Goal: Task Accomplishment & Management: Complete application form

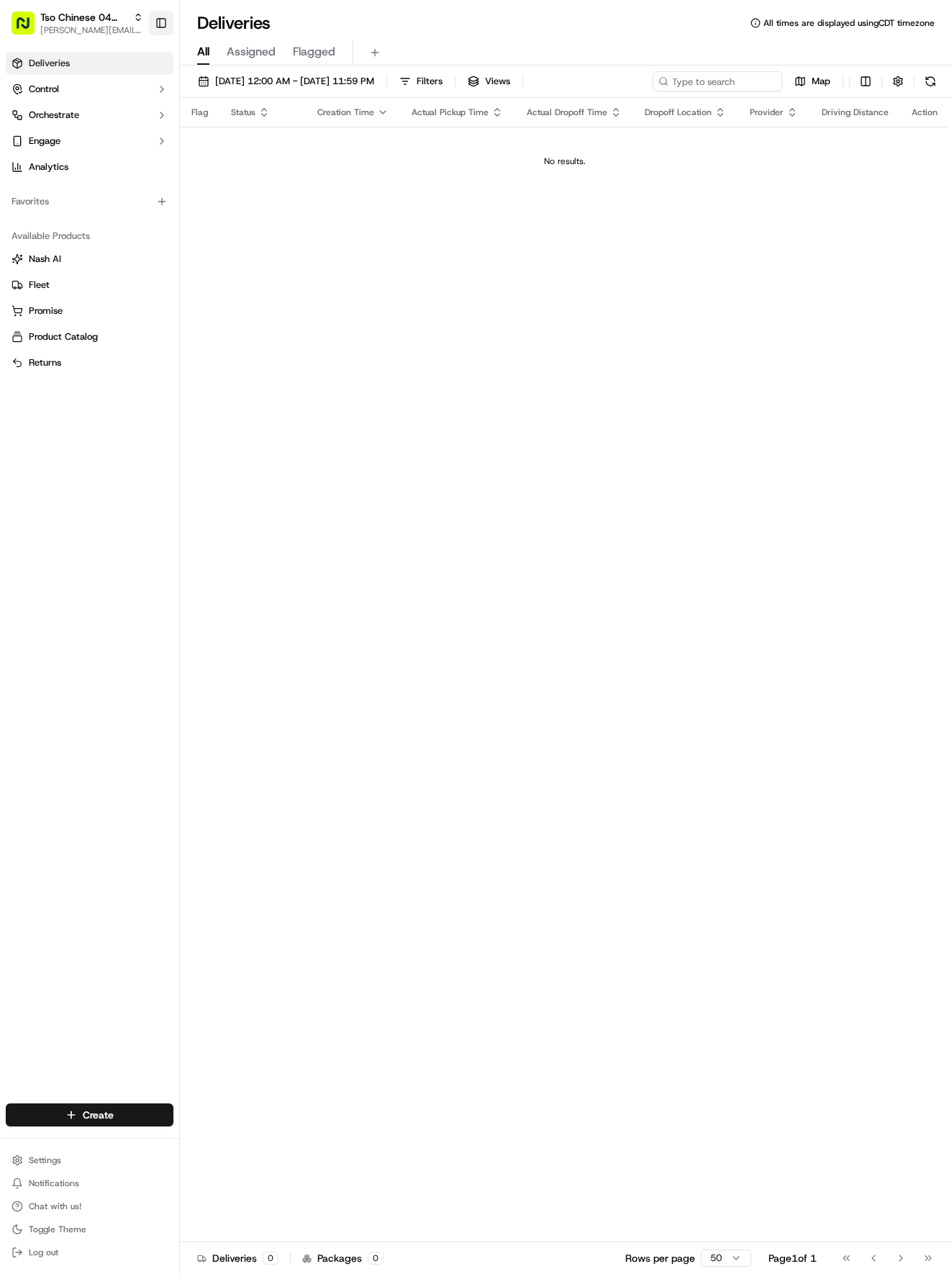
click at [166, 30] on button "Toggle Sidebar" at bounding box center [161, 23] width 25 height 25
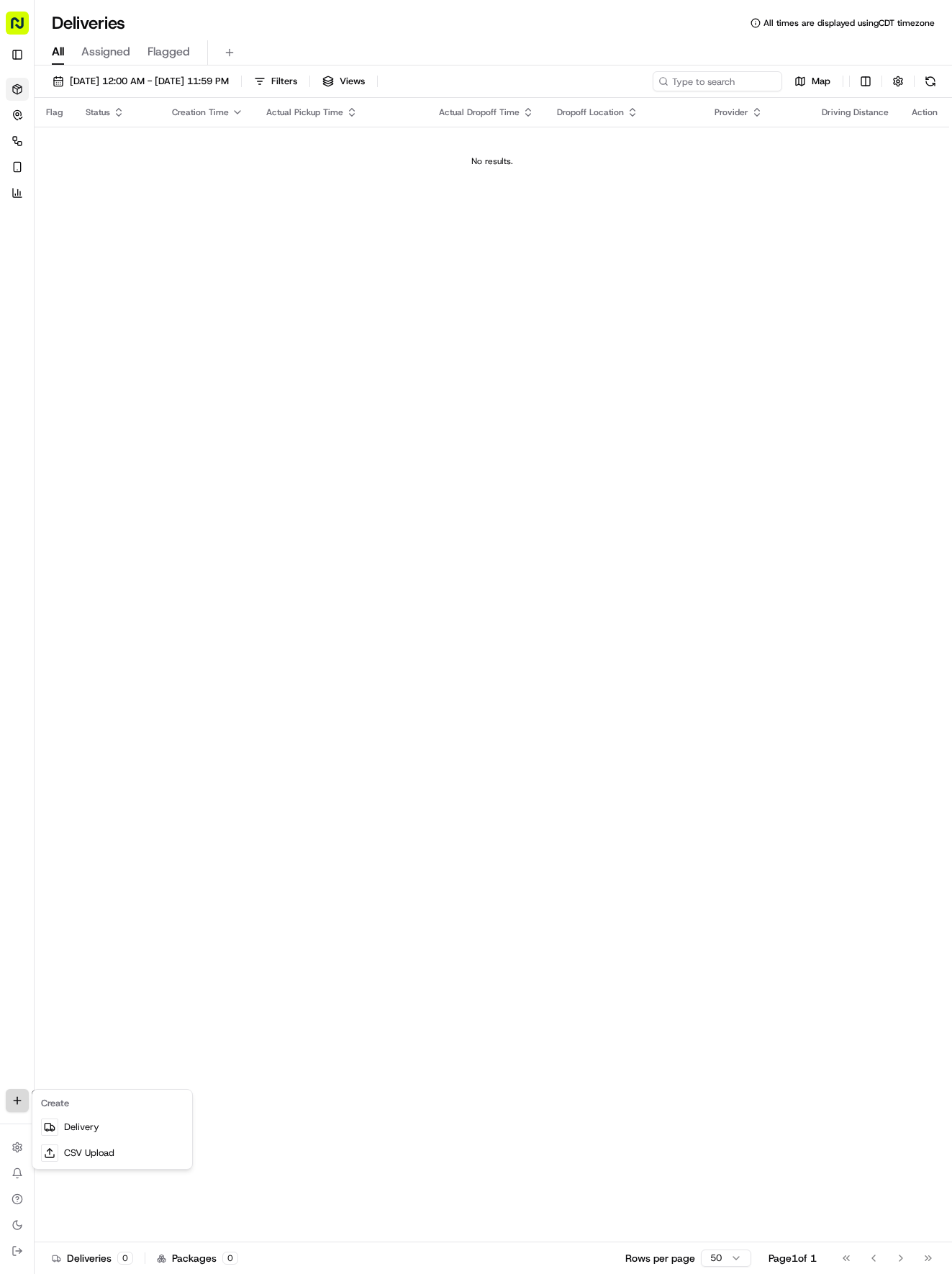
click at [17, 1102] on html "Tso Chinese 04 Round Rock [EMAIL_ADDRESS][DOMAIN_NAME] Toggle Sidebar Deliverie…" at bounding box center [476, 637] width 952 height 1274
drag, startPoint x: 69, startPoint y: 1123, endPoint x: 89, endPoint y: 1107, distance: 25.6
click at [69, 1124] on link "Delivery" at bounding box center [112, 1127] width 154 height 26
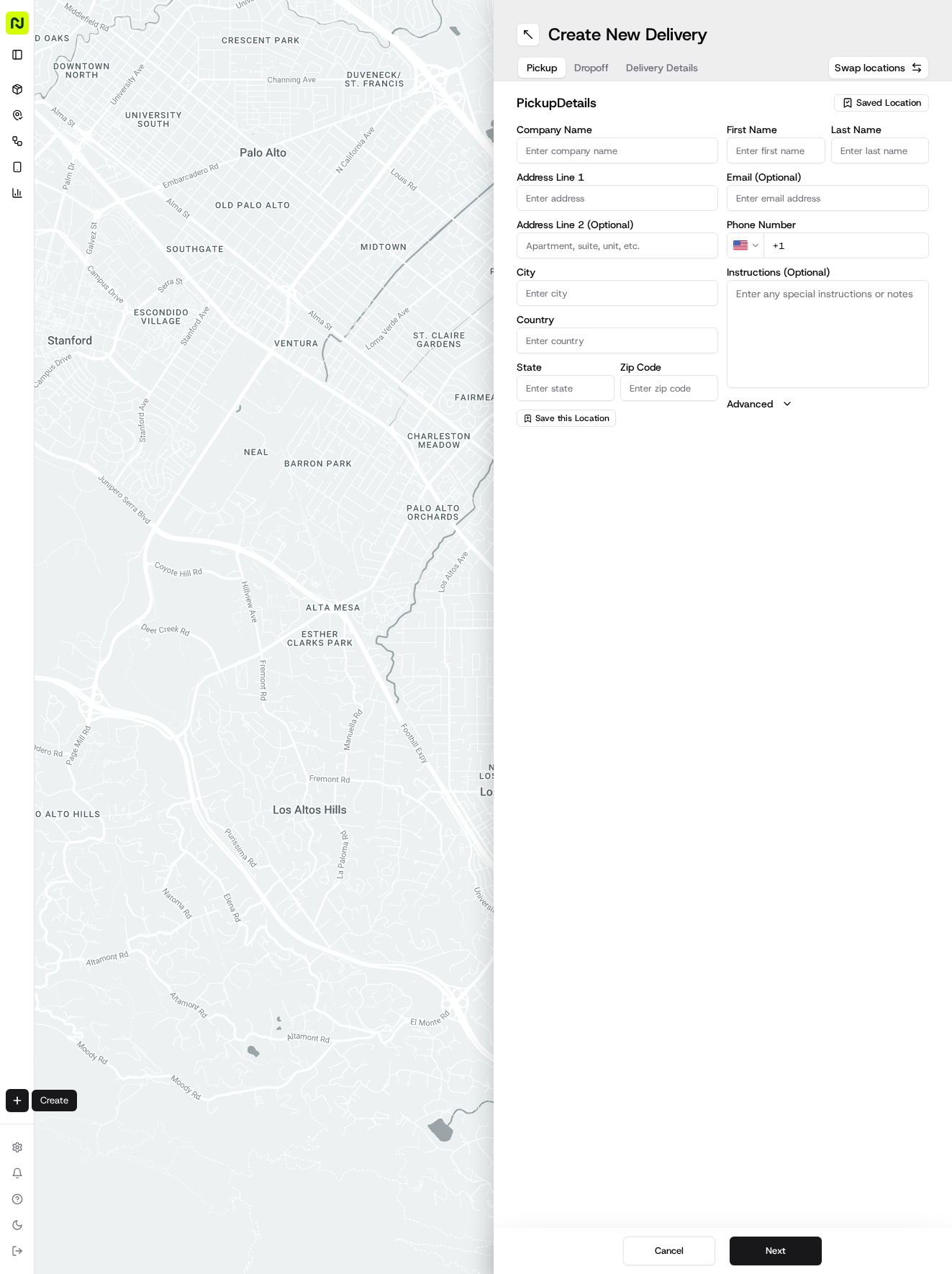
click at [869, 92] on div "pickup Details Saved Location Company Name Address Line 1 Address Line 2 (Optio…" at bounding box center [722, 259] width 459 height 357
drag, startPoint x: 869, startPoint y: 101, endPoint x: 865, endPoint y: 112, distance: 11.7
click at [869, 103] on span "Saved Location" at bounding box center [888, 103] width 65 height 13
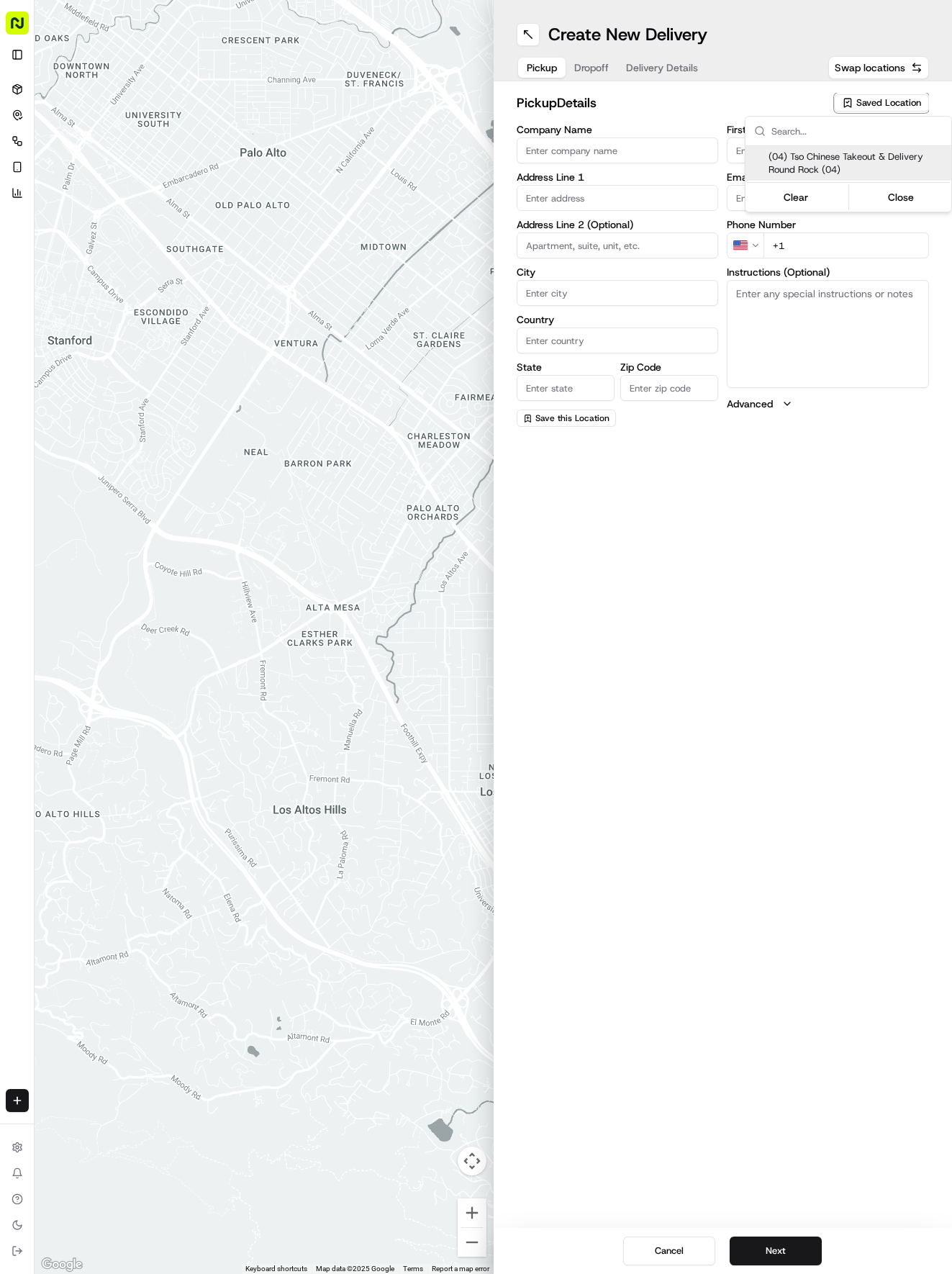
click at [836, 149] on div "(04) Tso Chinese Takeout & Delivery Round Rock (04)" at bounding box center [848, 163] width 206 height 34
type input "(04) Tso Chinese Takeout & Delivery Round Rock"
type input "2000 N [PERSON_NAME] St"
type input "Ste 108"
type input "Round Rock"
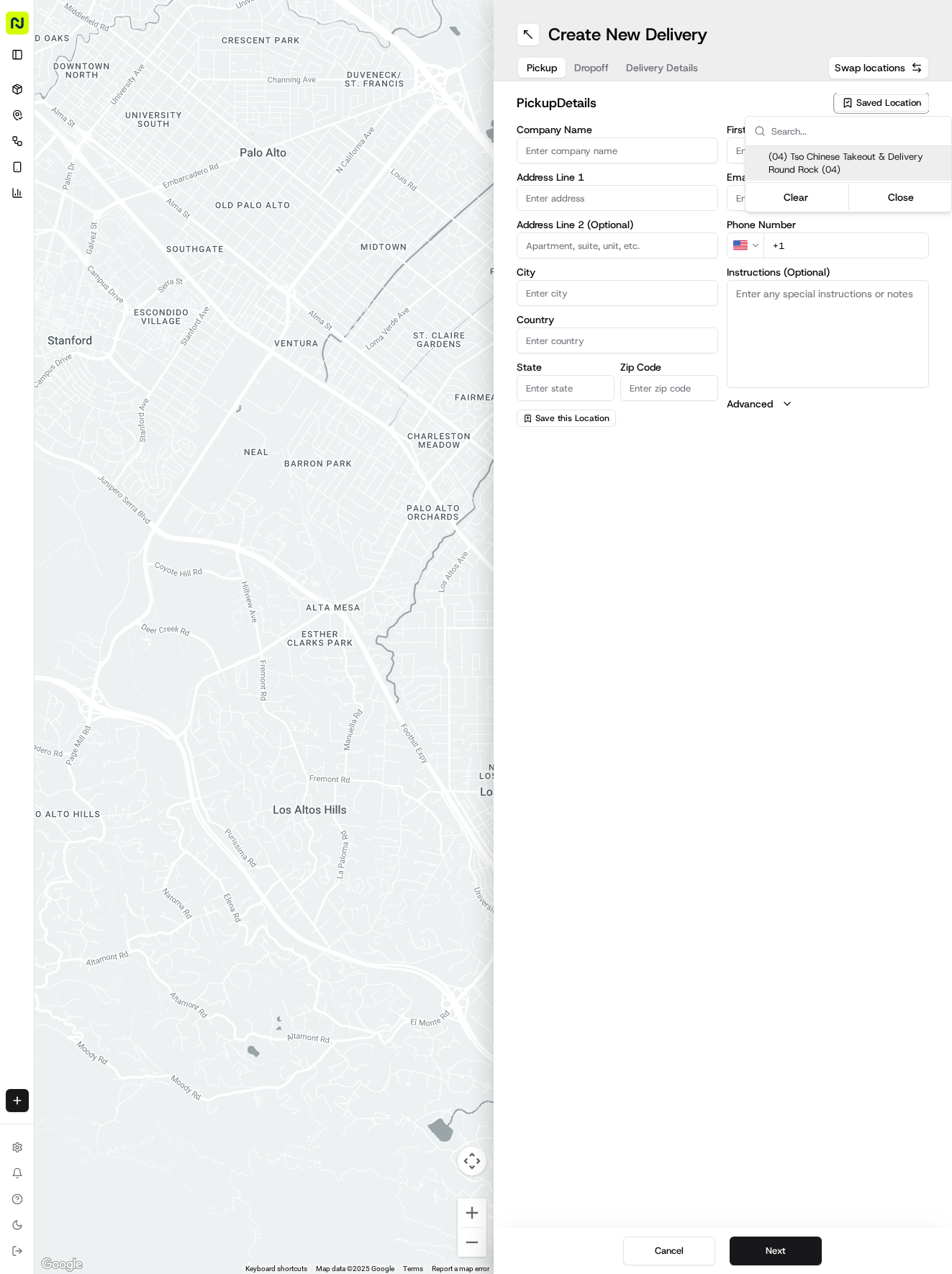
type input "US"
type input "[GEOGRAPHIC_DATA]"
type input "78664"
type input "Tso Chinese"
type input "Round Rock Manager"
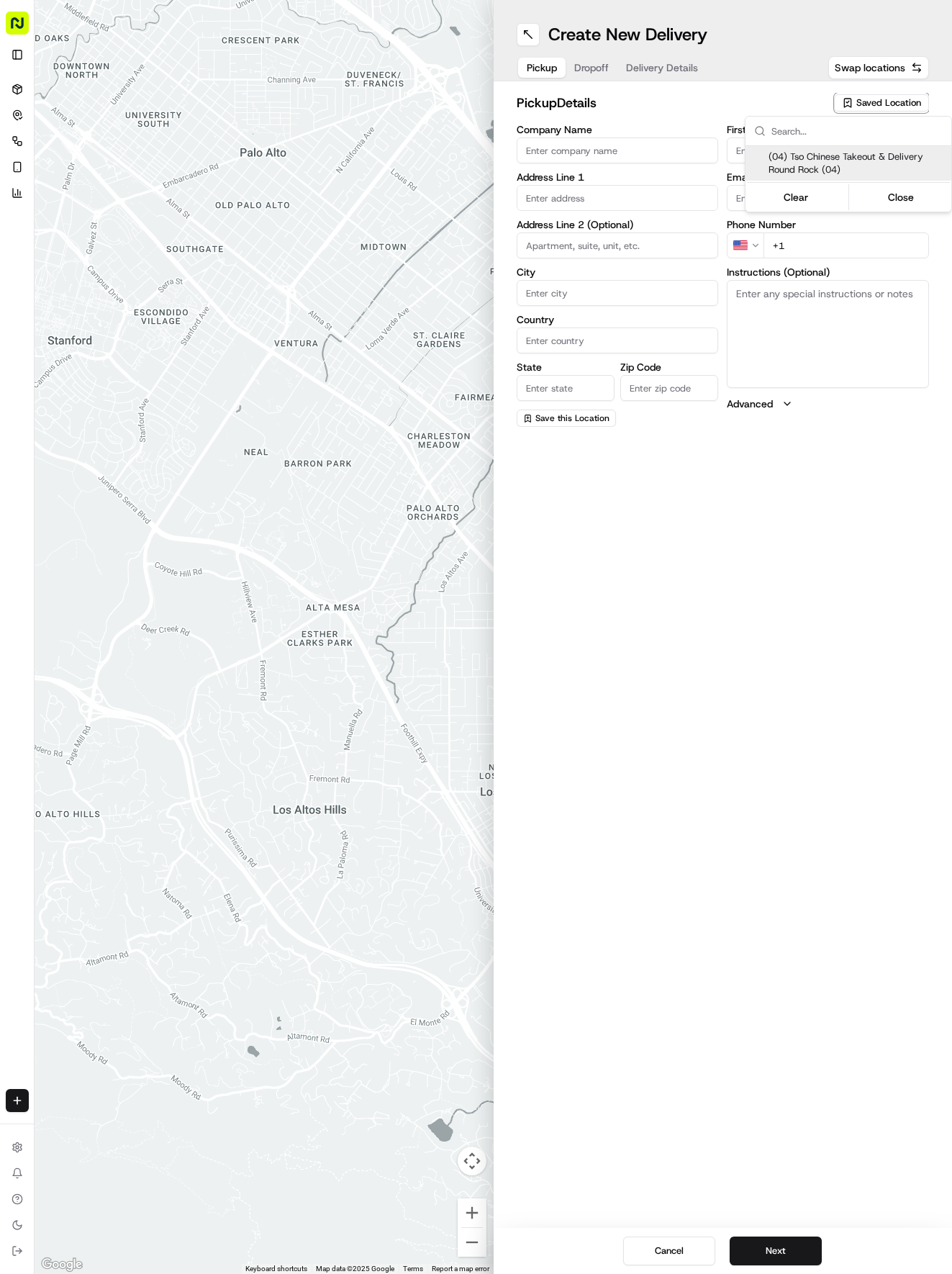
type input "[EMAIL_ADDRESS][DOMAIN_NAME]"
type input "[PHONE_NUMBER]"
type textarea "Submit a picture displaying address & food as Proof of Delivery. Envía una foto…"
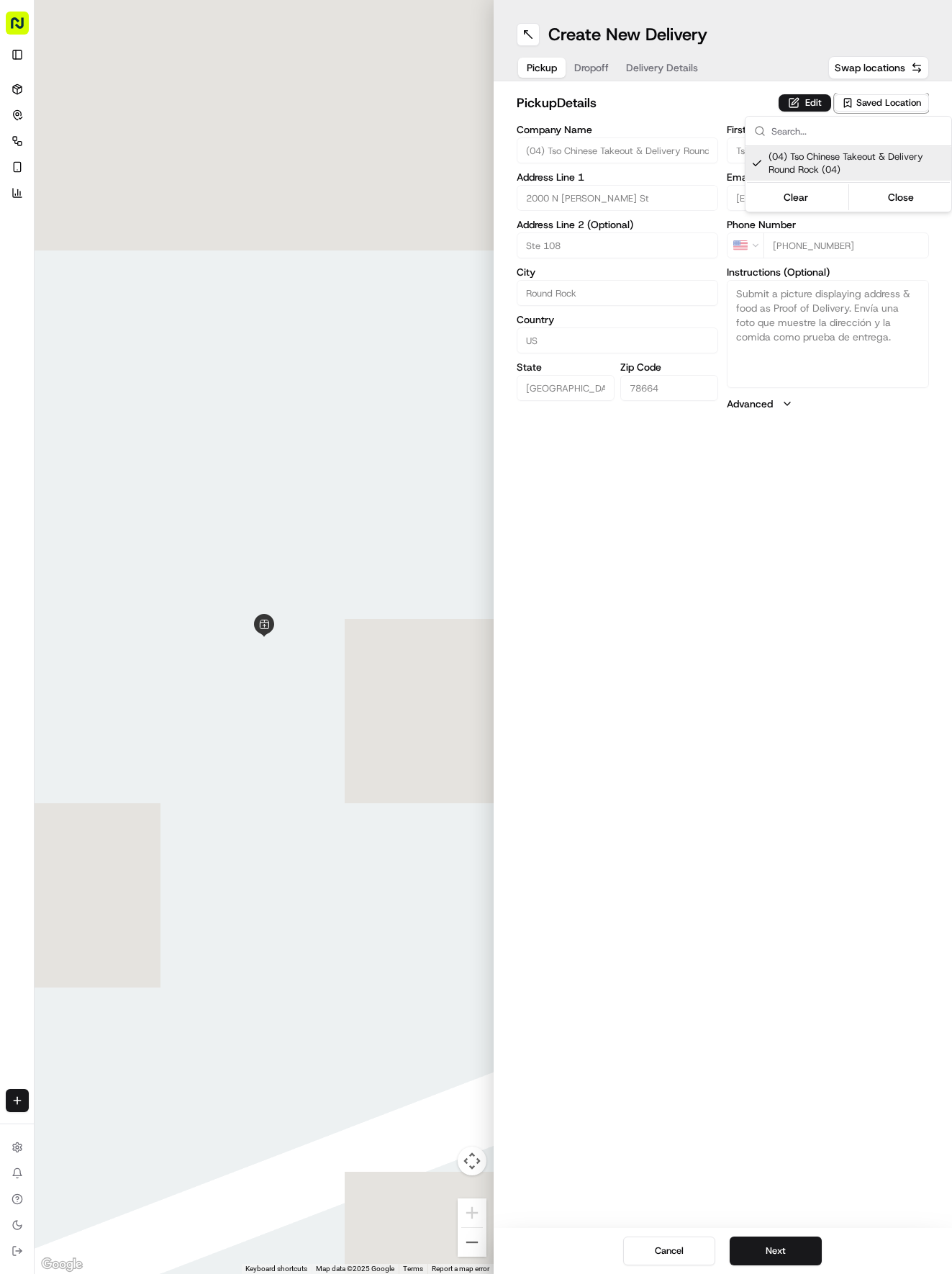
click at [661, 73] on html "Tso Chinese 04 Round Rock [EMAIL_ADDRESS][DOMAIN_NAME] Toggle Sidebar Deliverie…" at bounding box center [476, 637] width 952 height 1274
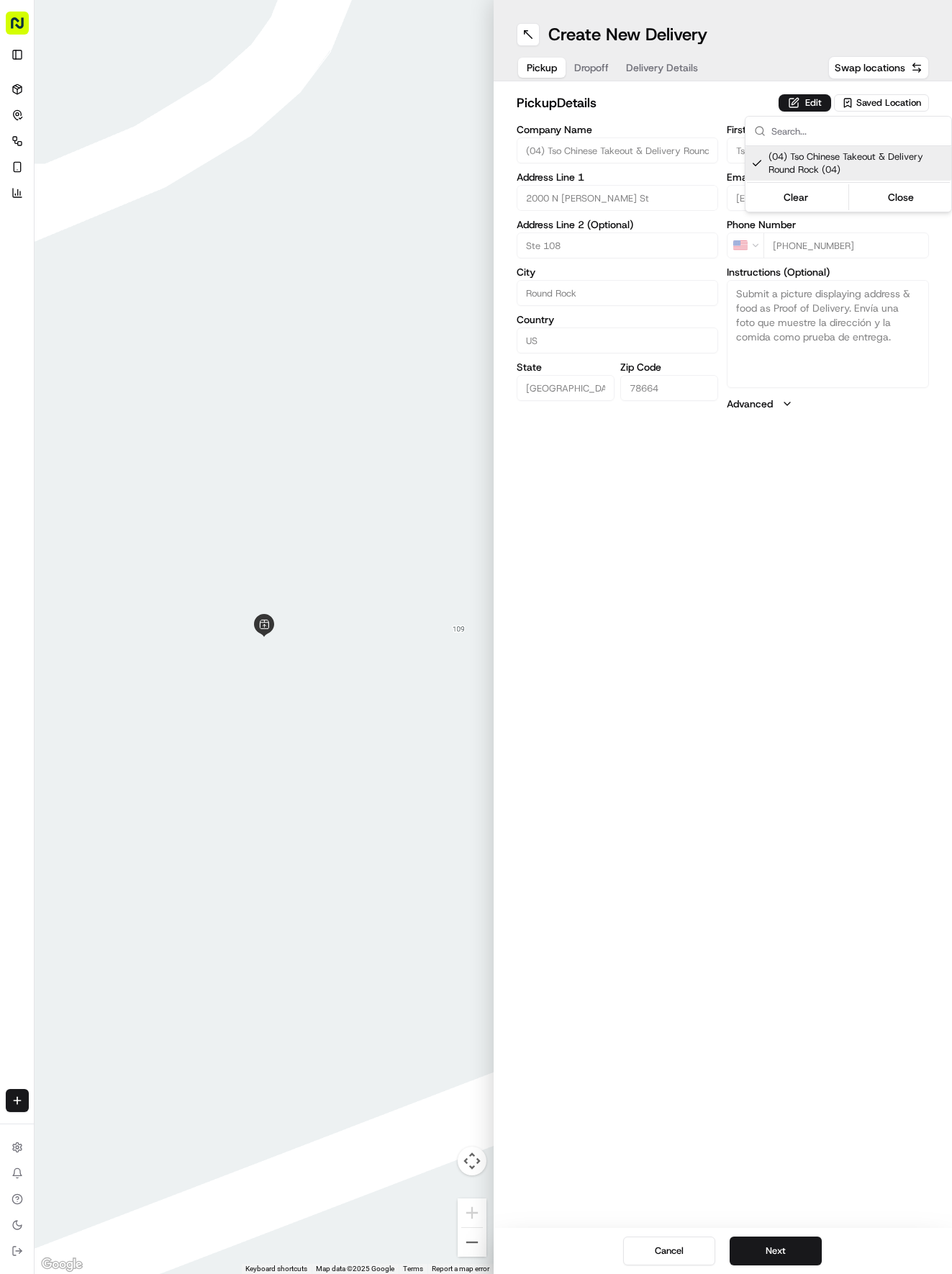
click at [661, 73] on span "Delivery Details" at bounding box center [662, 68] width 72 height 15
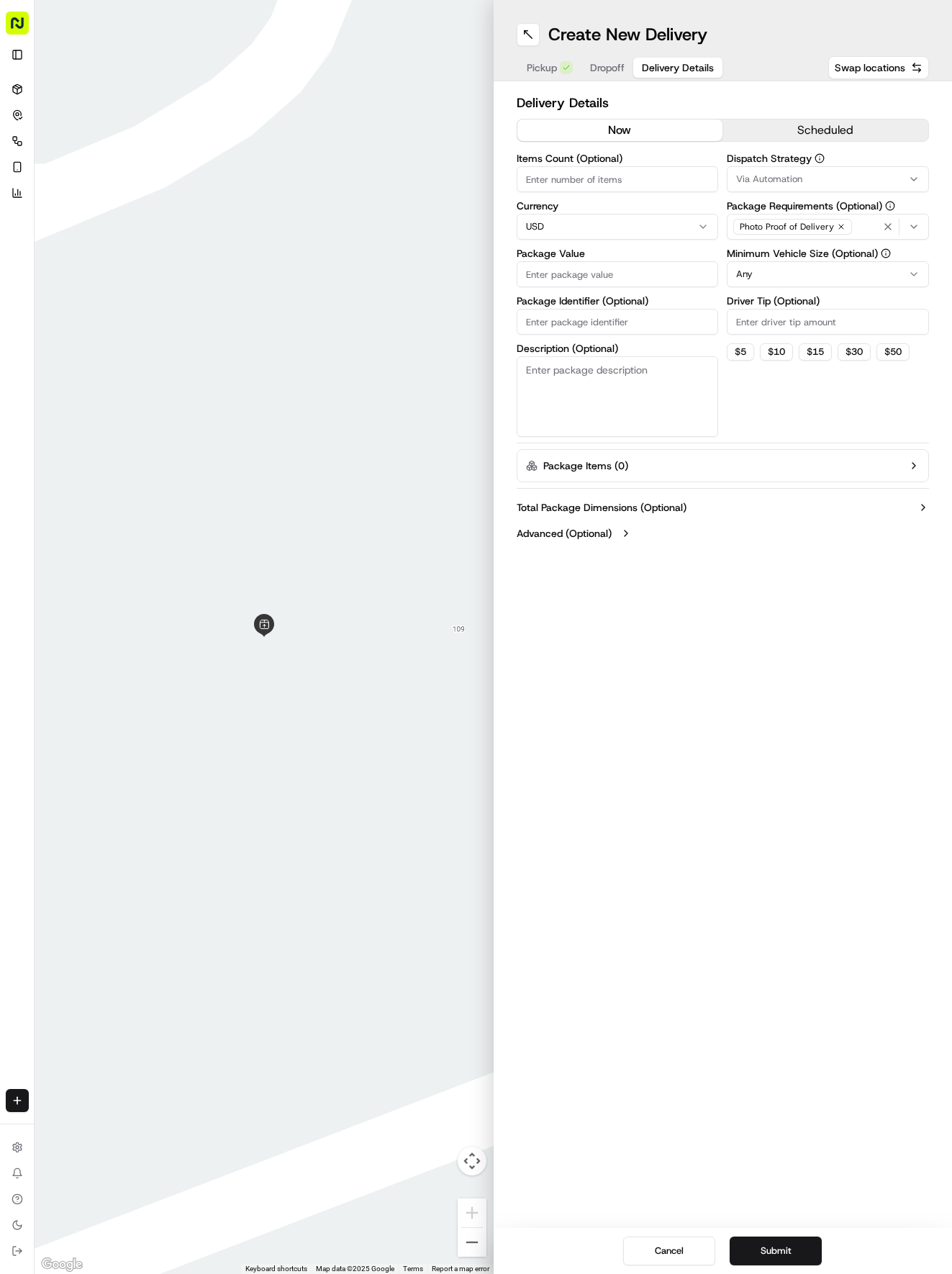
click at [609, 330] on input "Package Identifier (Optional)" at bounding box center [617, 322] width 202 height 26
paste input "AYBFEXO"
type input "AYBFEXO"
click at [603, 79] on div "Create New Delivery Pickup Dropoff Delivery Details Swap locations" at bounding box center [722, 40] width 459 height 81
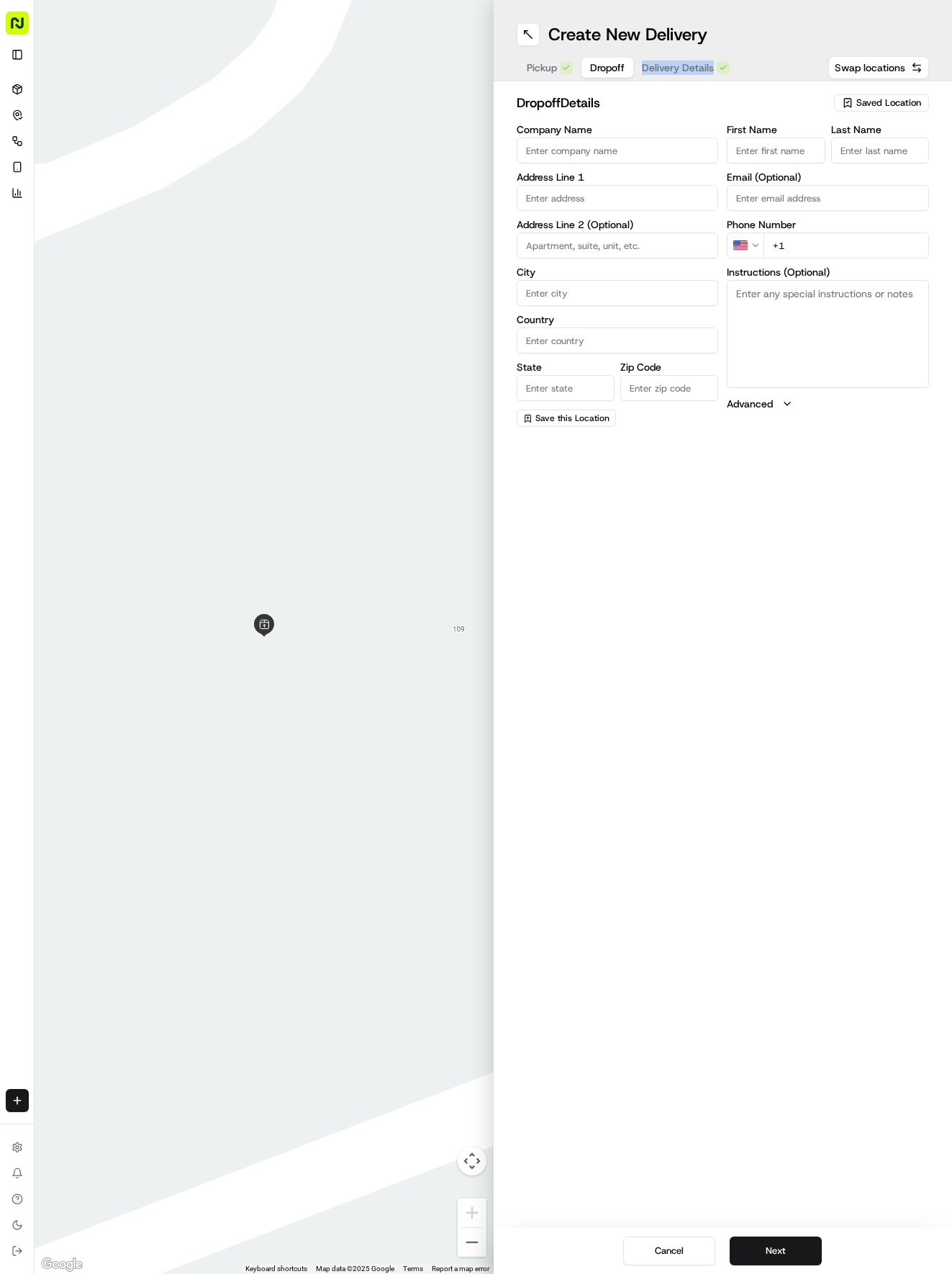
click at [604, 76] on button "Dropoff" at bounding box center [606, 67] width 52 height 21
click at [768, 160] on input "First Name" at bounding box center [775, 150] width 98 height 26
type input "Dana"
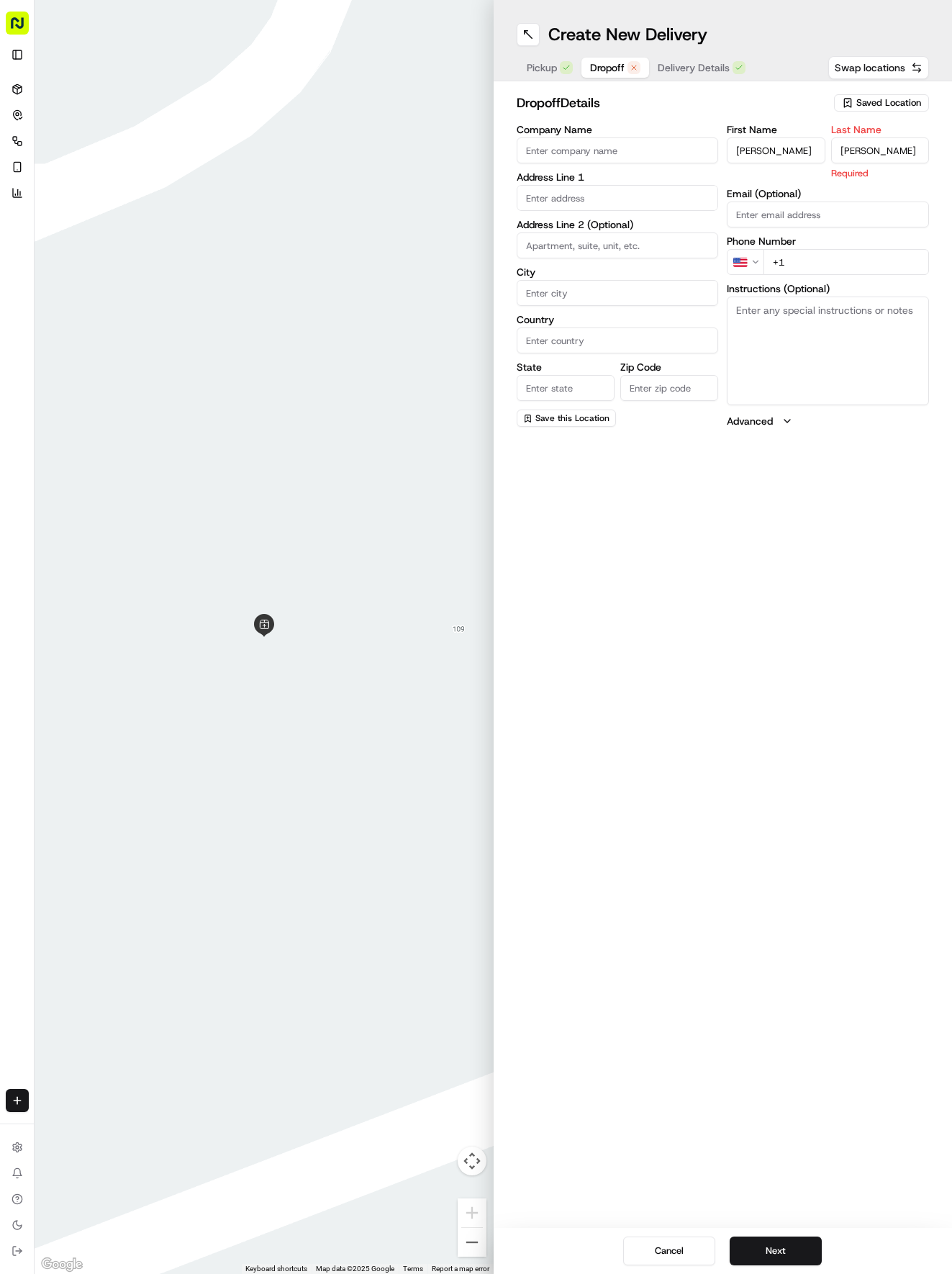
type input "Mousseau"
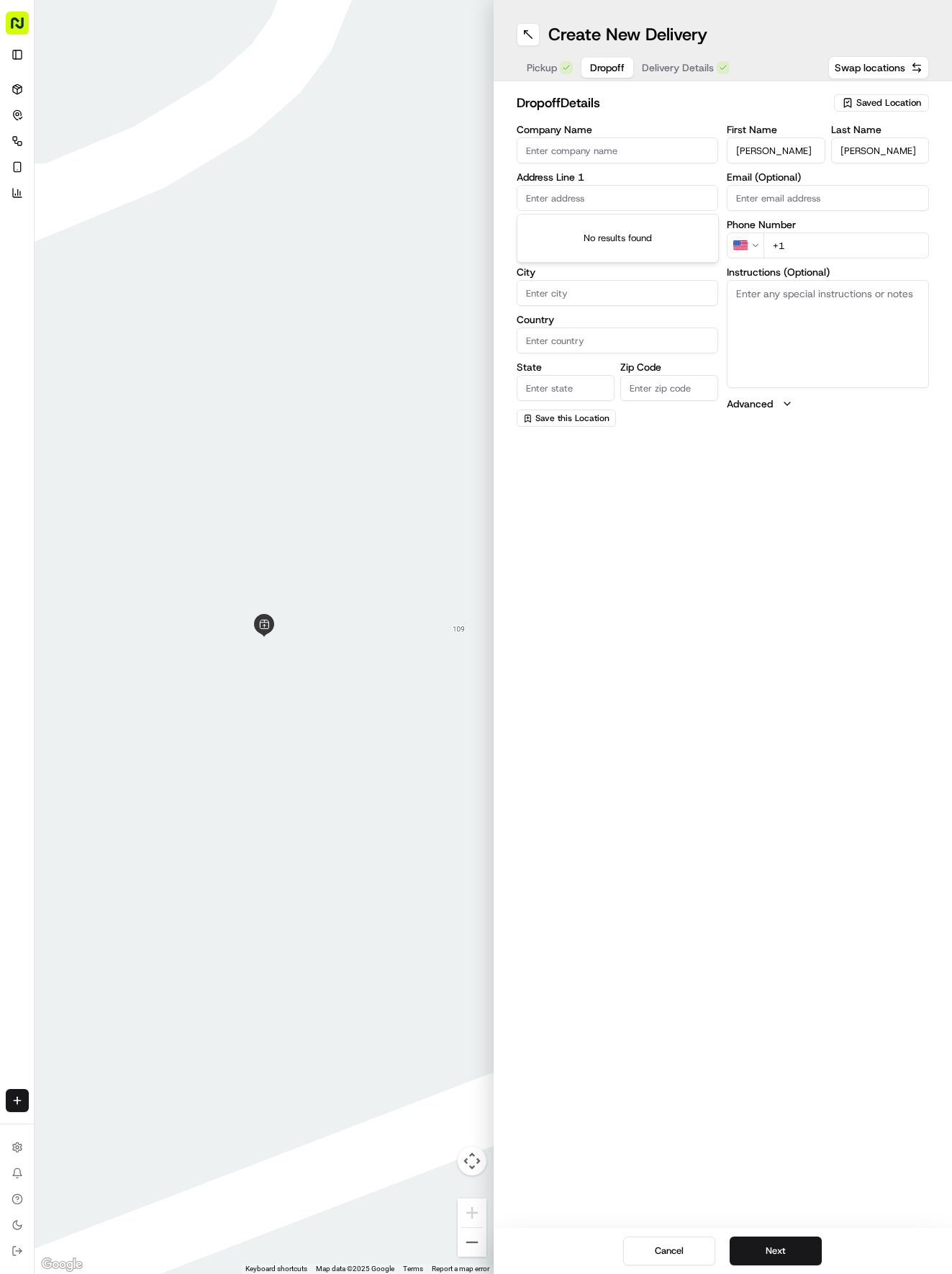
click at [565, 197] on input "text" at bounding box center [617, 198] width 202 height 26
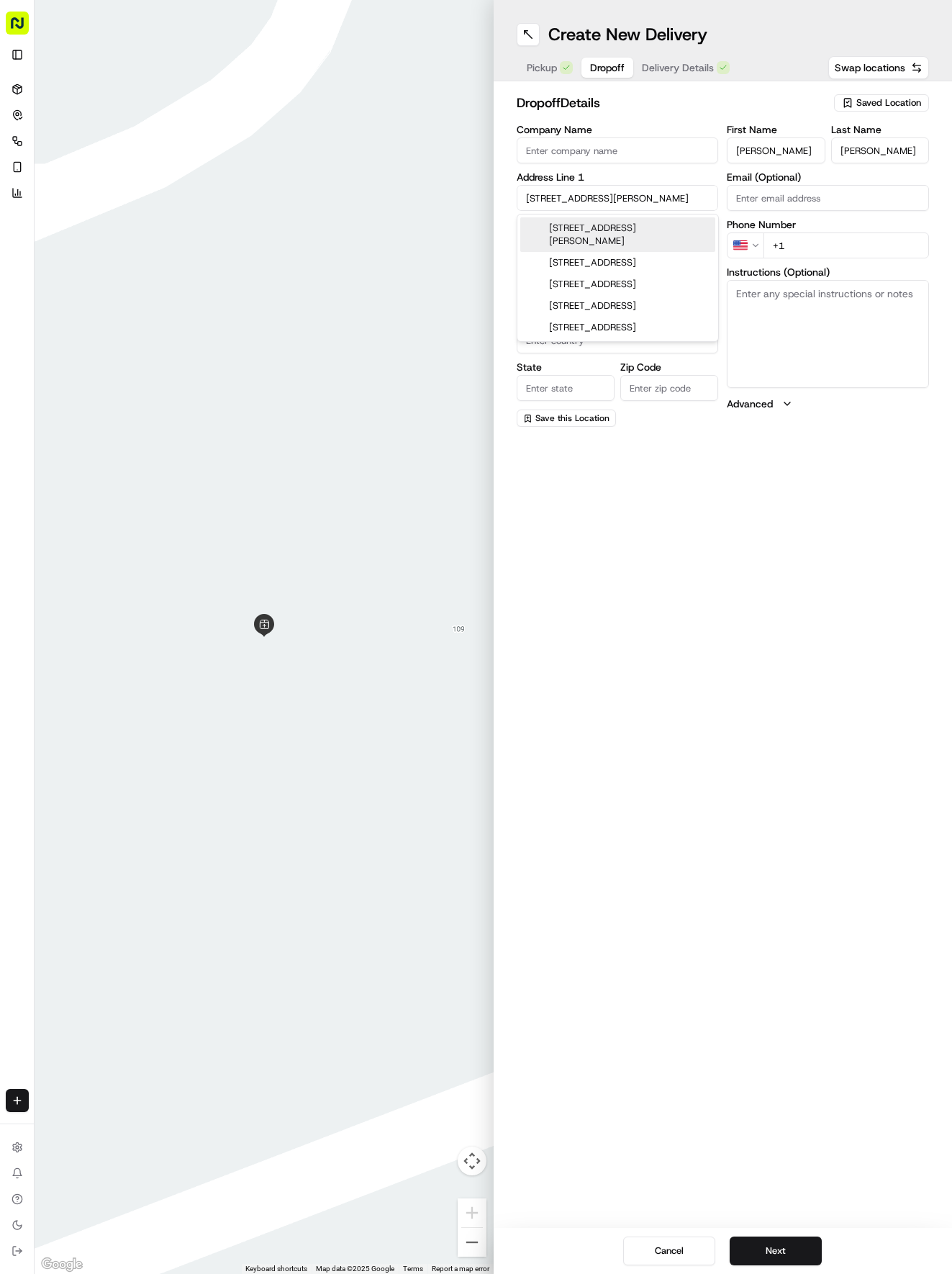
type input "[STREET_ADDRESS][PERSON_NAME]"
type input "Round Rock"
type input "[GEOGRAPHIC_DATA]"
type input "78681"
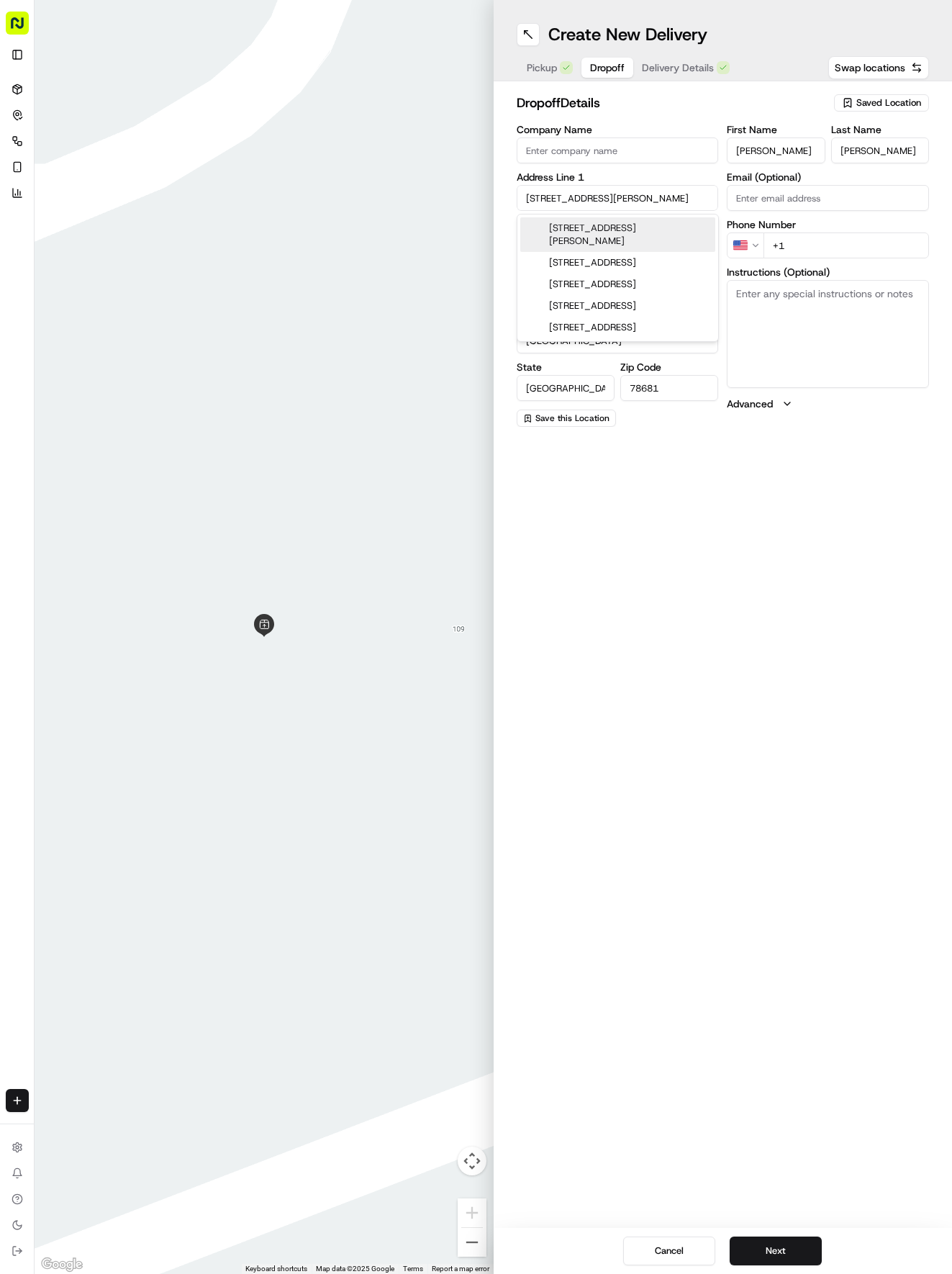
type input "2370 Chisholm Trail Road"
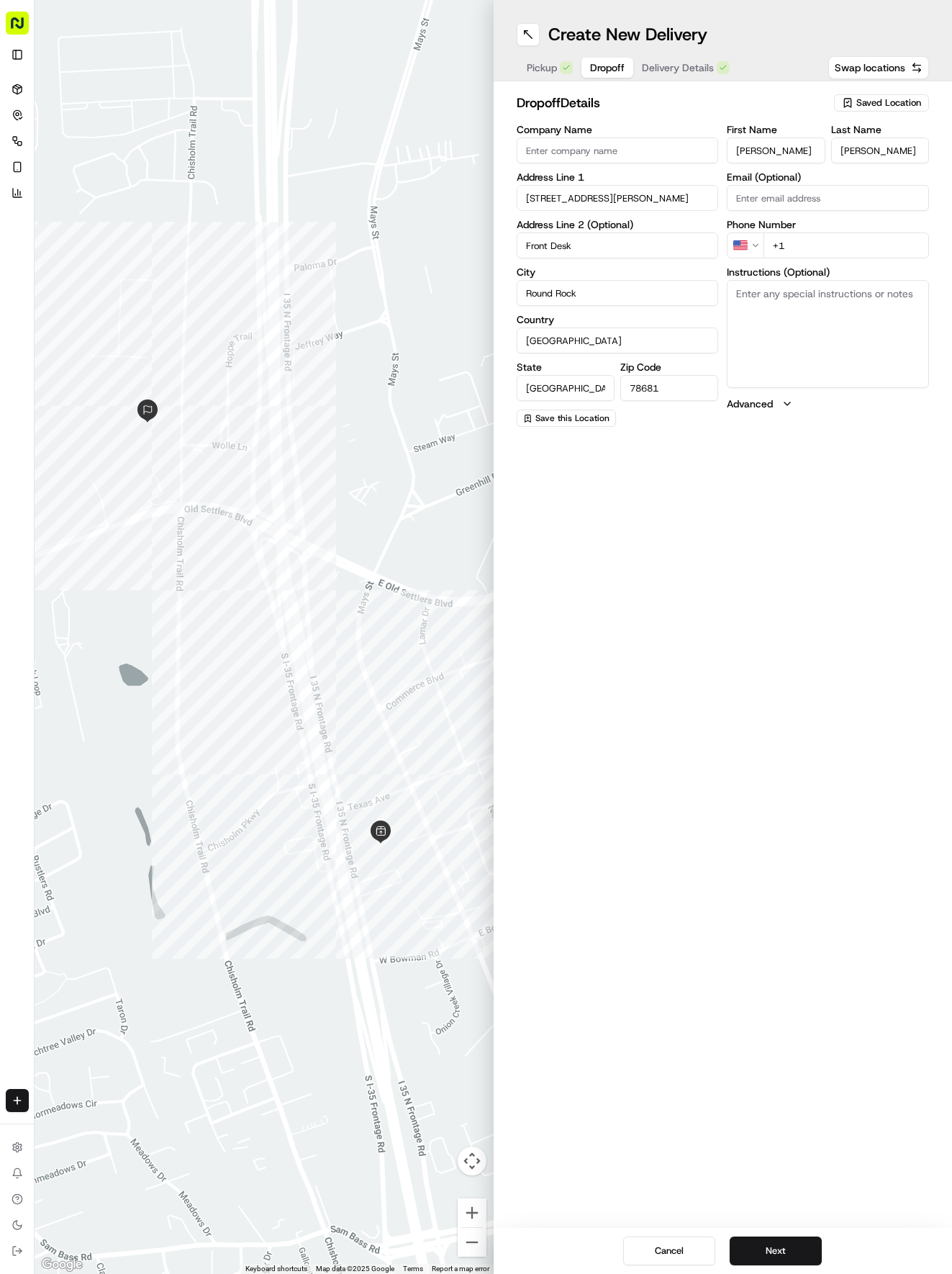
type input "Front Desk"
click at [825, 252] on input "+1" at bounding box center [846, 245] width 166 height 26
type input "+1 512 964 1416"
click at [844, 332] on textarea "Instructions (Optional)" at bounding box center [827, 334] width 202 height 108
type textarea "A"
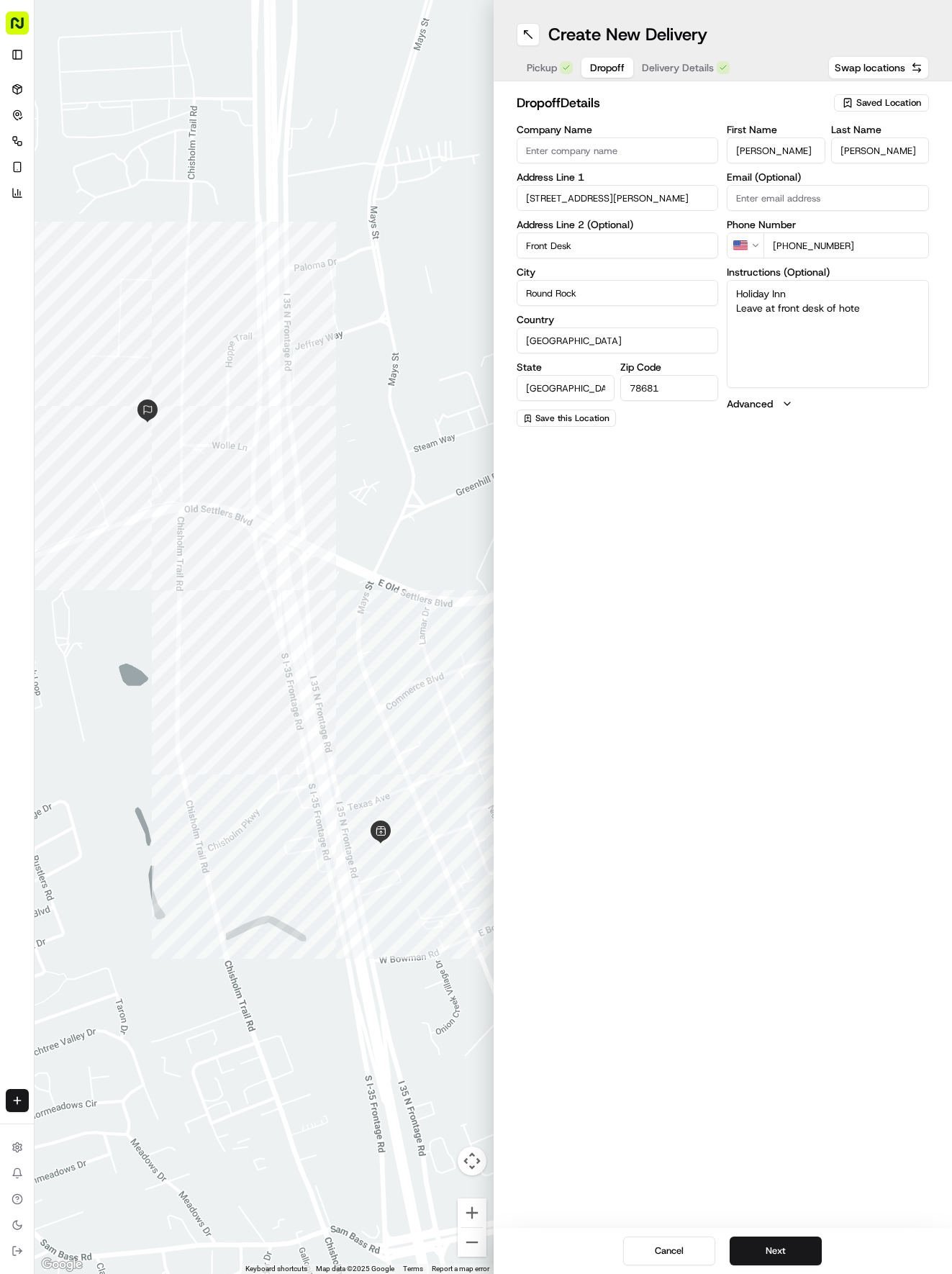
type textarea "Holiday Inn Leave at front desk of hotel"
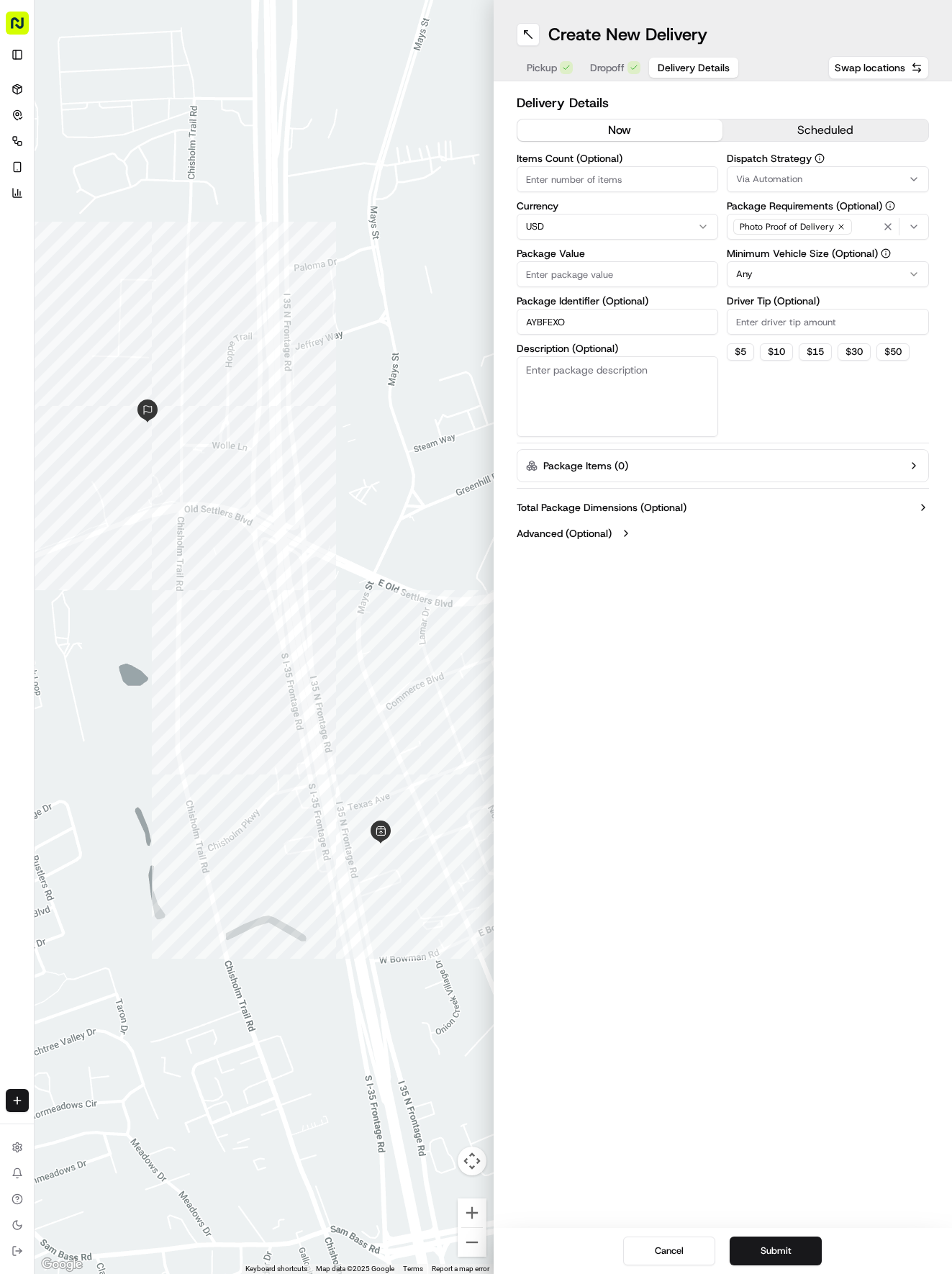
click at [685, 63] on span "Delivery Details" at bounding box center [693, 68] width 72 height 15
click at [588, 266] on input "Package Value" at bounding box center [617, 274] width 202 height 26
type input "35.61"
click at [760, 183] on span "Via Automation" at bounding box center [769, 179] width 66 height 13
click at [762, 249] on div "Tso Round Rock Strategy" at bounding box center [830, 258] width 206 height 21
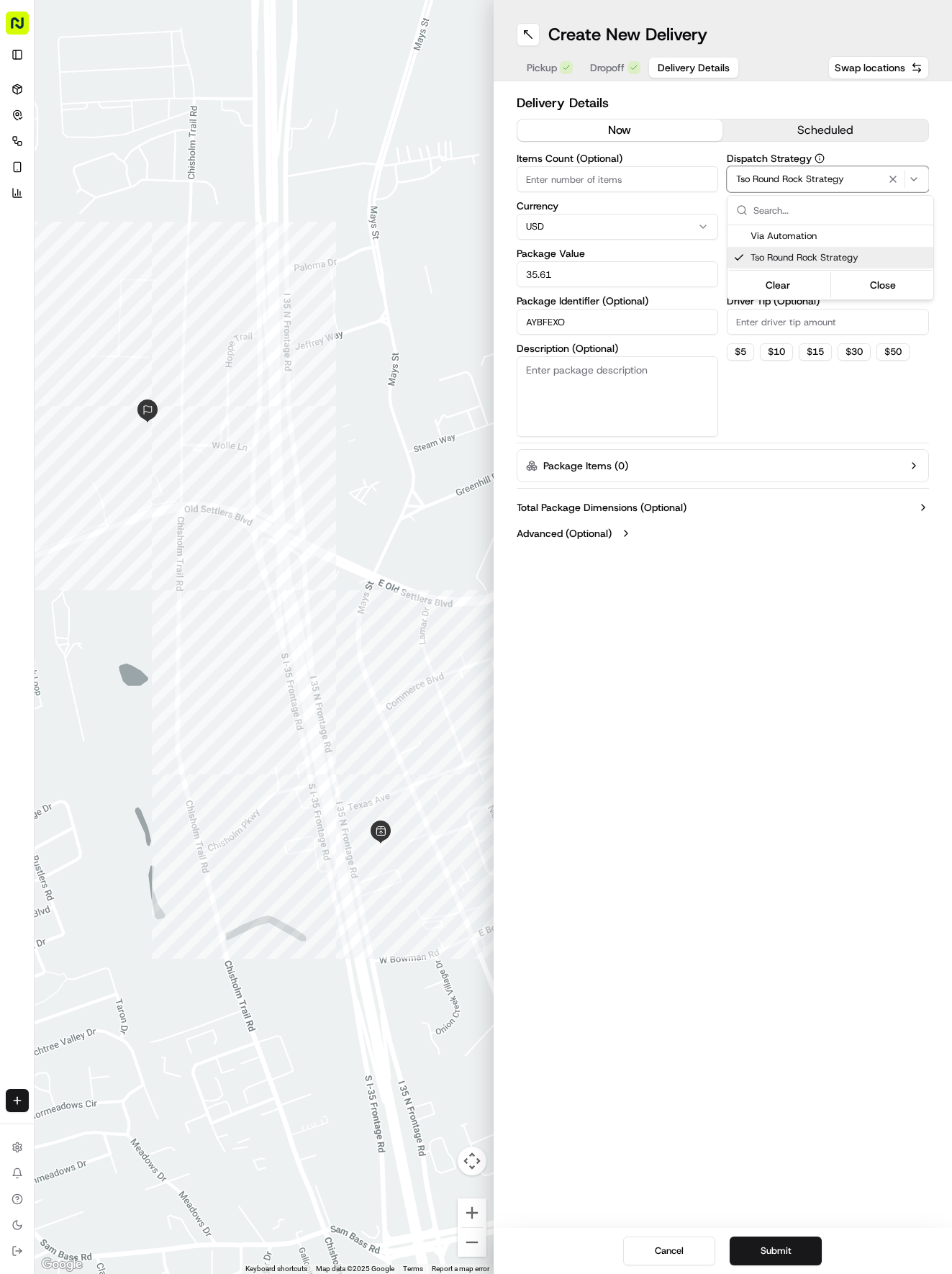
drag, startPoint x: 773, startPoint y: 351, endPoint x: 767, endPoint y: 337, distance: 15.2
click at [770, 342] on html "Tso Chinese 04 Round Rock hayden@tsochinese.com Toggle Sidebar Deliveries Contr…" at bounding box center [476, 637] width 952 height 1274
click at [773, 281] on html "Tso Chinese 04 Round Rock hayden@tsochinese.com Toggle Sidebar Deliveries Contr…" at bounding box center [476, 637] width 952 height 1274
click at [785, 328] on input "Driver Tip (Optional)" at bounding box center [827, 322] width 202 height 26
type input "2"
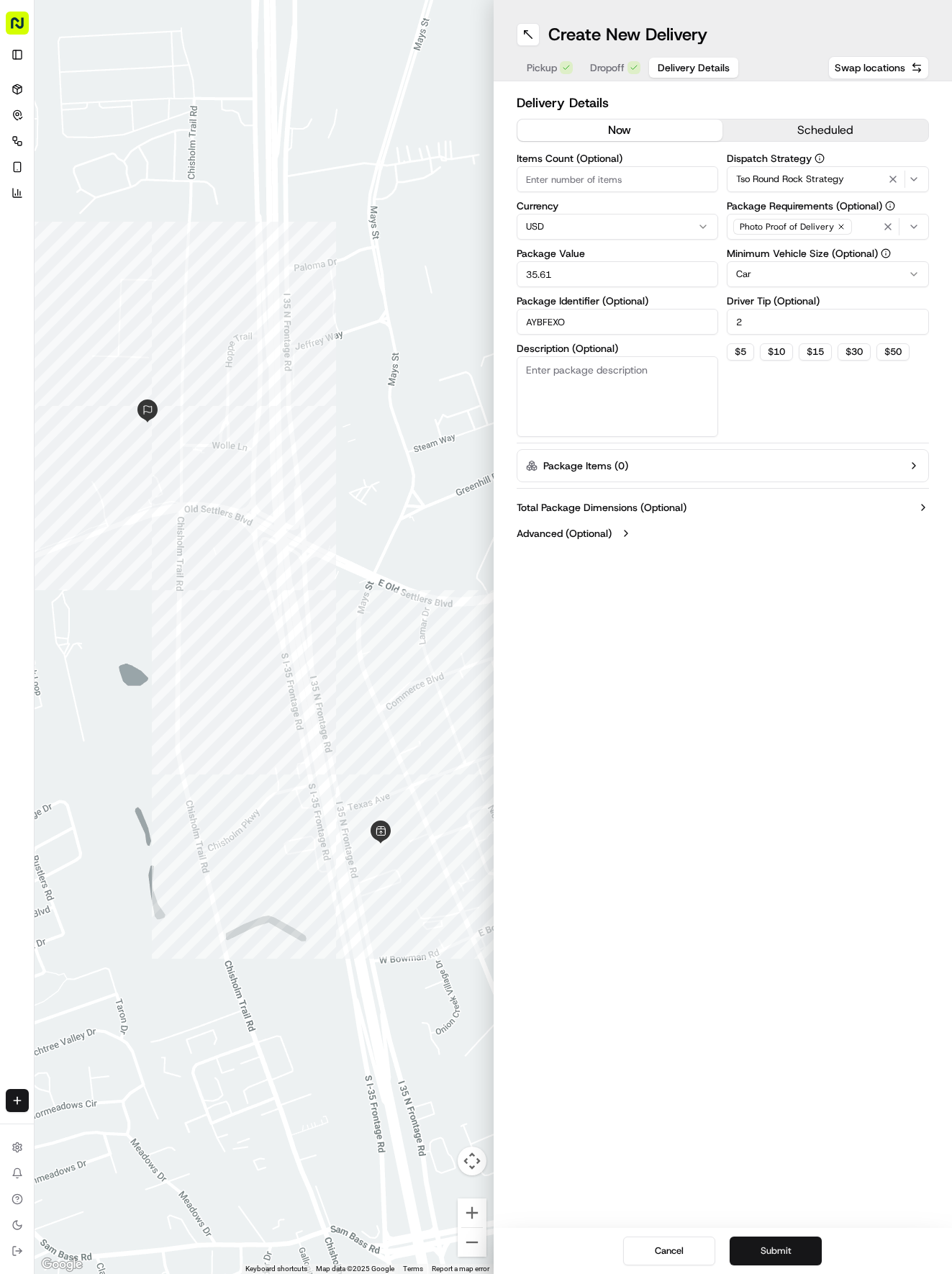
click at [758, 1251] on button "Submit" at bounding box center [776, 1250] width 92 height 29
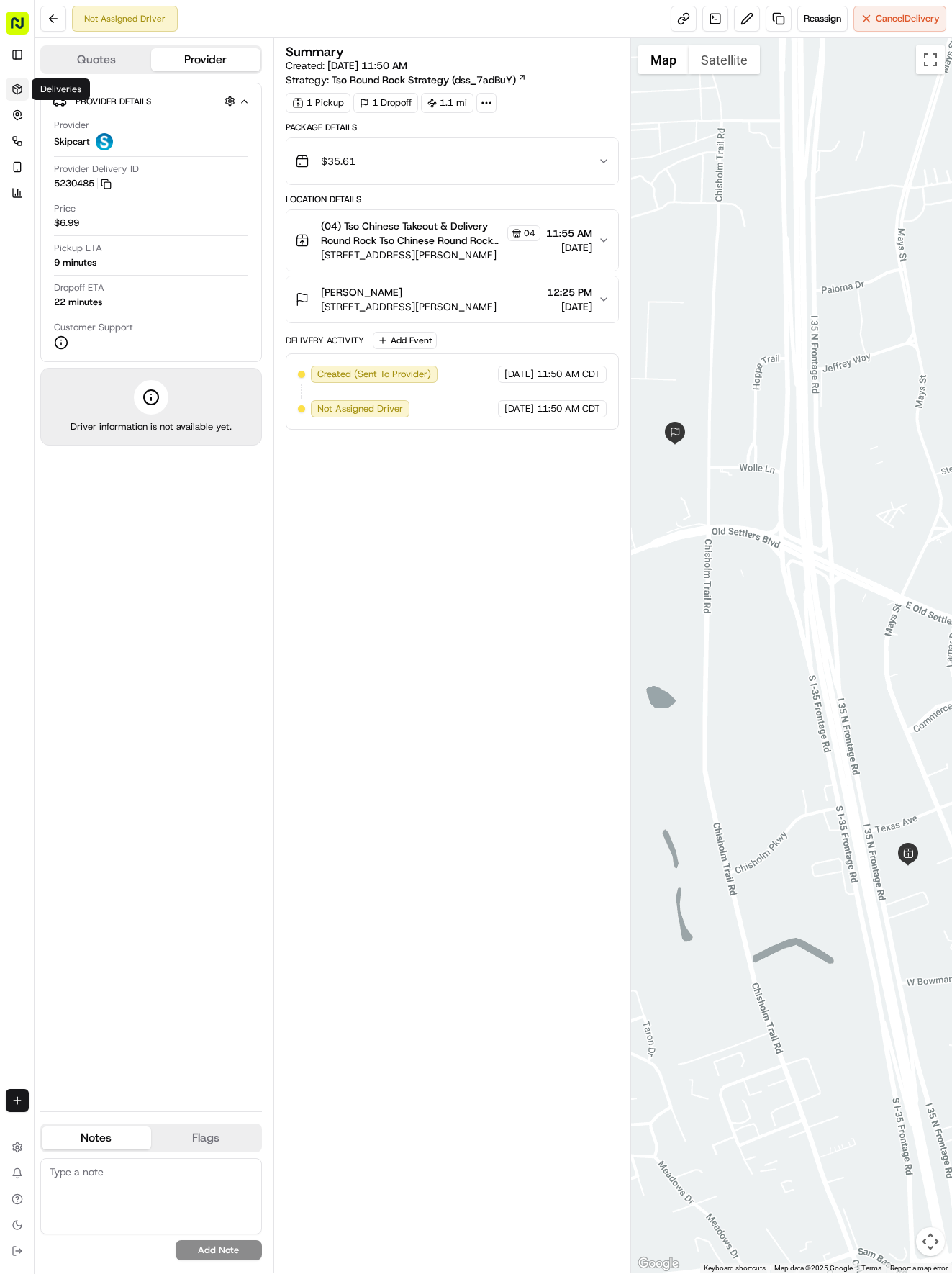
click at [21, 85] on icon at bounding box center [17, 89] width 11 height 11
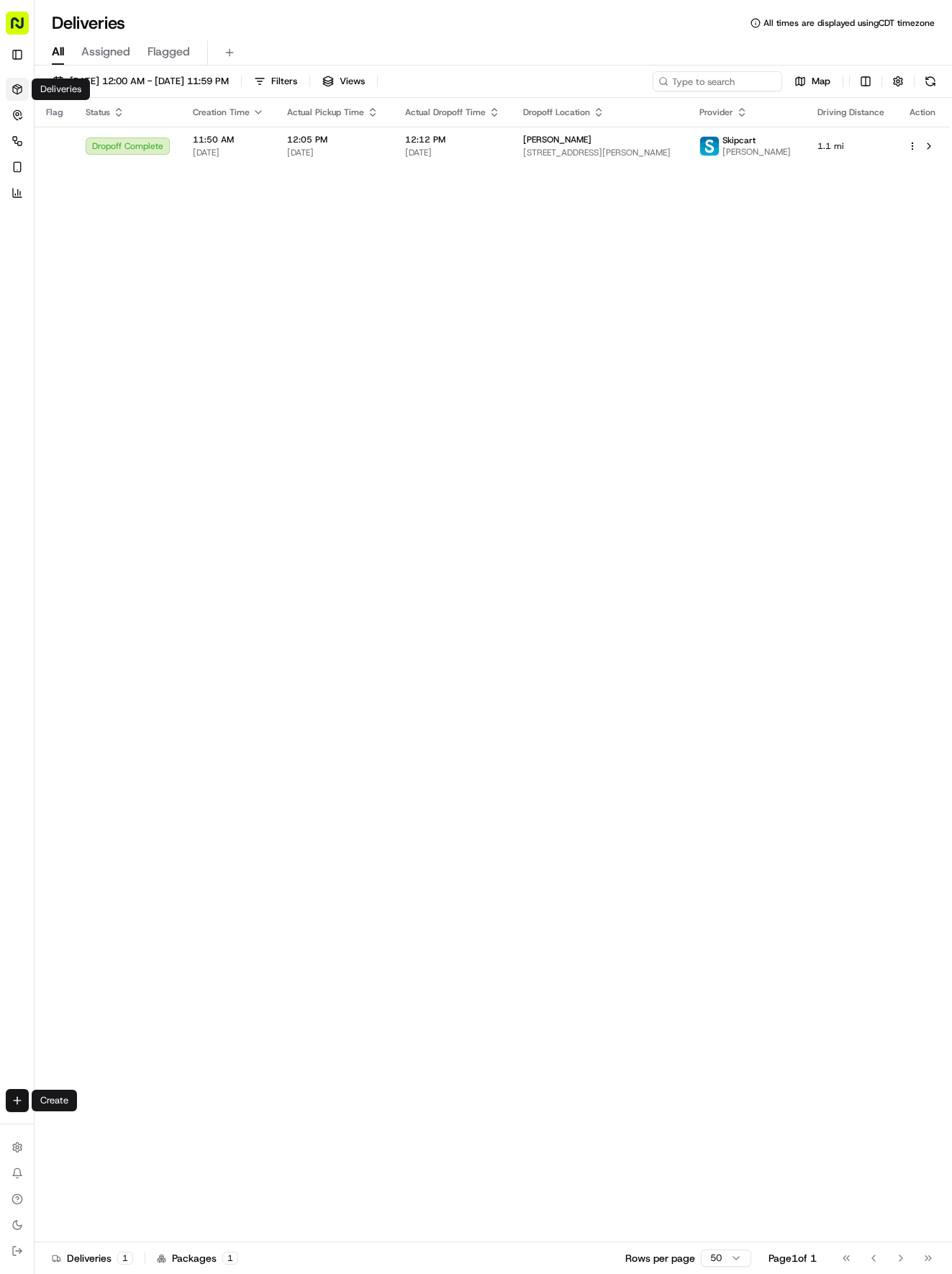
click at [16, 1103] on html "Tso Chinese 04 Round Rock hayden@tsochinese.com Toggle Sidebar Deliveries Contr…" at bounding box center [476, 637] width 952 height 1274
click at [62, 1120] on link "Delivery" at bounding box center [112, 1127] width 154 height 26
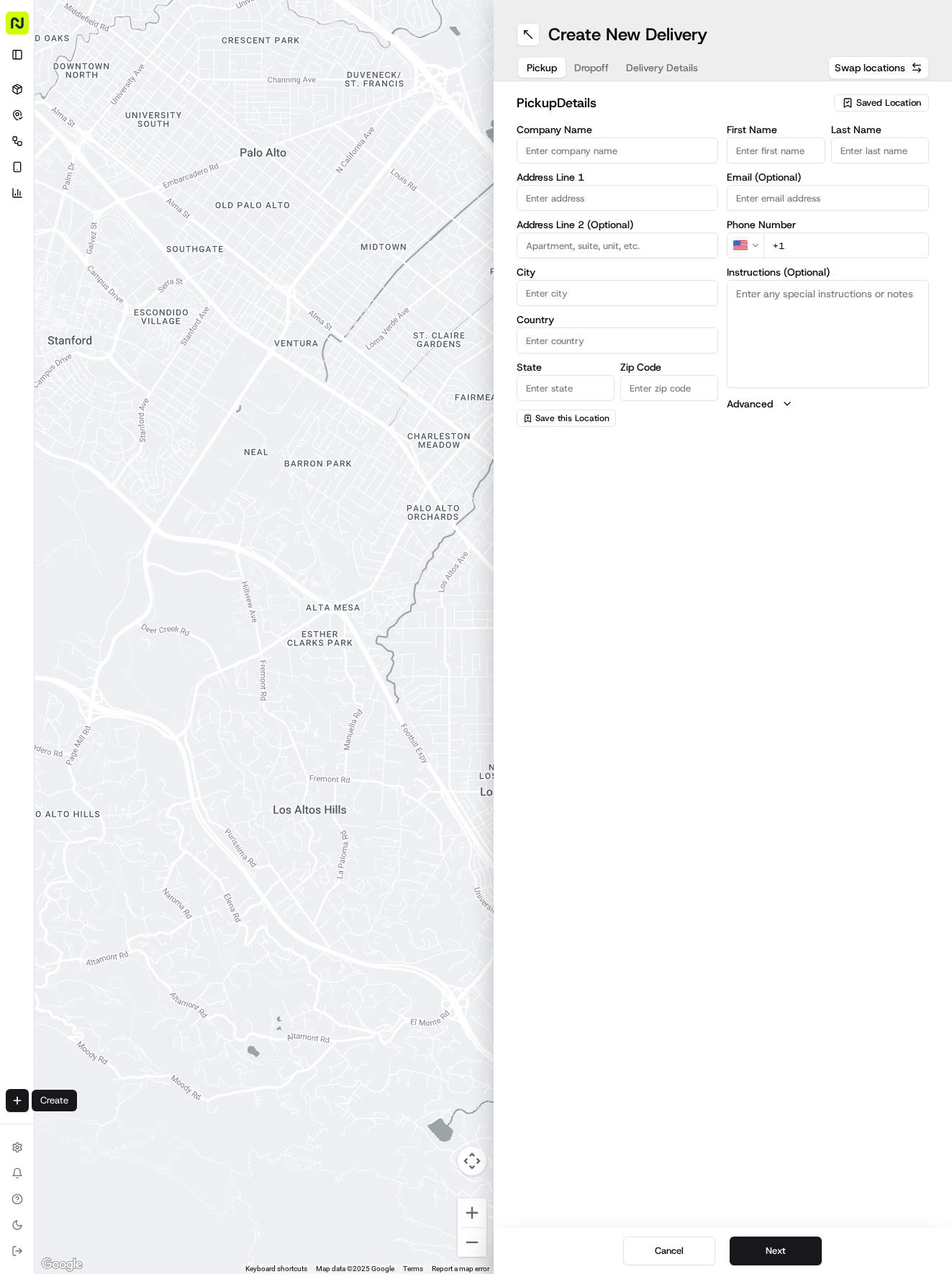
click at [902, 102] on span "Saved Location" at bounding box center [888, 103] width 65 height 13
click at [861, 158] on span "(04) Tso Chinese Takeout & Delivery Round Rock (04)" at bounding box center [857, 163] width 177 height 26
type input "(04) Tso Chinese Takeout & Delivery Round Rock"
type input "2000 N [PERSON_NAME] St"
type input "Ste 108"
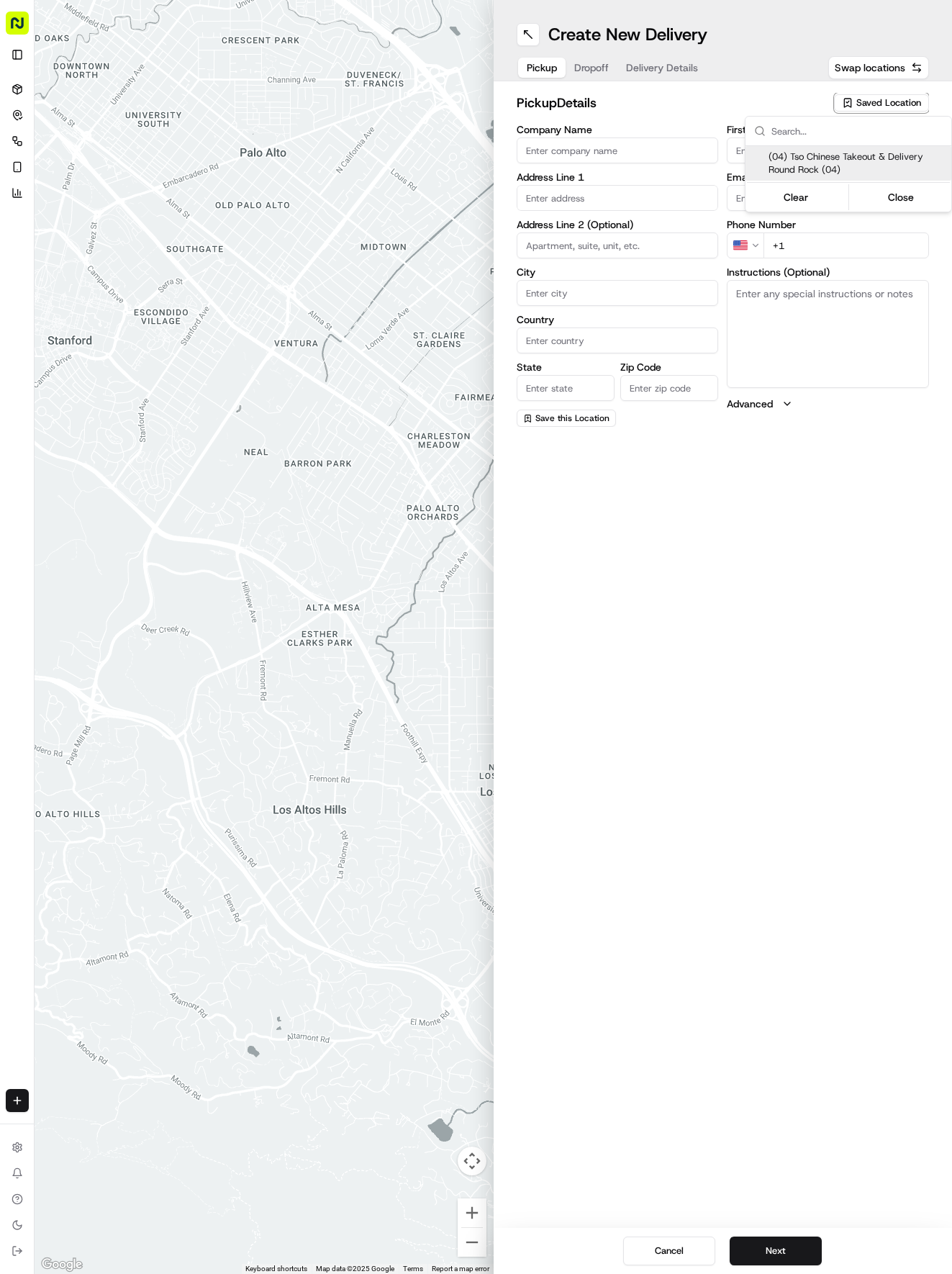
type input "Round Rock"
type input "US"
type input "[GEOGRAPHIC_DATA]"
type input "78664"
type input "Tso Chinese"
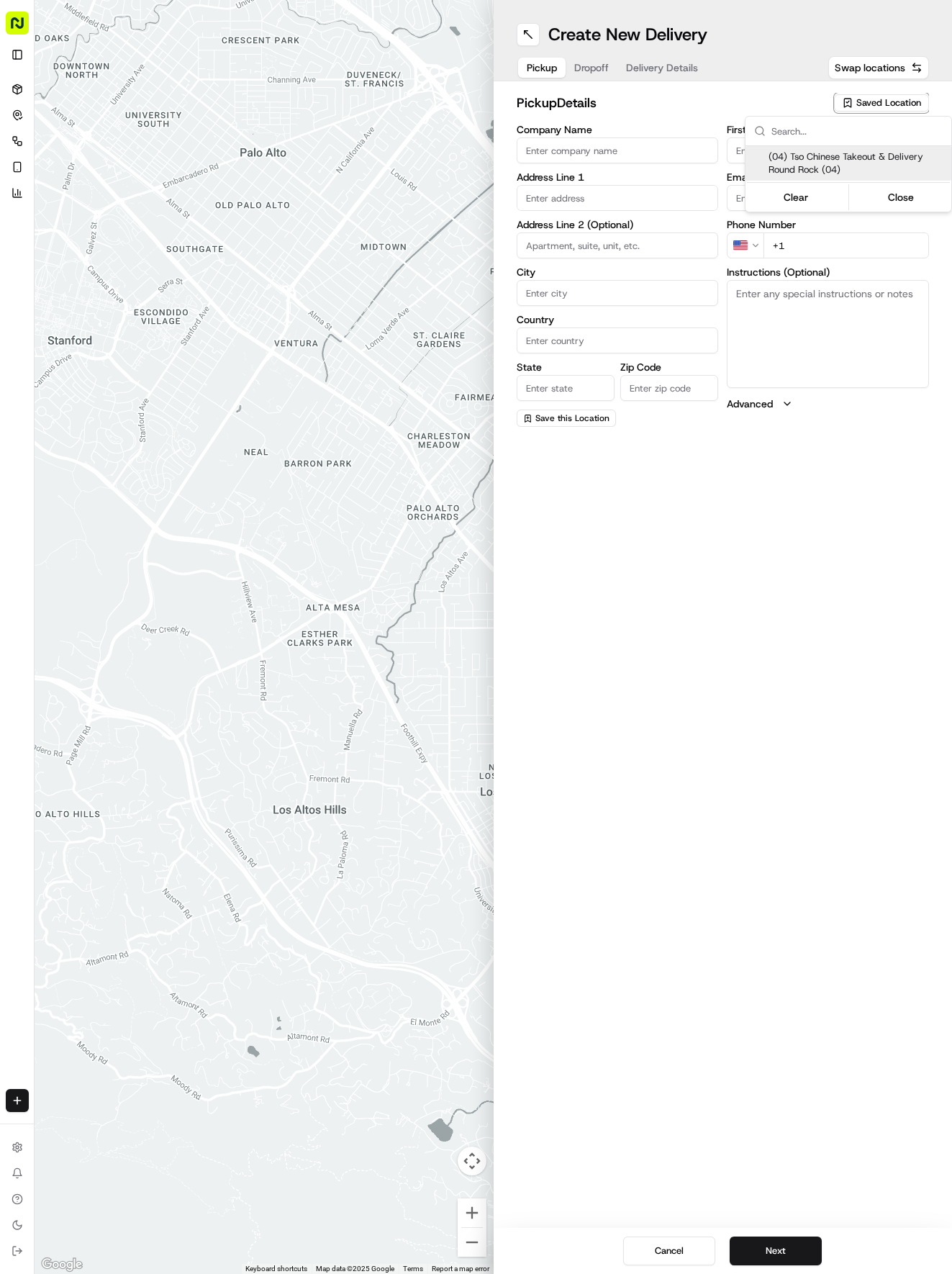
type input "Round Rock Manager"
type input "[EMAIL_ADDRESS][DOMAIN_NAME]"
type input "[PHONE_NUMBER]"
type textarea "Submit a picture displaying address & food as Proof of Delivery. Envía una foto…"
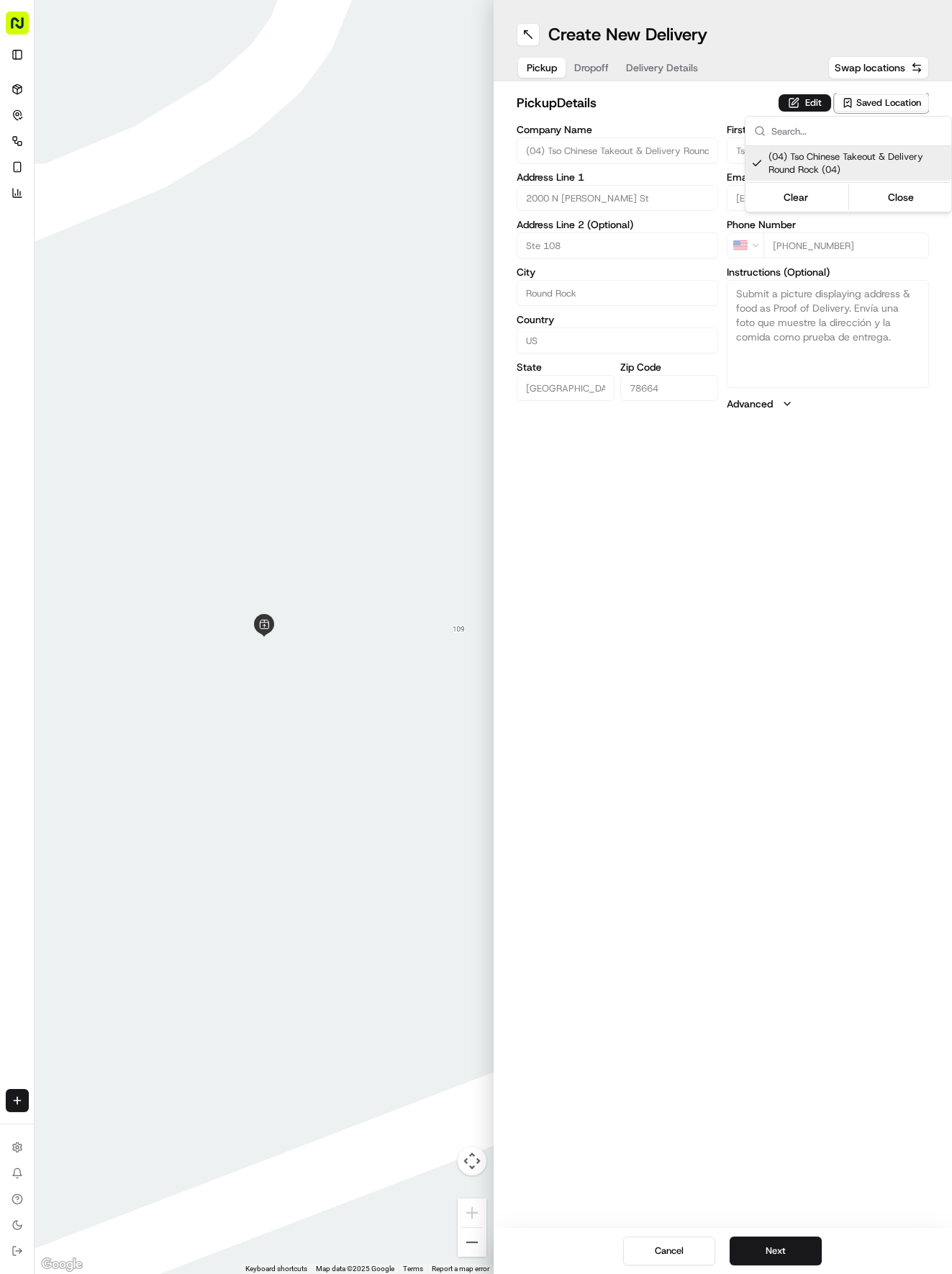
drag, startPoint x: 700, startPoint y: 80, endPoint x: 670, endPoint y: 70, distance: 31.6
click at [692, 80] on html "Tso Chinese 04 Round Rock [EMAIL_ADDRESS][DOMAIN_NAME] Toggle Sidebar Deliverie…" at bounding box center [476, 637] width 952 height 1274
click at [670, 70] on span "Delivery Details" at bounding box center [662, 68] width 72 height 15
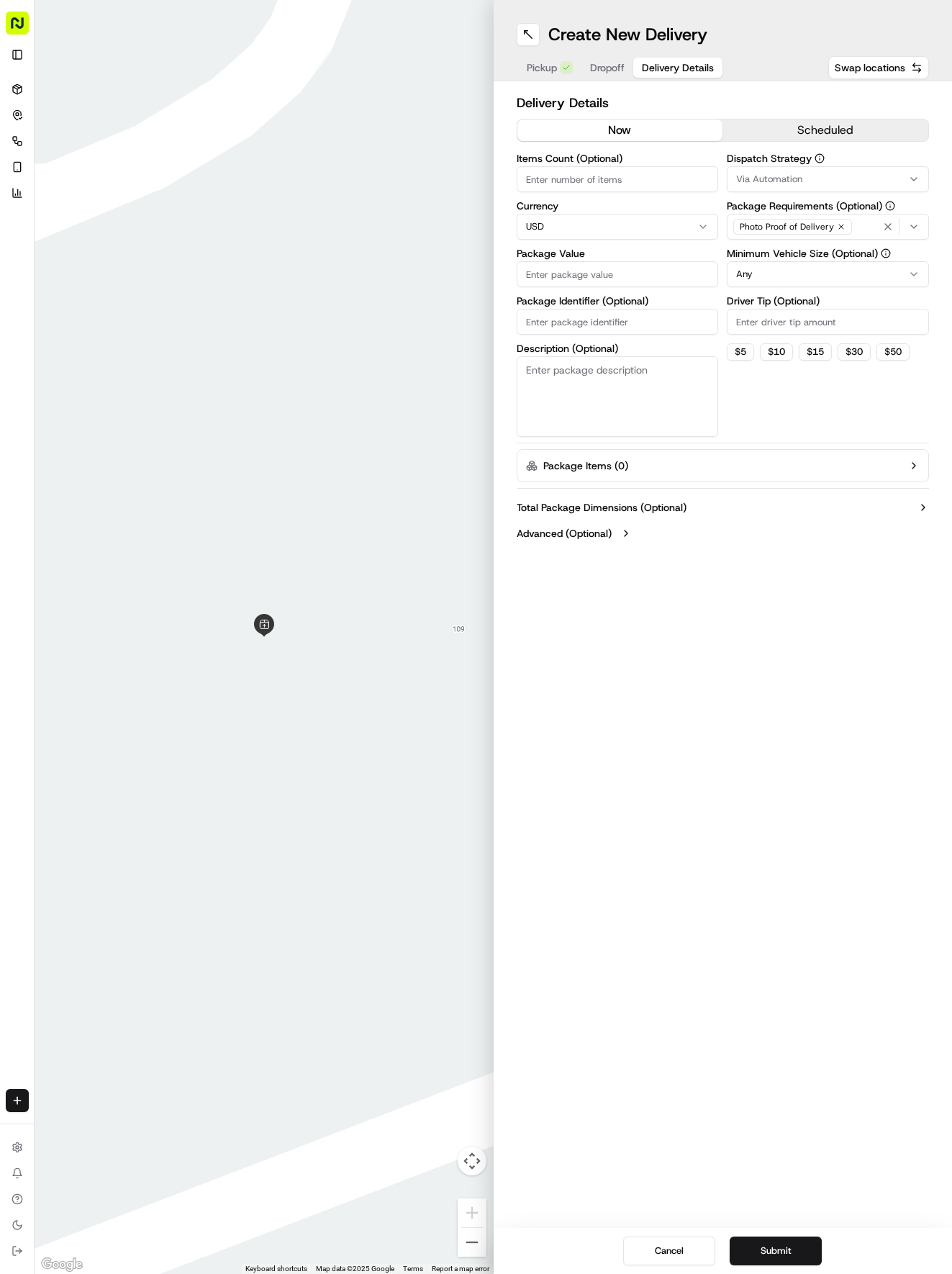
click at [593, 320] on input "Package Identifier (Optional)" at bounding box center [617, 322] width 202 height 26
paste input "RFM2T24"
type input "RFM2T24"
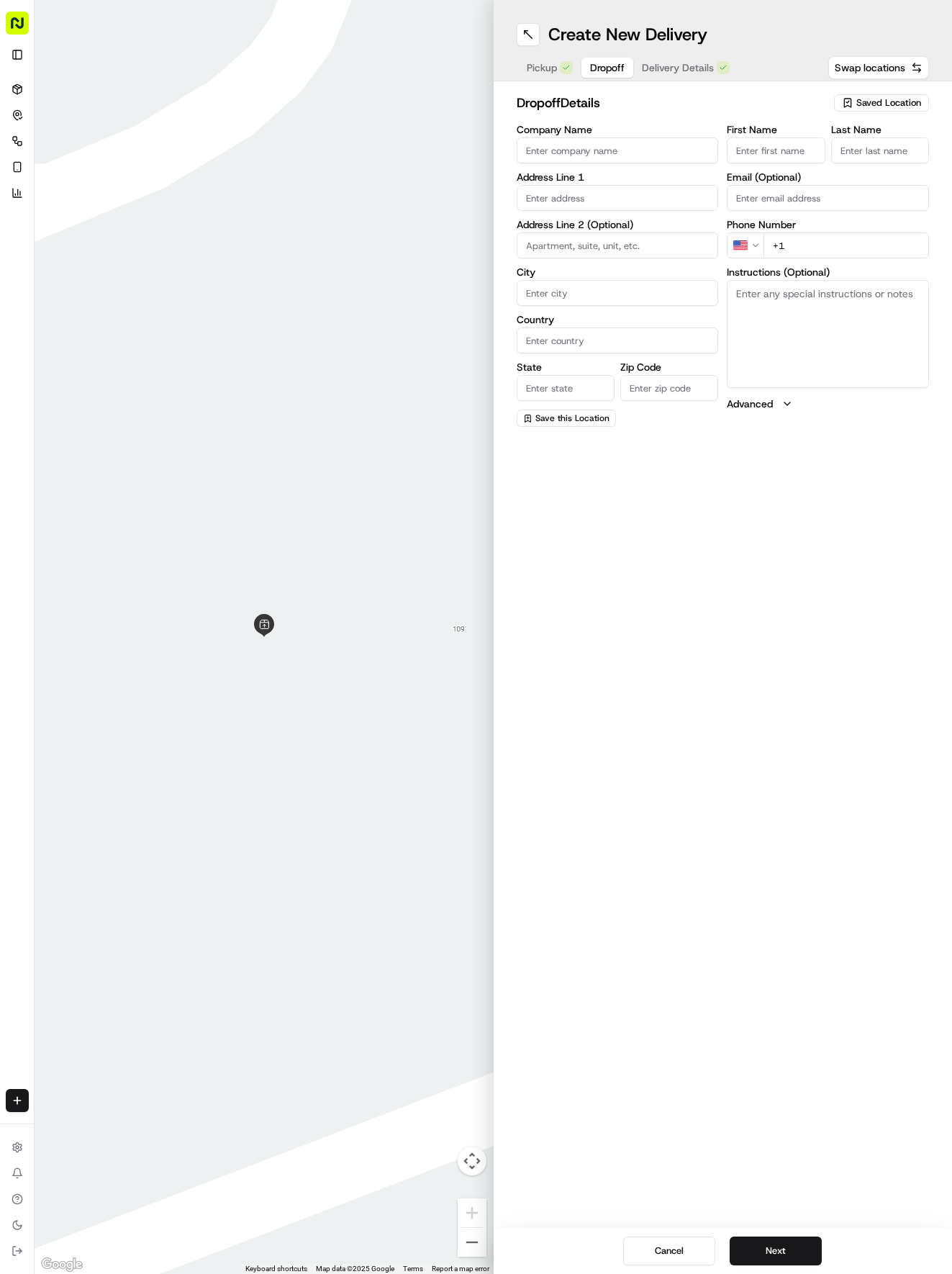
click at [608, 70] on span "Dropoff" at bounding box center [607, 68] width 34 height 15
click at [604, 198] on input "text" at bounding box center [617, 198] width 202 height 26
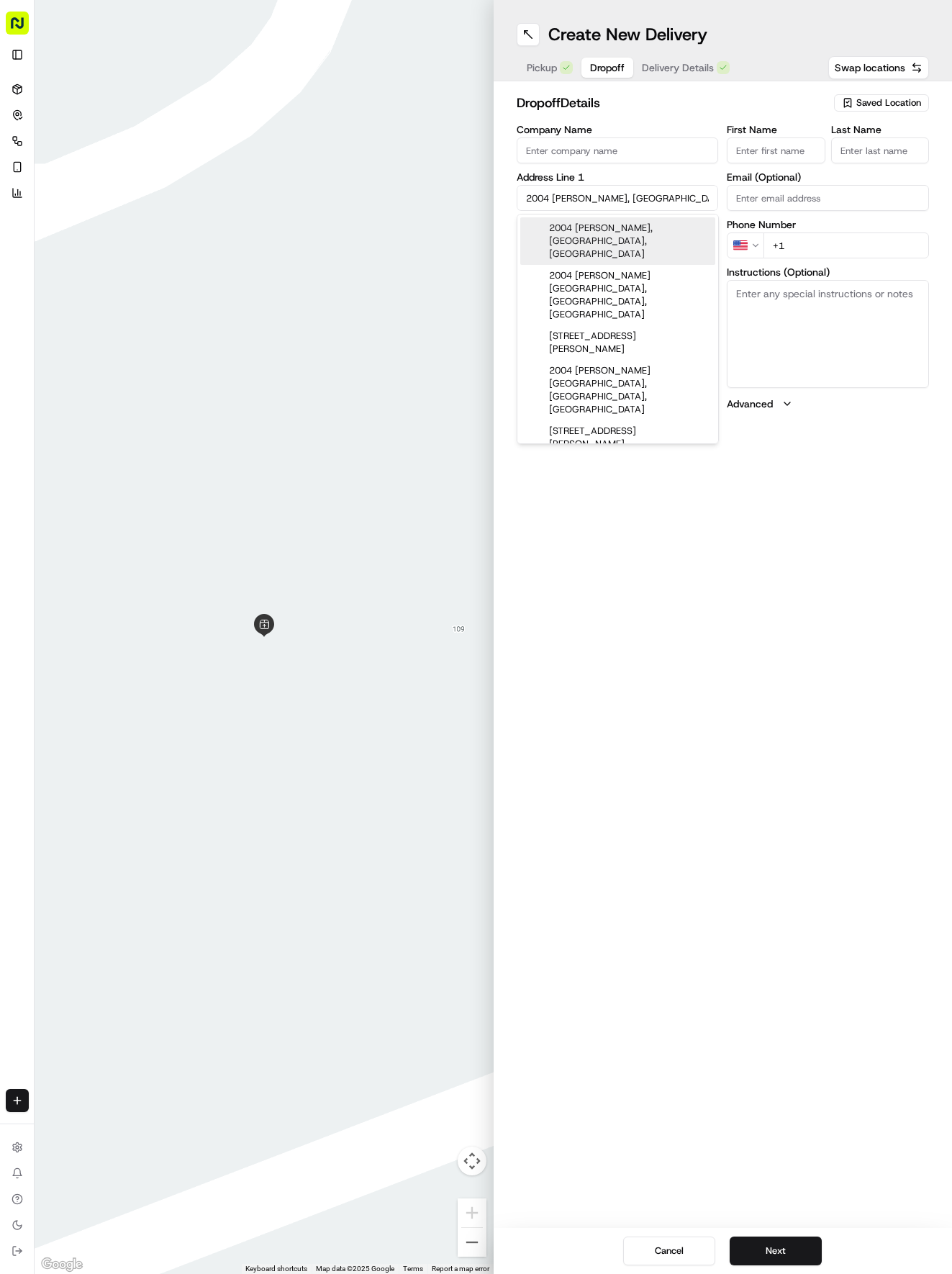
type input "2004 [PERSON_NAME], [GEOGRAPHIC_DATA], [GEOGRAPHIC_DATA]"
type input "Round Rock"
type input "[GEOGRAPHIC_DATA]"
type input "78665"
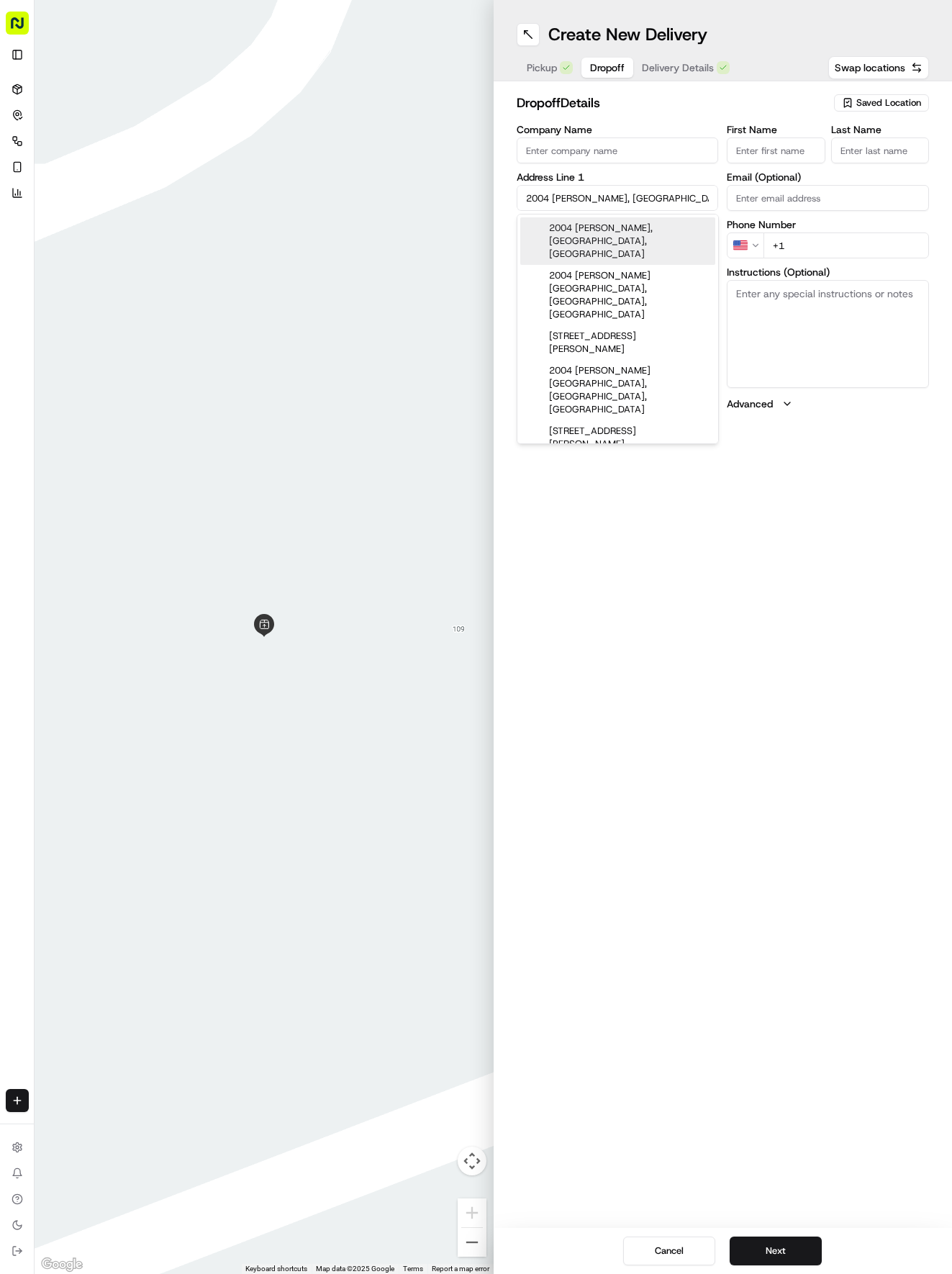
type input "2004 Cora Ivy Lane"
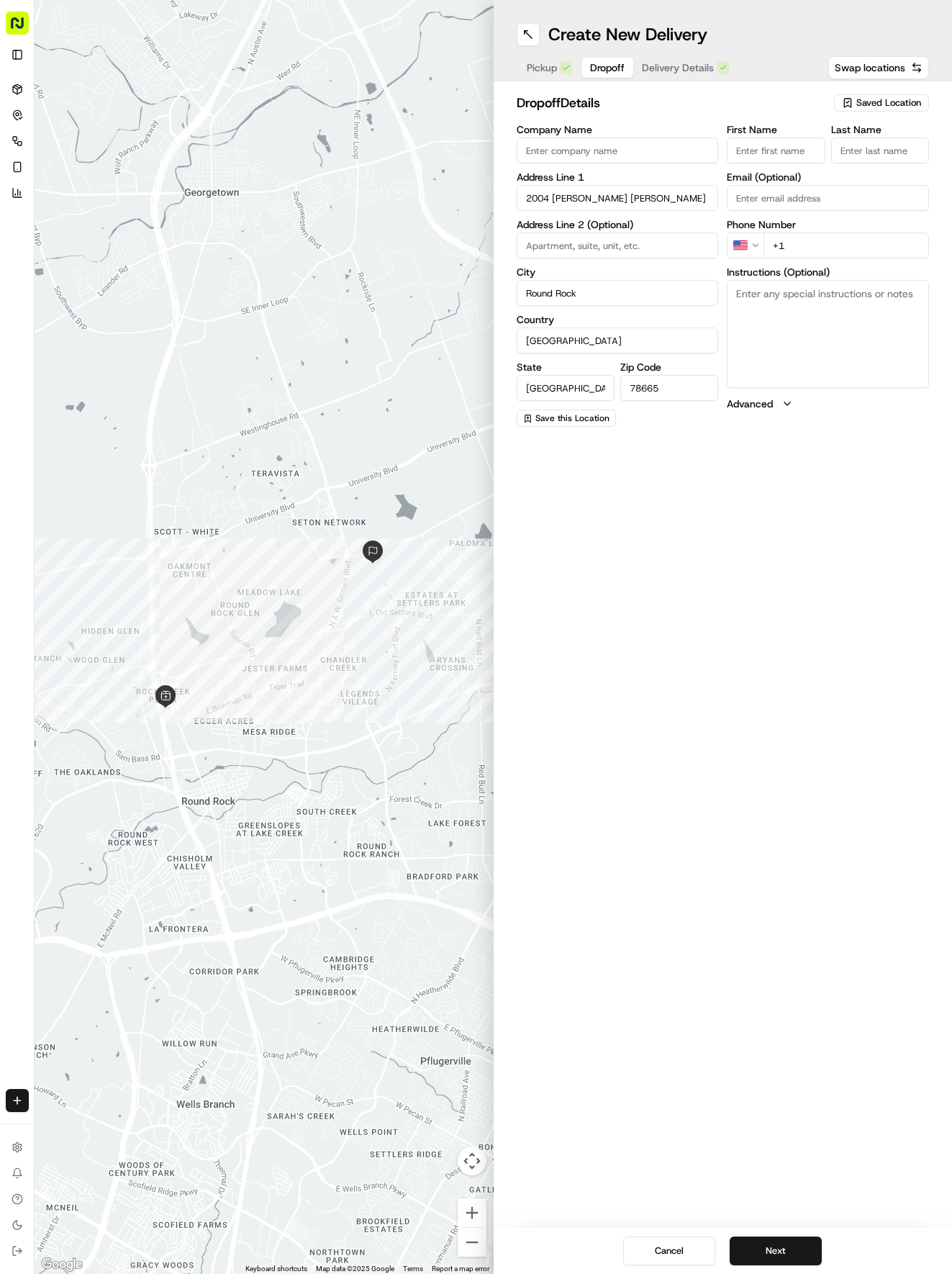
click at [755, 142] on input "First Name" at bounding box center [775, 150] width 98 height 26
type input "Donte"
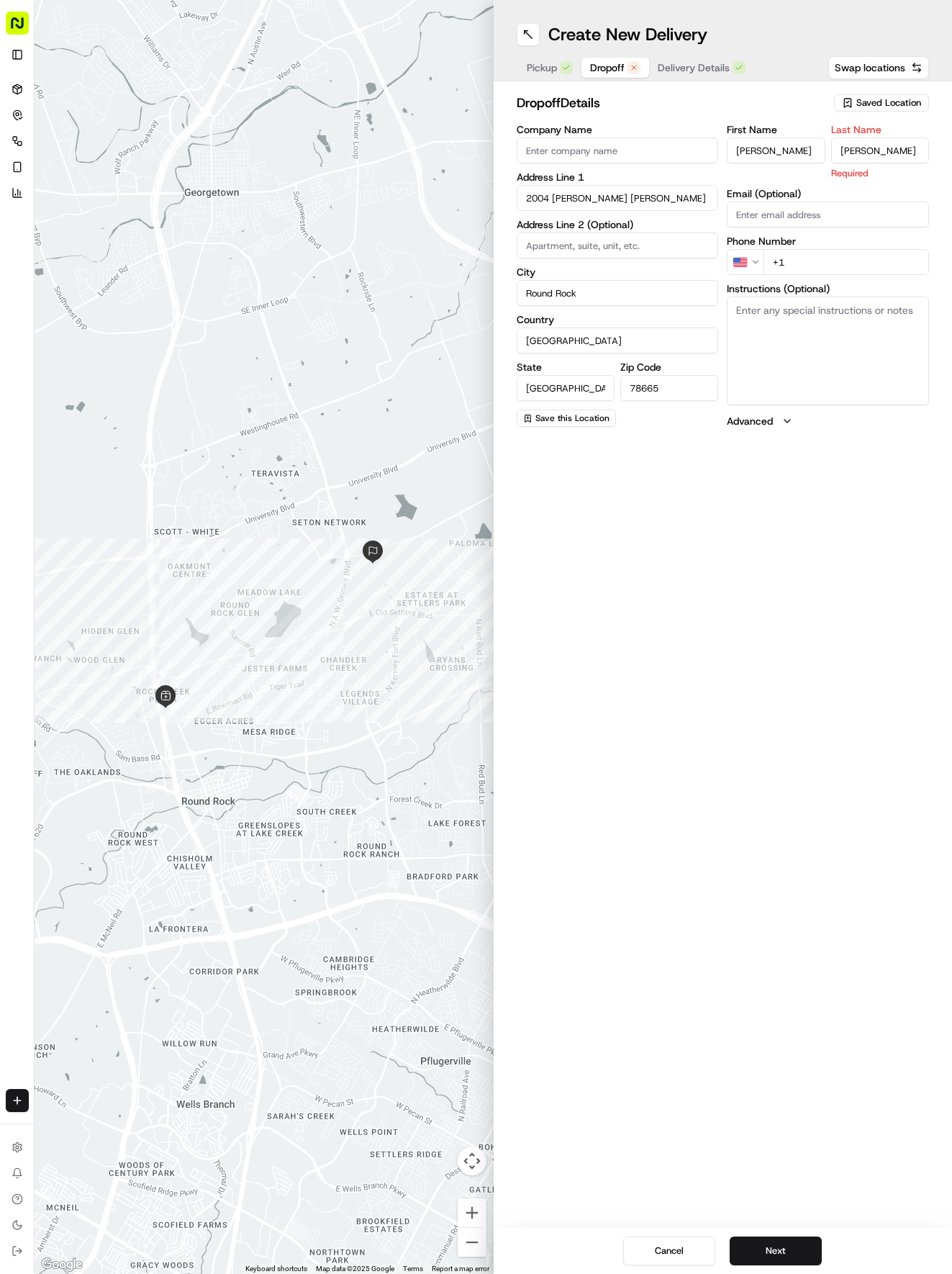
type input "Fisher"
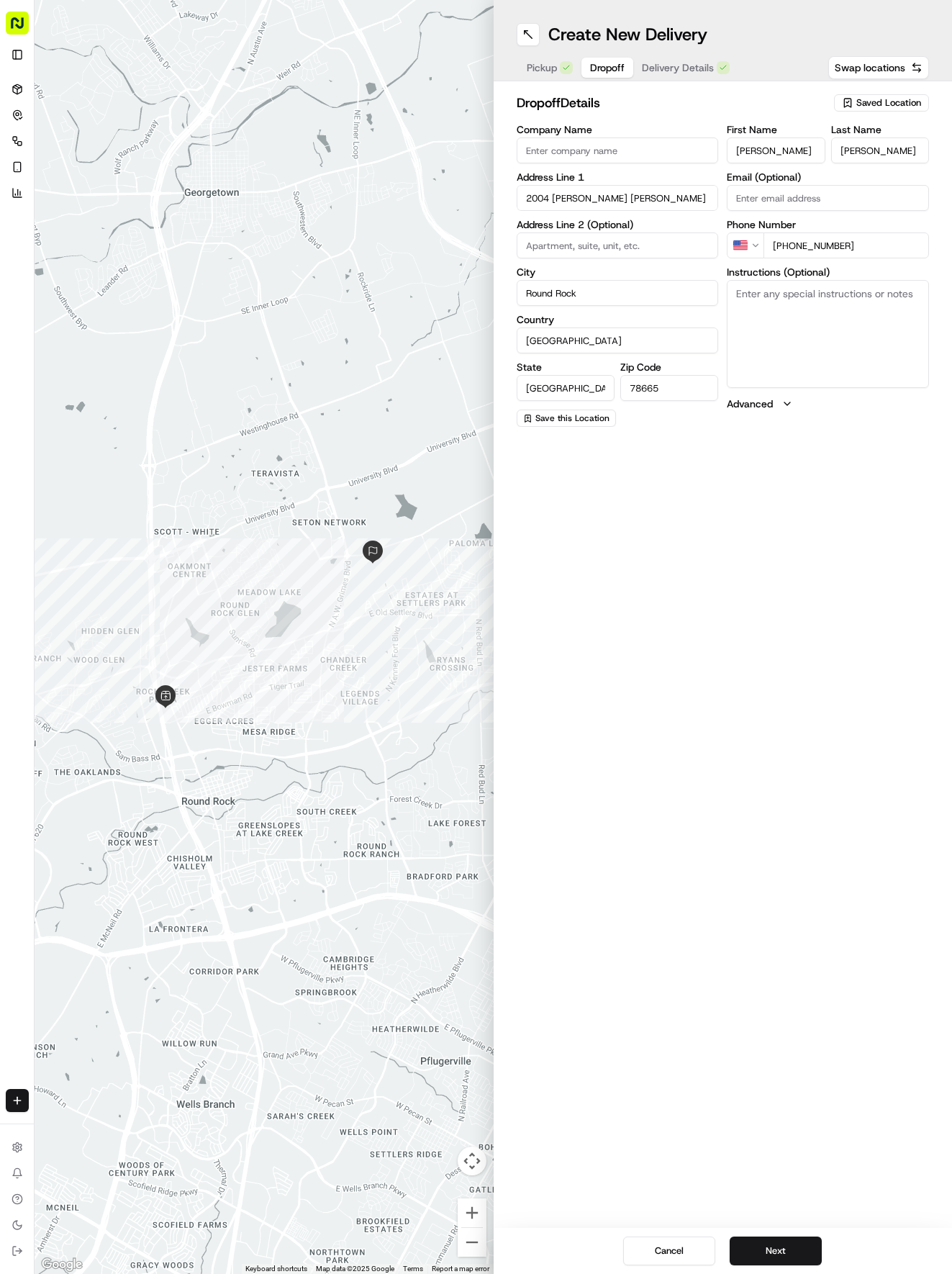
type input "+1 213 249 0312"
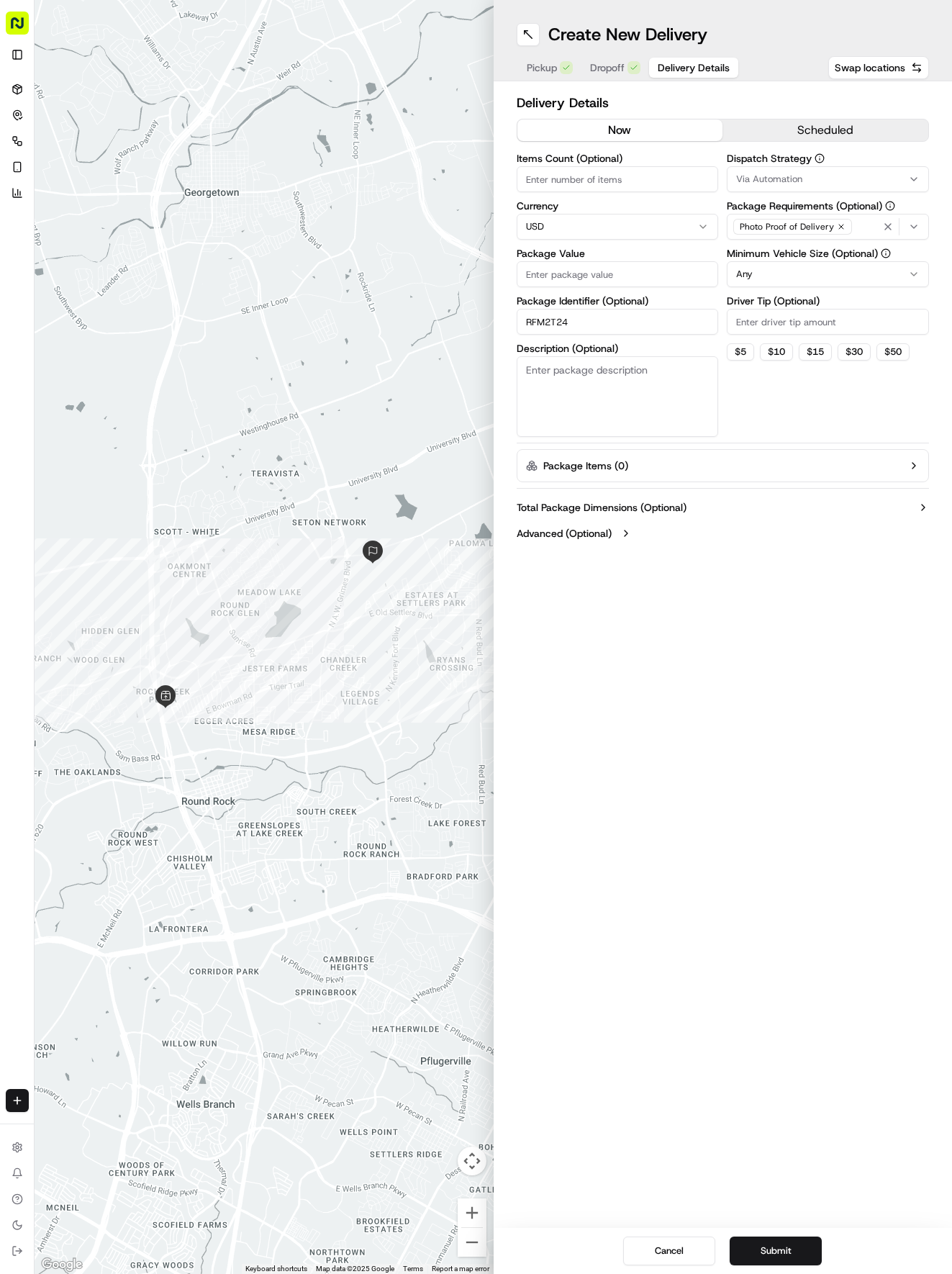
click at [680, 67] on span "Delivery Details" at bounding box center [693, 68] width 72 height 15
click at [651, 263] on input "Package Value" at bounding box center [617, 274] width 202 height 26
type input "38.81"
click at [790, 176] on span "Via Automation" at bounding box center [769, 179] width 66 height 13
click at [791, 244] on div "Via Automation" at bounding box center [830, 236] width 206 height 21
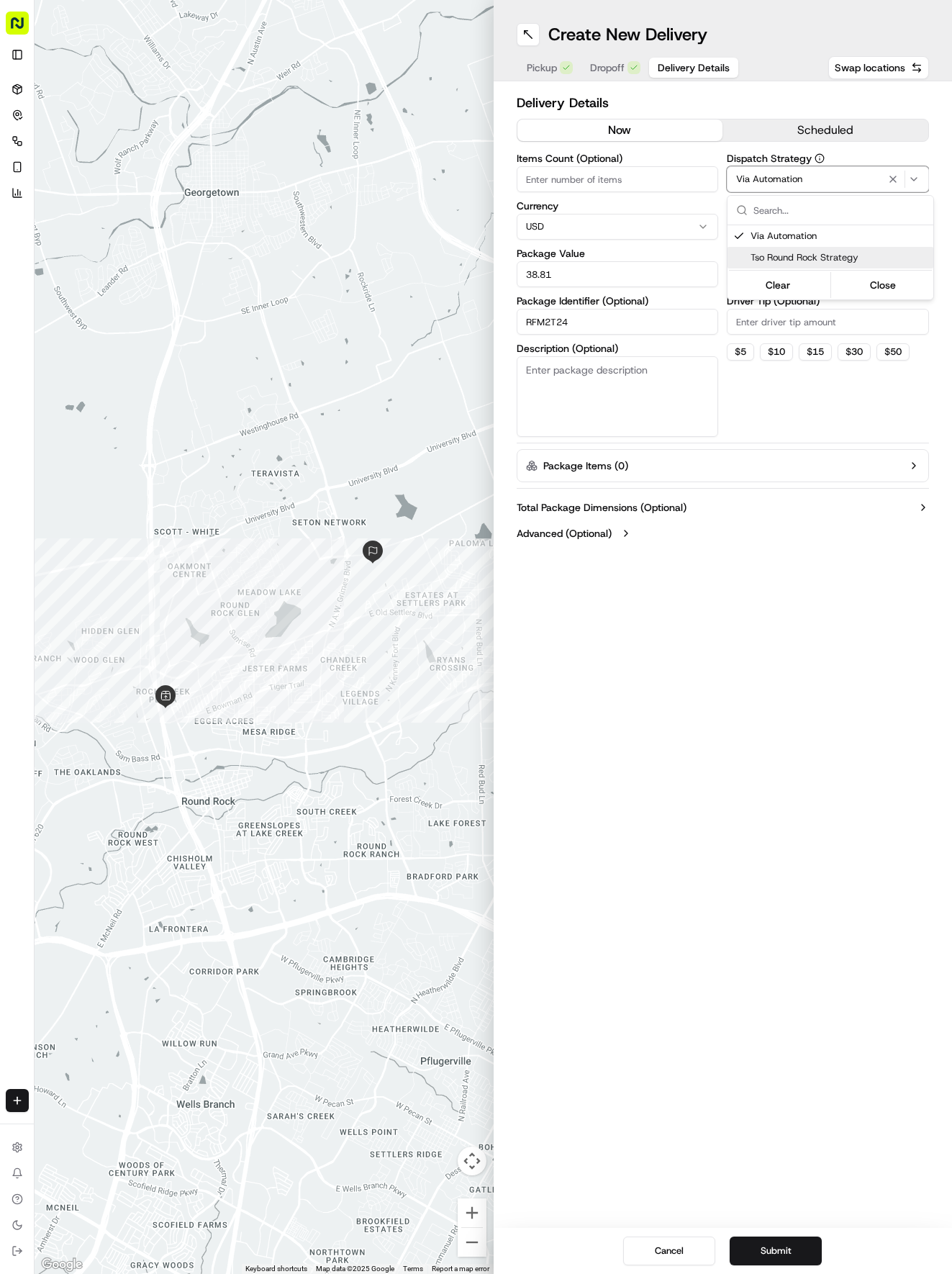
click at [788, 261] on span "Tso Round Rock Strategy" at bounding box center [839, 258] width 177 height 13
click at [769, 402] on html "Tso Chinese 04 Round Rock hayden@tsochinese.com Toggle Sidebar Deliveries Contr…" at bounding box center [476, 637] width 952 height 1274
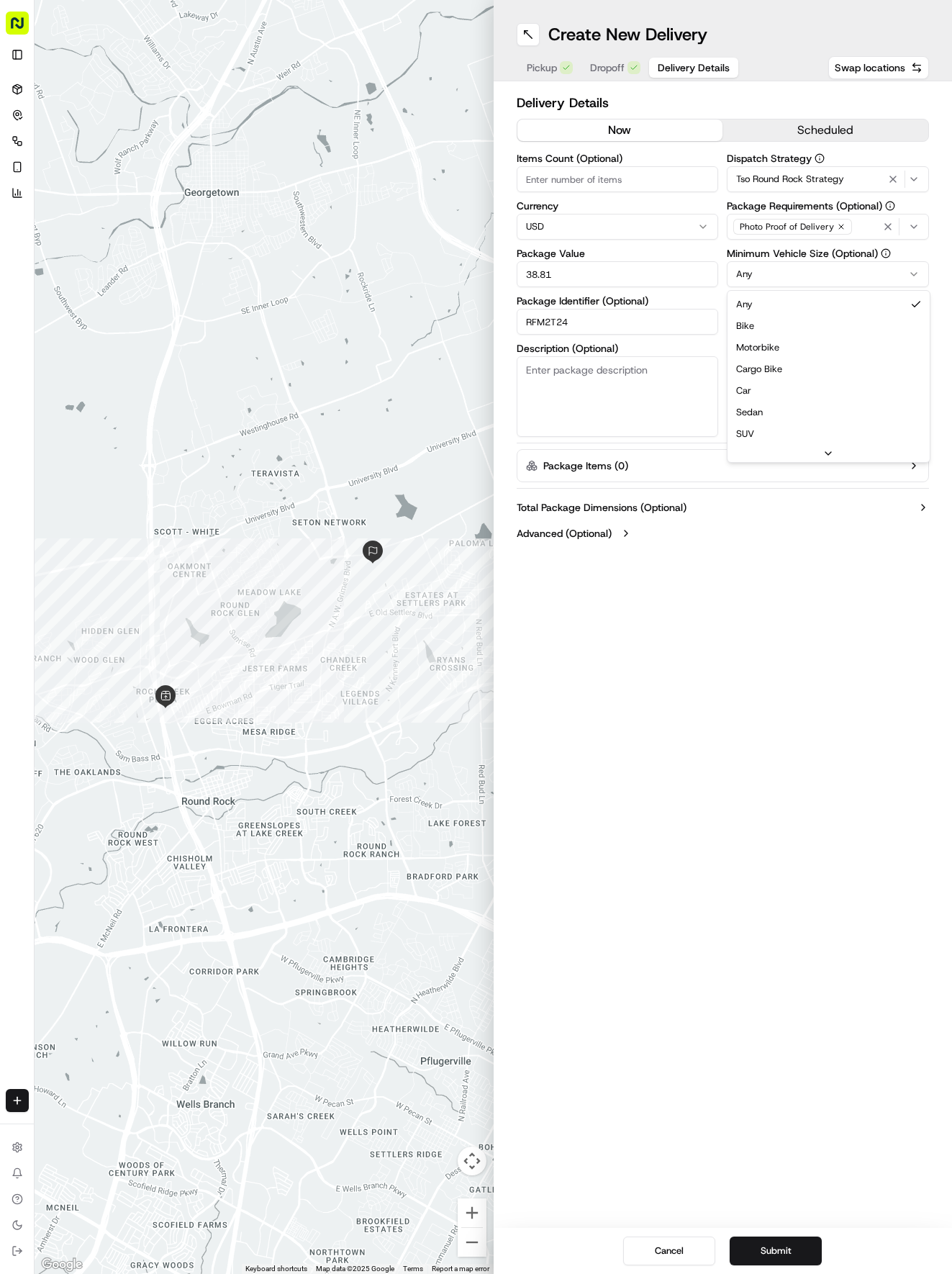
click at [762, 277] on html "Tso Chinese 04 Round Rock hayden@tsochinese.com Toggle Sidebar Deliveries Contr…" at bounding box center [476, 637] width 952 height 1274
click at [757, 316] on input "Driver Tip (Optional)" at bounding box center [827, 322] width 202 height 26
type input "2"
click at [771, 1250] on button "Submit" at bounding box center [776, 1250] width 92 height 29
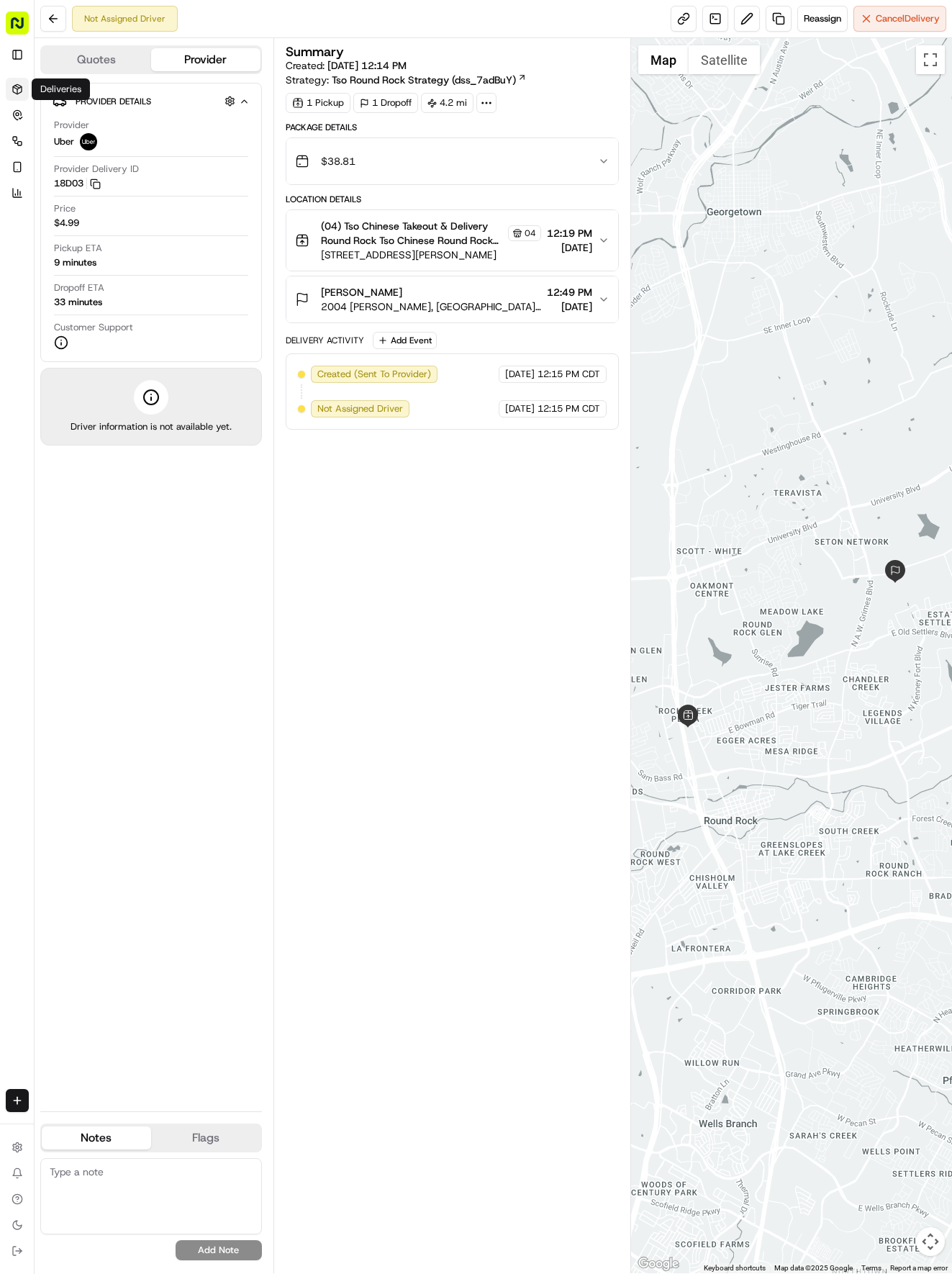
click at [12, 85] on icon at bounding box center [17, 89] width 11 height 11
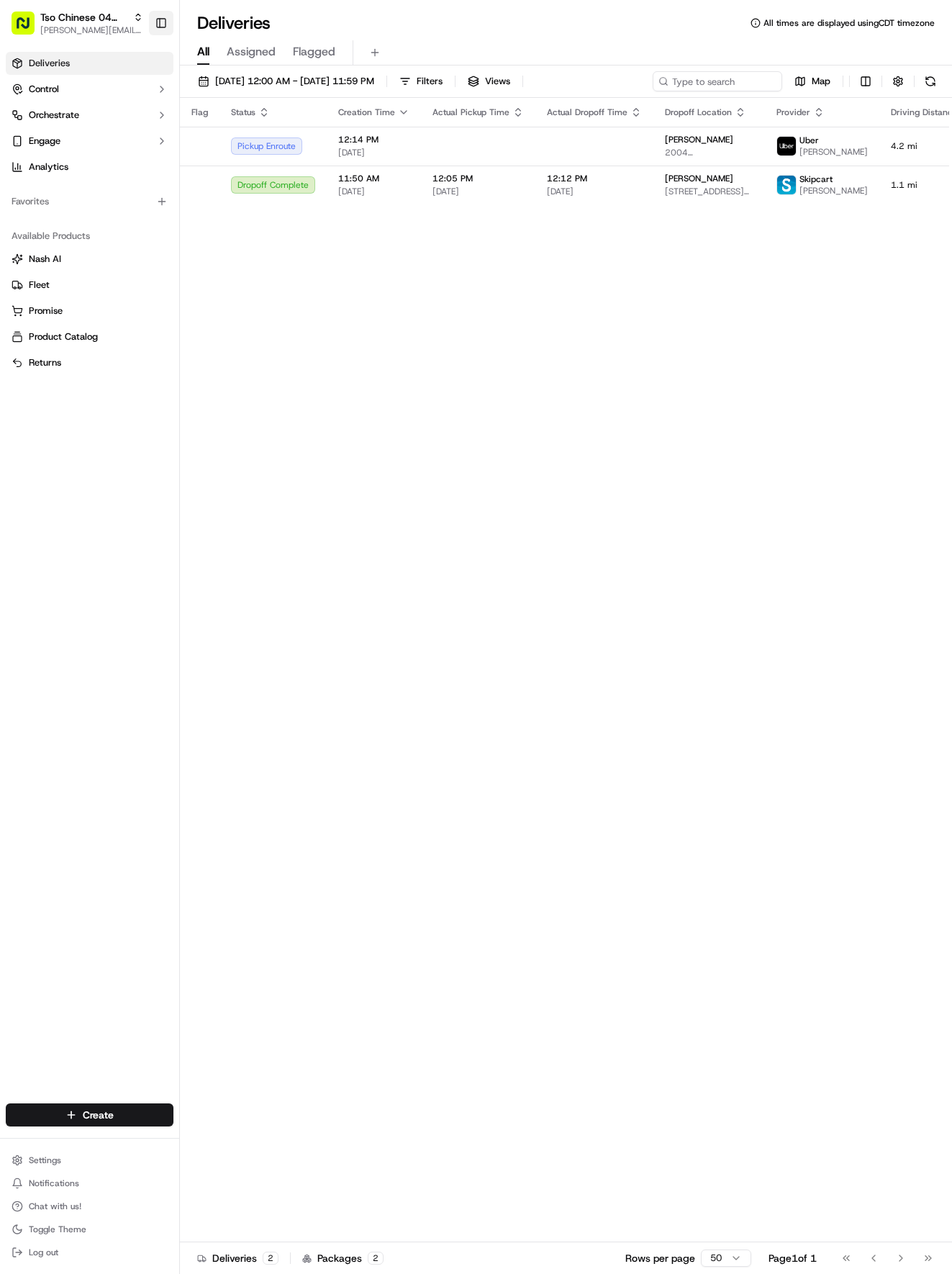
click at [160, 21] on button "Toggle Sidebar" at bounding box center [161, 23] width 25 height 25
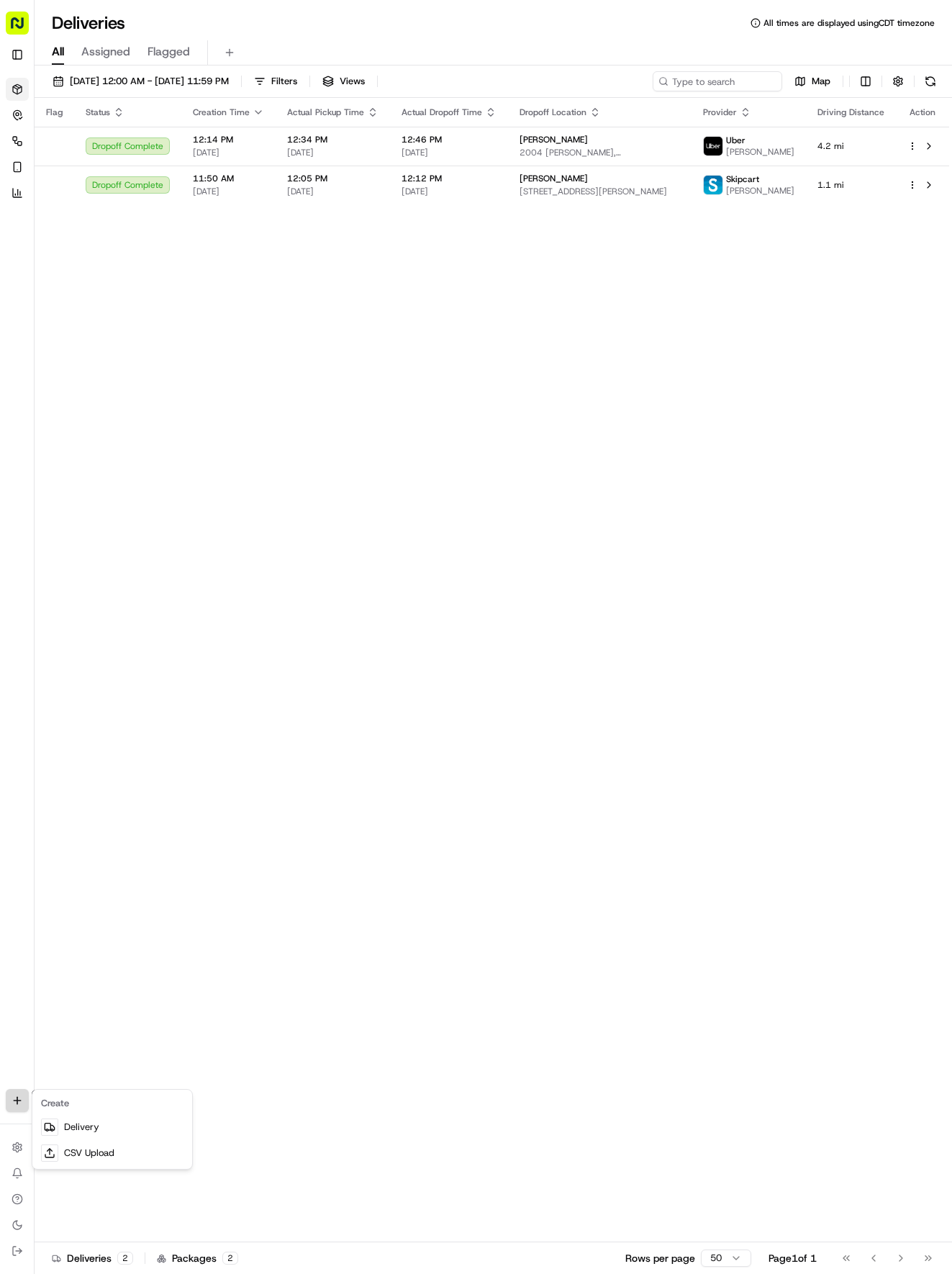
click at [21, 1100] on html "Tso Chinese 04 Round Rock [EMAIL_ADDRESS][DOMAIN_NAME] Toggle Sidebar Deliverie…" at bounding box center [476, 637] width 952 height 1274
click at [79, 1121] on link "Delivery" at bounding box center [112, 1127] width 154 height 26
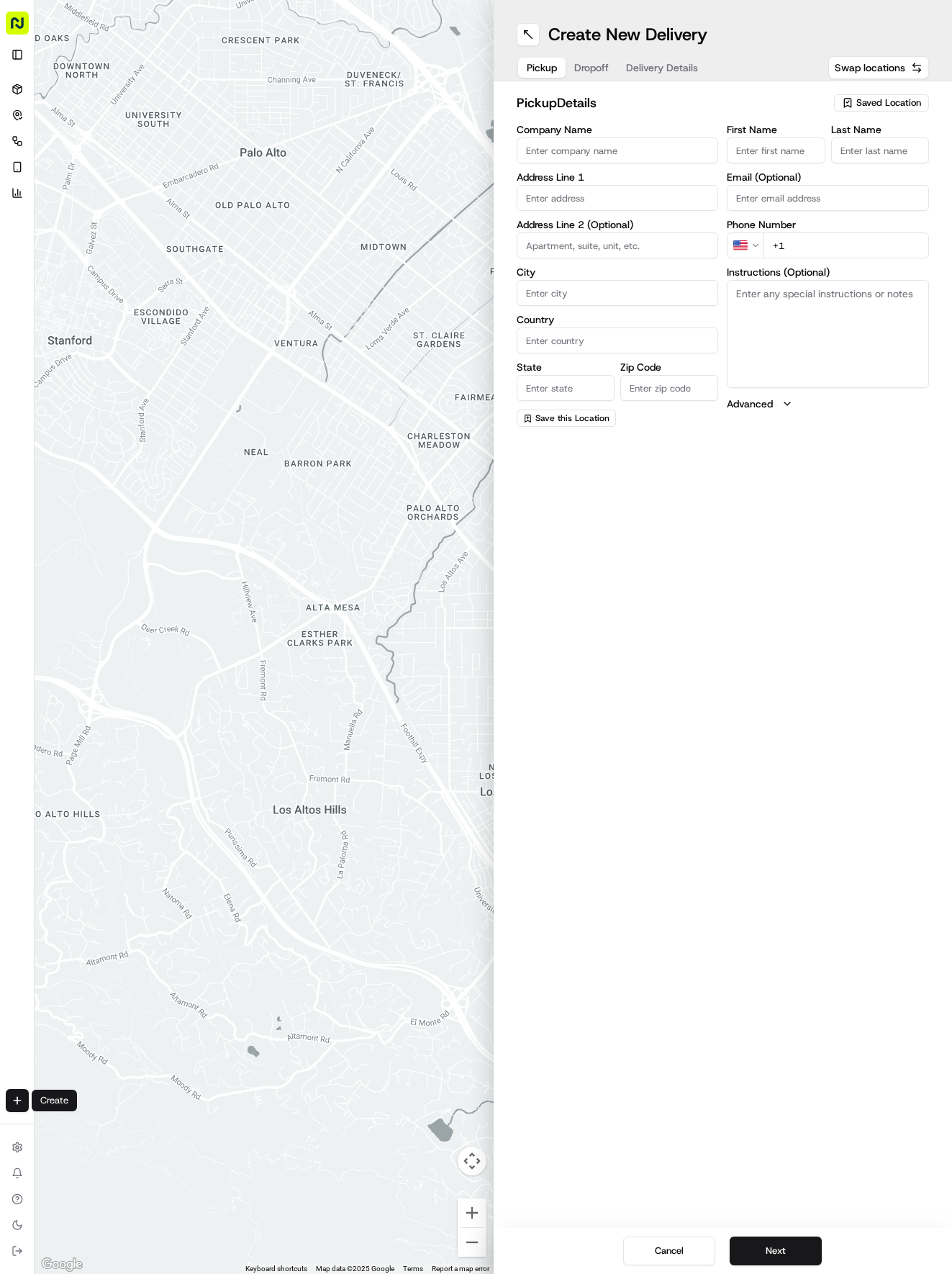
click at [855, 95] on div "Saved Location" at bounding box center [881, 103] width 95 height 17
click at [819, 149] on div "(04) Tso Chinese Takeout & Delivery Round Rock (04)" at bounding box center [848, 163] width 206 height 34
type input "(04) Tso Chinese Takeout & Delivery Round Rock"
type input "2000 N [PERSON_NAME] St"
type input "Ste 108"
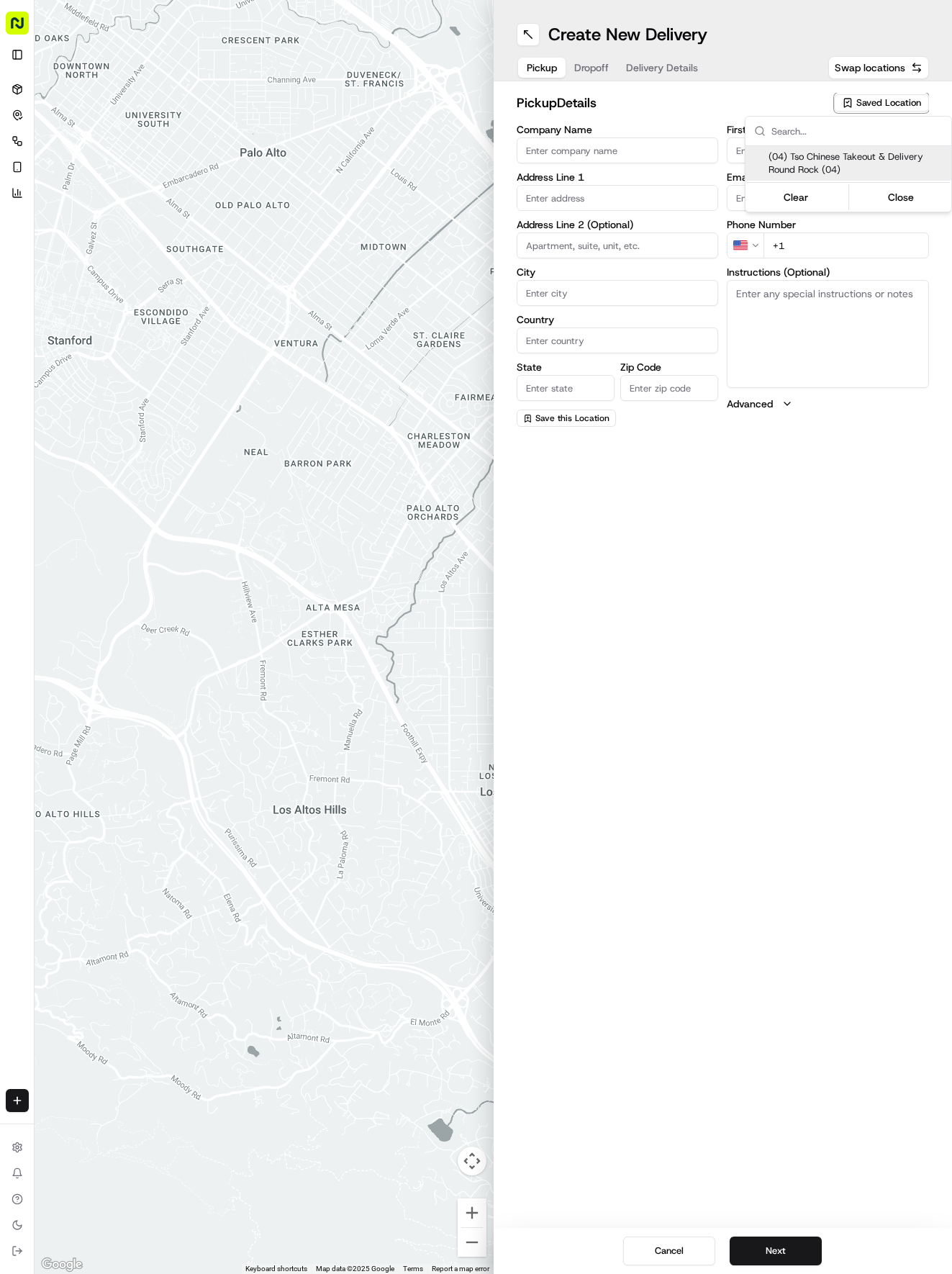
type input "Round Rock"
type input "US"
type input "[GEOGRAPHIC_DATA]"
type input "78664"
type input "Tso Chinese"
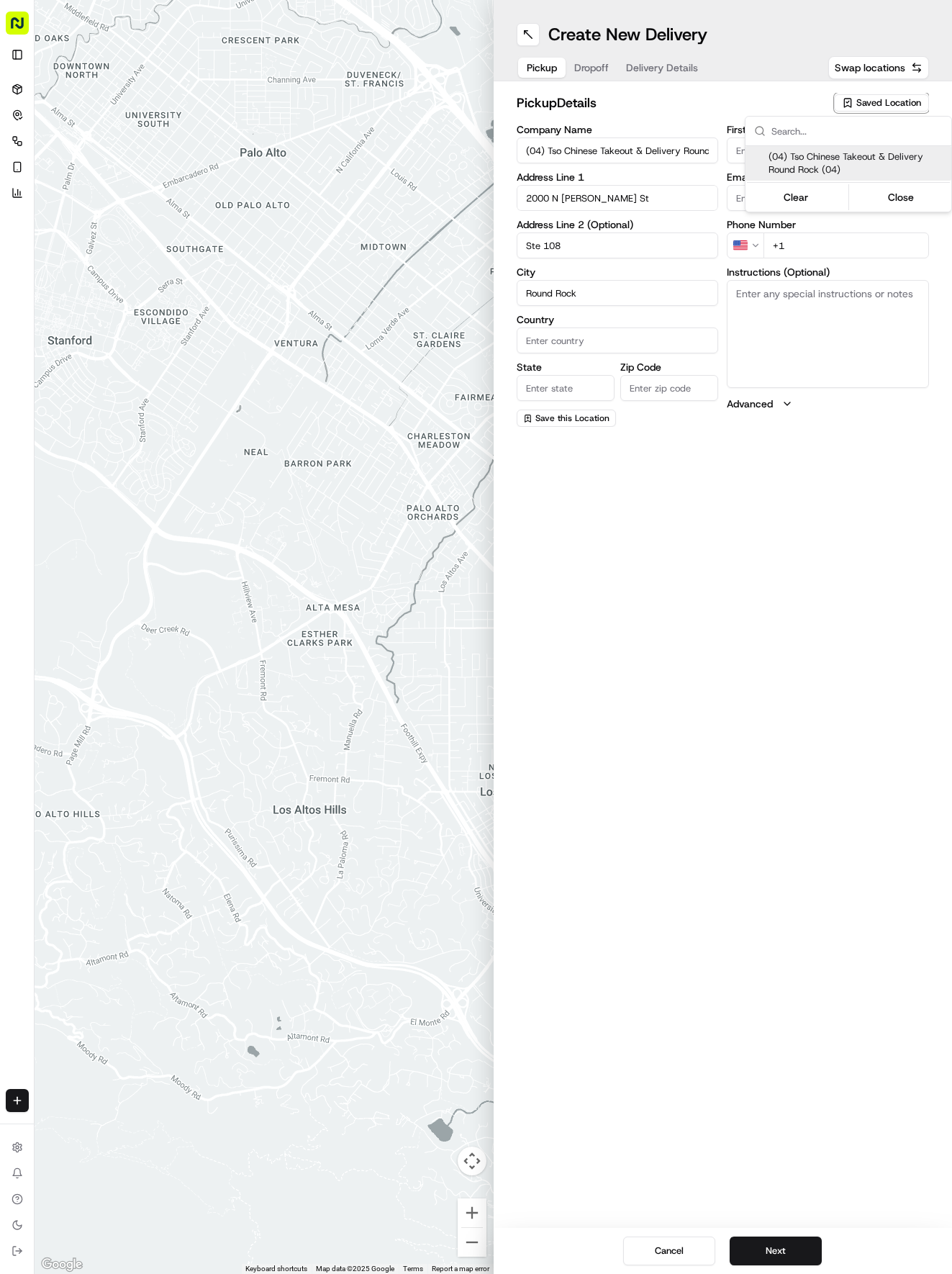
type input "Round Rock Manager"
type input "[EMAIL_ADDRESS][DOMAIN_NAME]"
type input "[PHONE_NUMBER]"
type textarea "Submit a picture displaying address & food as Proof of Delivery. Envía una foto…"
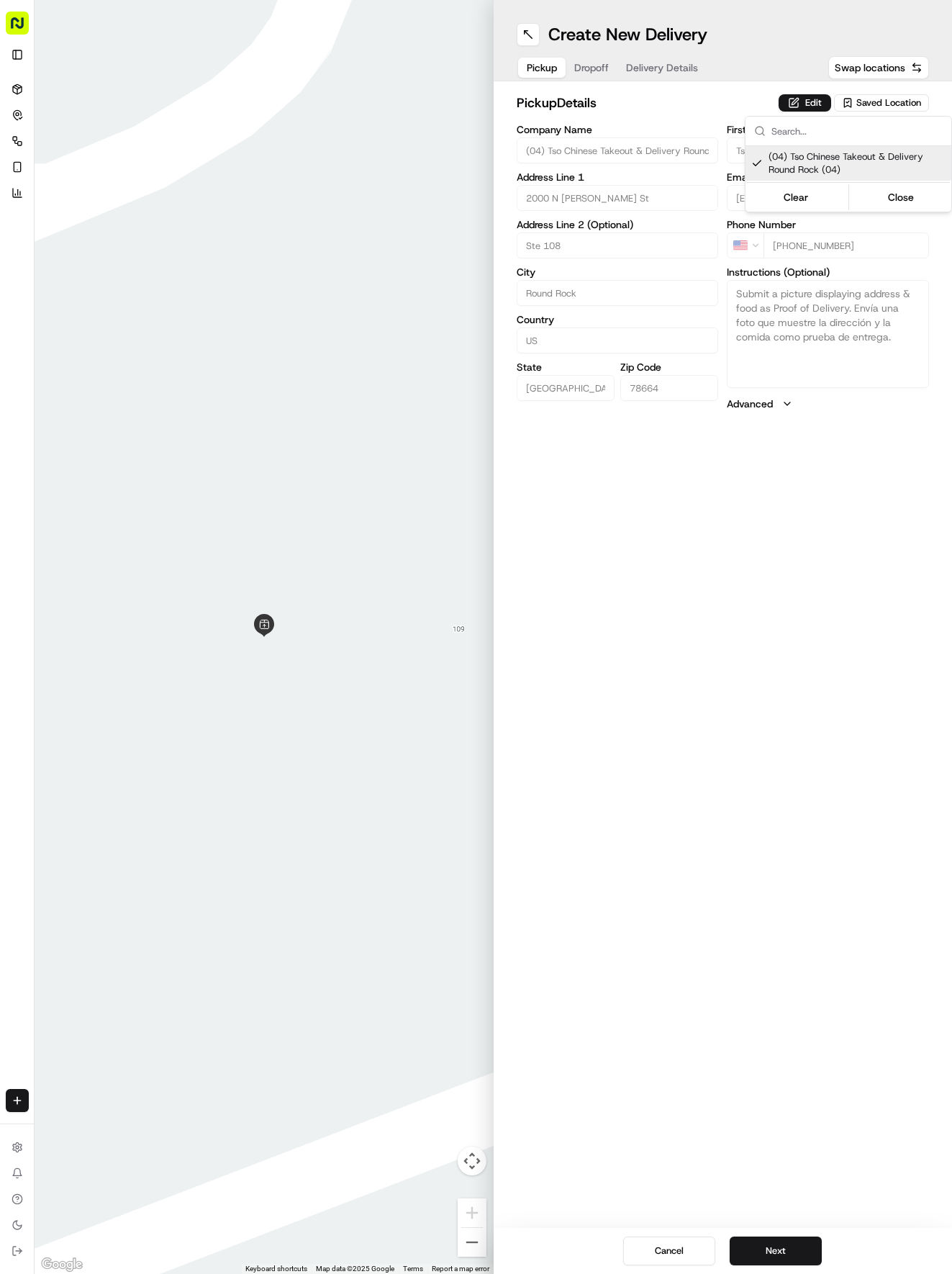
click at [703, 80] on html "Tso Chinese 04 Round Rock [EMAIL_ADDRESS][DOMAIN_NAME] Toggle Sidebar Deliverie…" at bounding box center [476, 637] width 952 height 1274
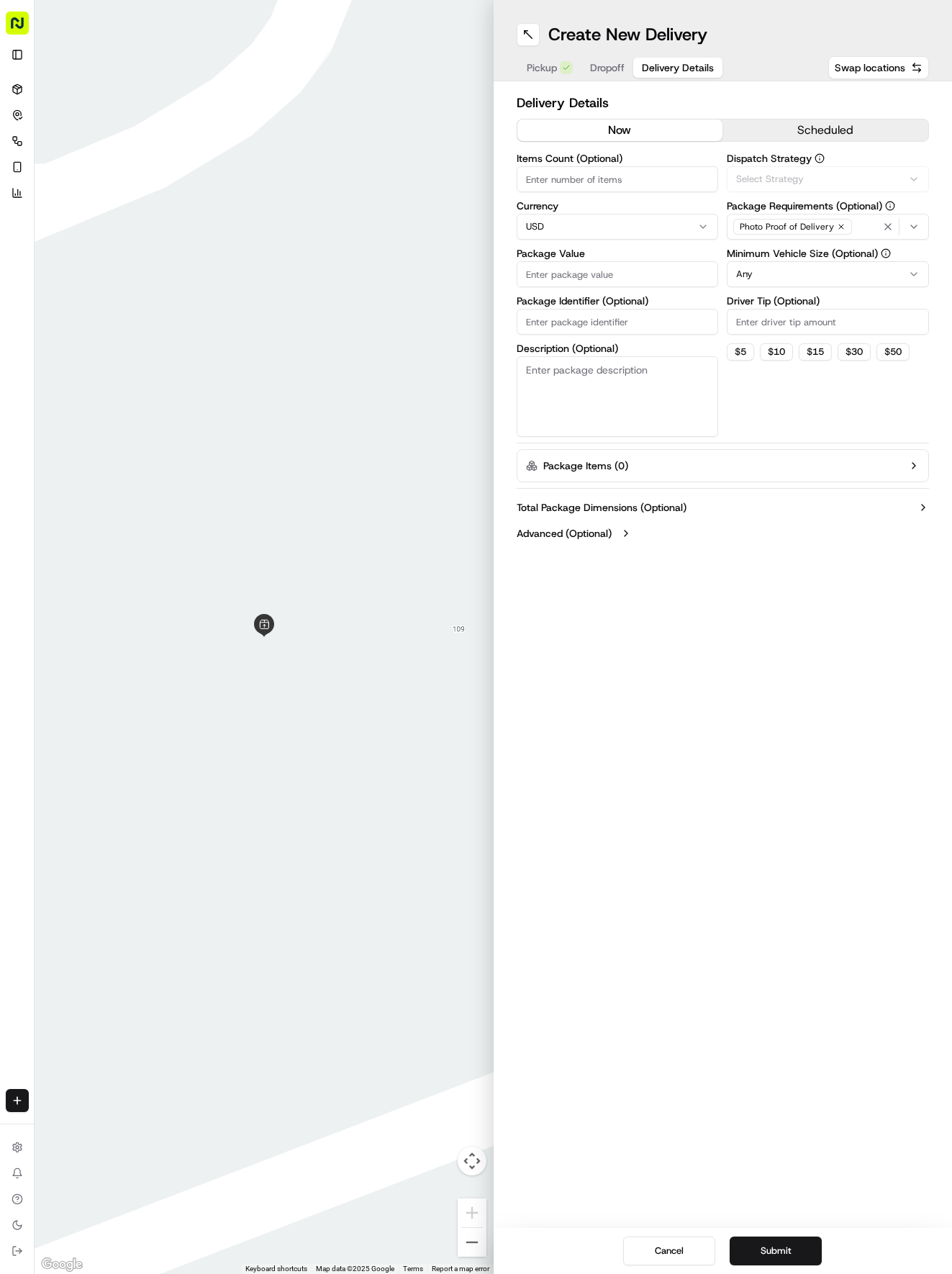
click at [692, 75] on button "Delivery Details" at bounding box center [678, 67] width 89 height 21
click at [609, 317] on input "Package Identifier (Optional)" at bounding box center [617, 322] width 202 height 26
paste input "BCNWNAH"
type input "BCNWNAH"
click at [590, 66] on span "Dropoff" at bounding box center [607, 68] width 34 height 15
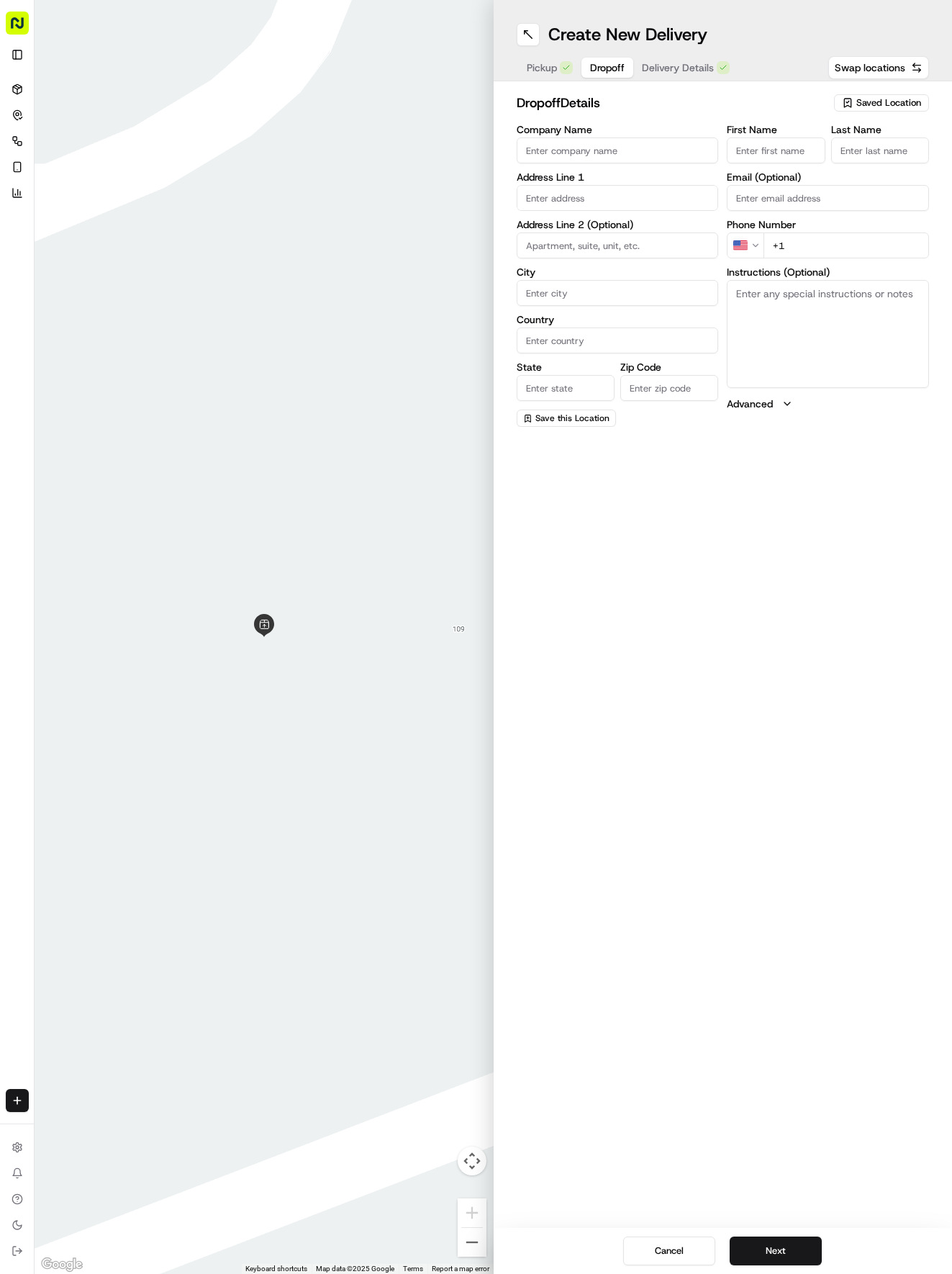
click at [776, 154] on input "First Name" at bounding box center [775, 150] width 98 height 26
type input "[PERSON_NAME]"
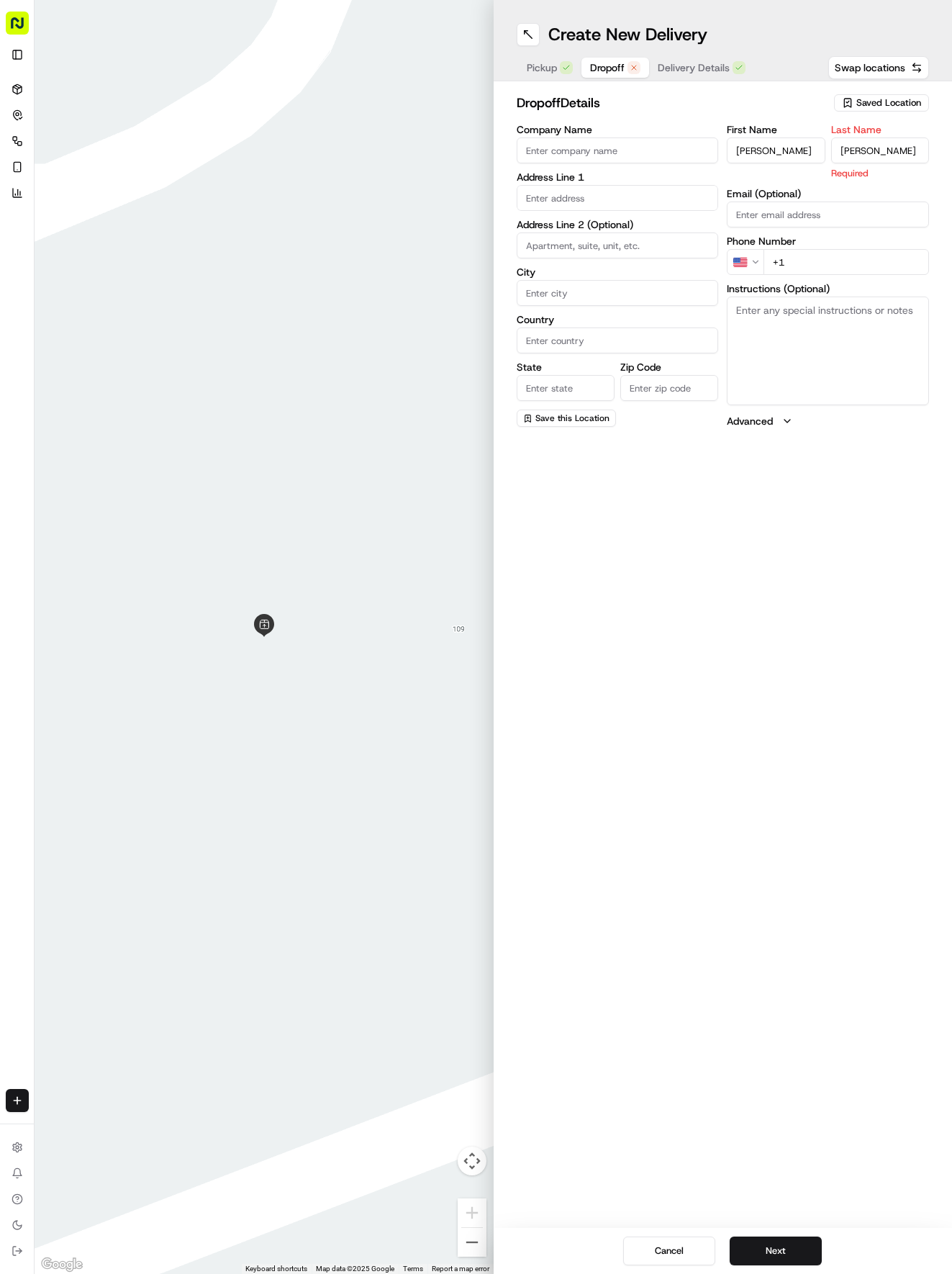
type input "[PERSON_NAME]"
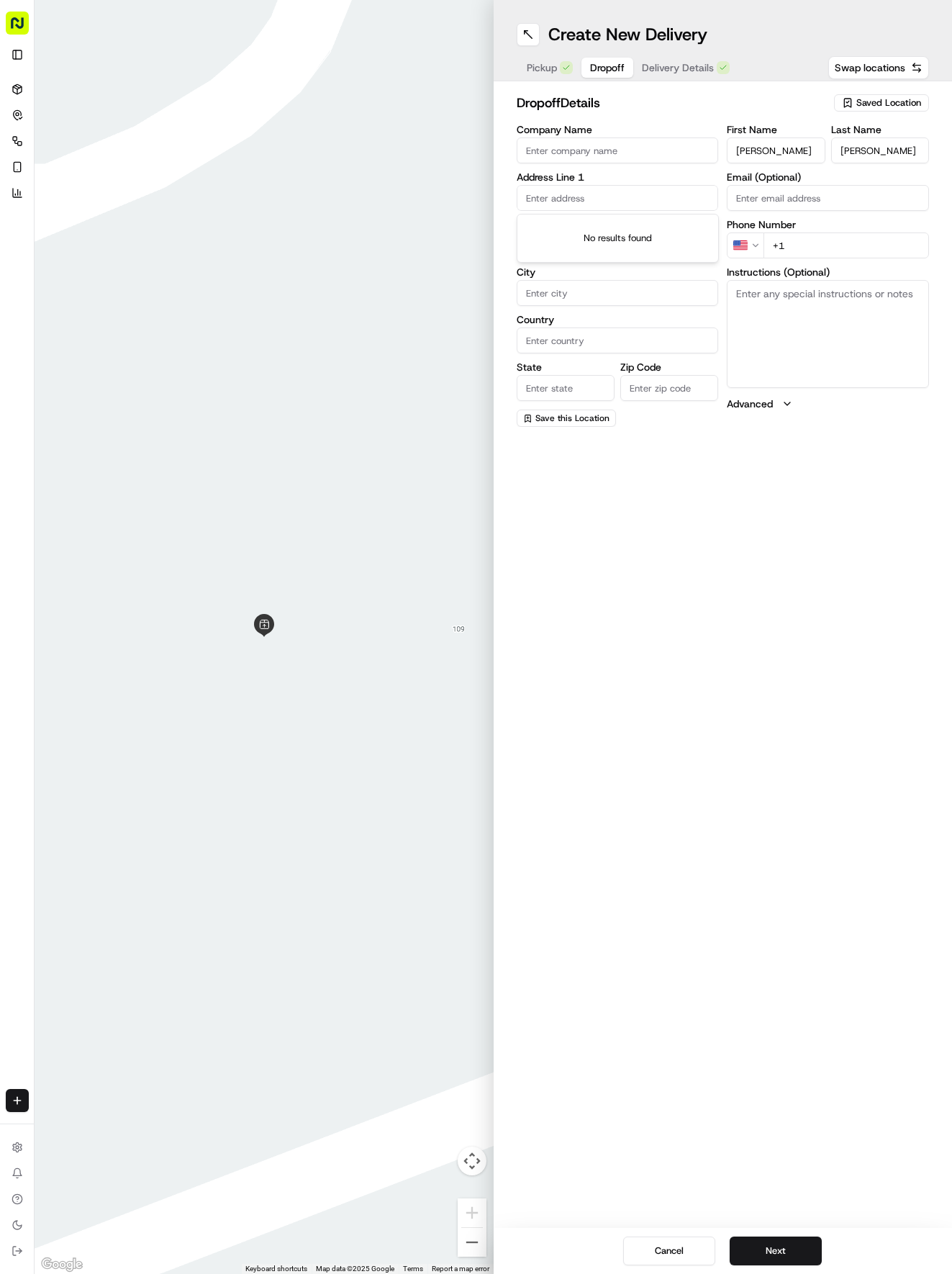
click at [575, 193] on input "text" at bounding box center [617, 198] width 202 height 26
type input "[STREET_ADDRESS]"
type input "Round Rock"
type input "[GEOGRAPHIC_DATA]"
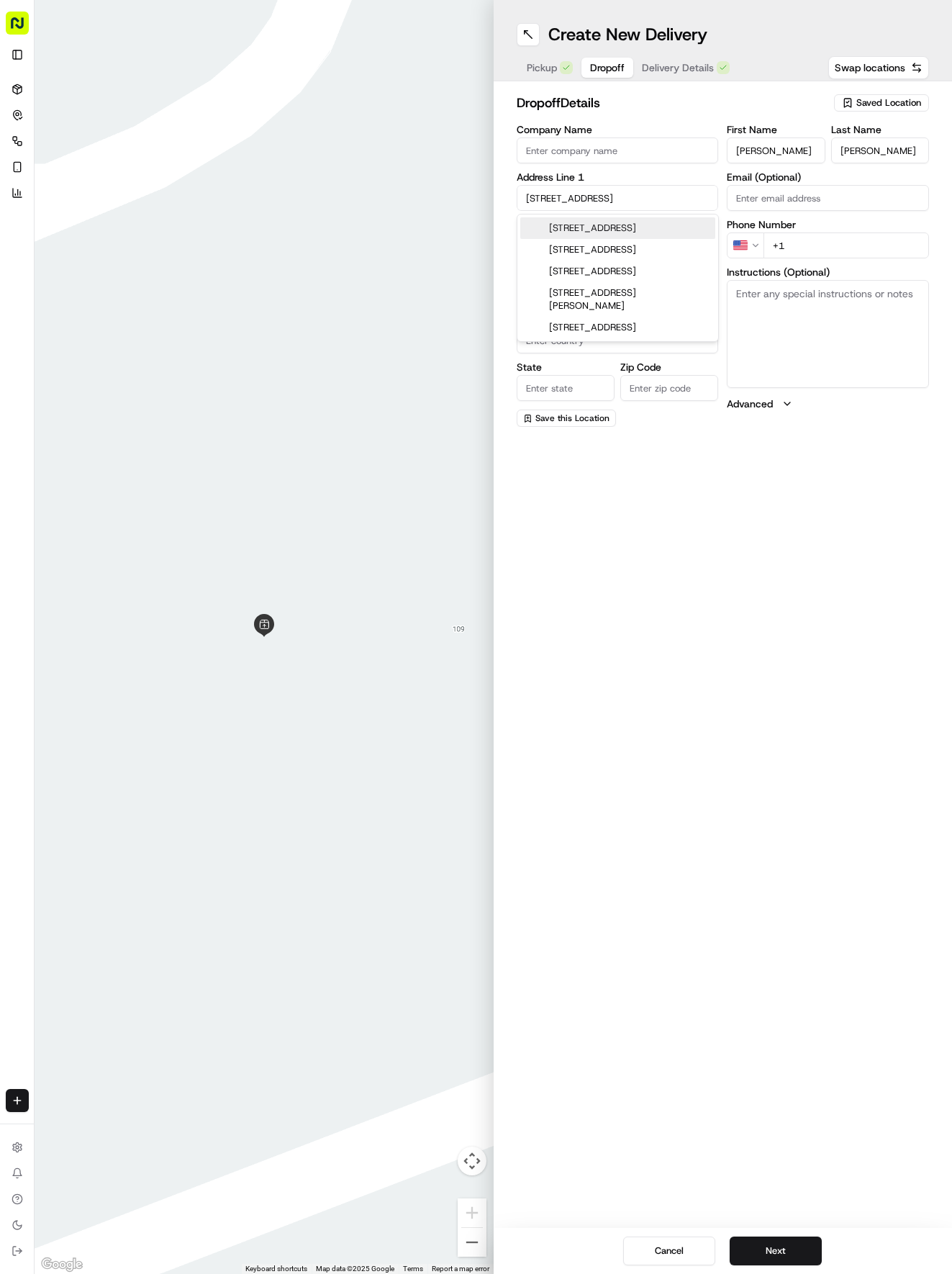
type input "78665"
type input "[STREET_ADDRESS]"
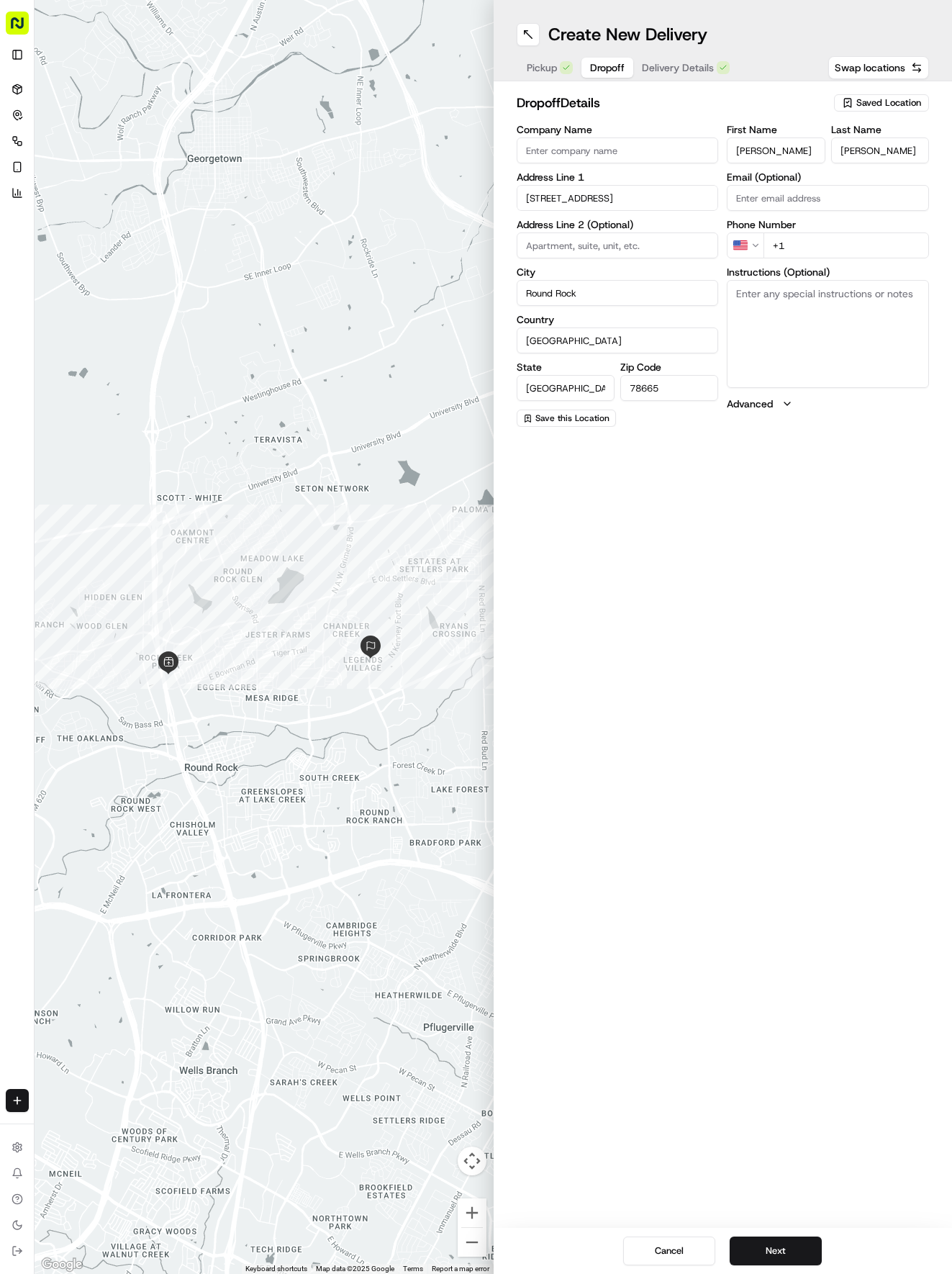
click at [835, 249] on input "+1" at bounding box center [846, 245] width 166 height 26
type input "[PHONE_NUMBER]"
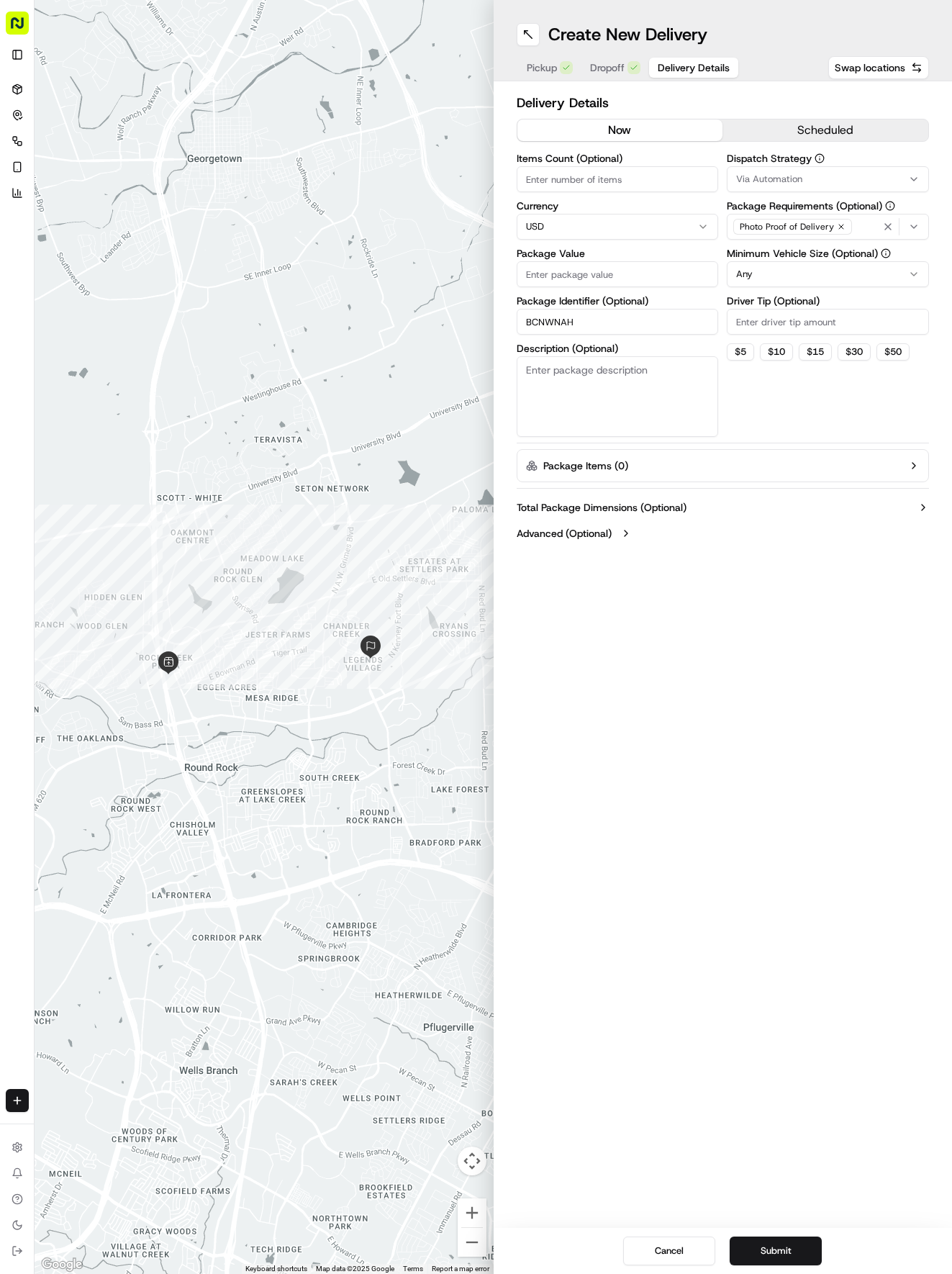
click at [674, 75] on button "Delivery Details" at bounding box center [693, 67] width 89 height 21
click at [611, 269] on input "Package Value" at bounding box center [617, 274] width 202 height 26
type input "35.61"
click at [773, 174] on span "Via Automation" at bounding box center [769, 179] width 66 height 13
click at [773, 245] on div "Via Automation" at bounding box center [830, 236] width 206 height 21
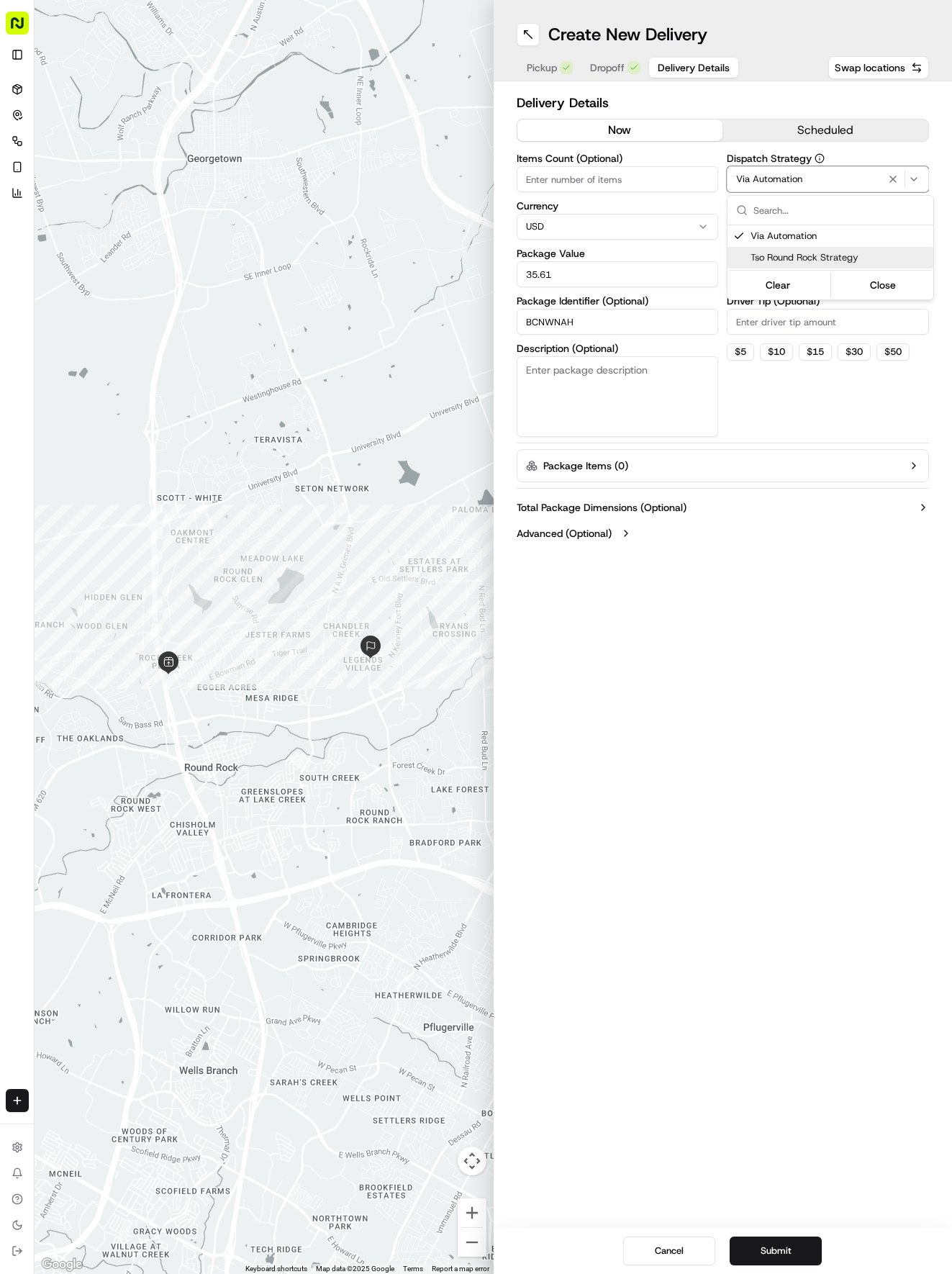
click at [771, 259] on span "Tso Round Rock Strategy" at bounding box center [839, 258] width 177 height 13
drag, startPoint x: 754, startPoint y: 340, endPoint x: 753, endPoint y: 325, distance: 15.0
click at [753, 327] on html "Tso Chinese 04 Round Rock [EMAIL_ADDRESS][DOMAIN_NAME] Toggle Sidebar Deliverie…" at bounding box center [476, 637] width 952 height 1274
click at [762, 283] on html "Tso Chinese 04 Round Rock [EMAIL_ADDRESS][DOMAIN_NAME] Toggle Sidebar Deliverie…" at bounding box center [476, 637] width 952 height 1274
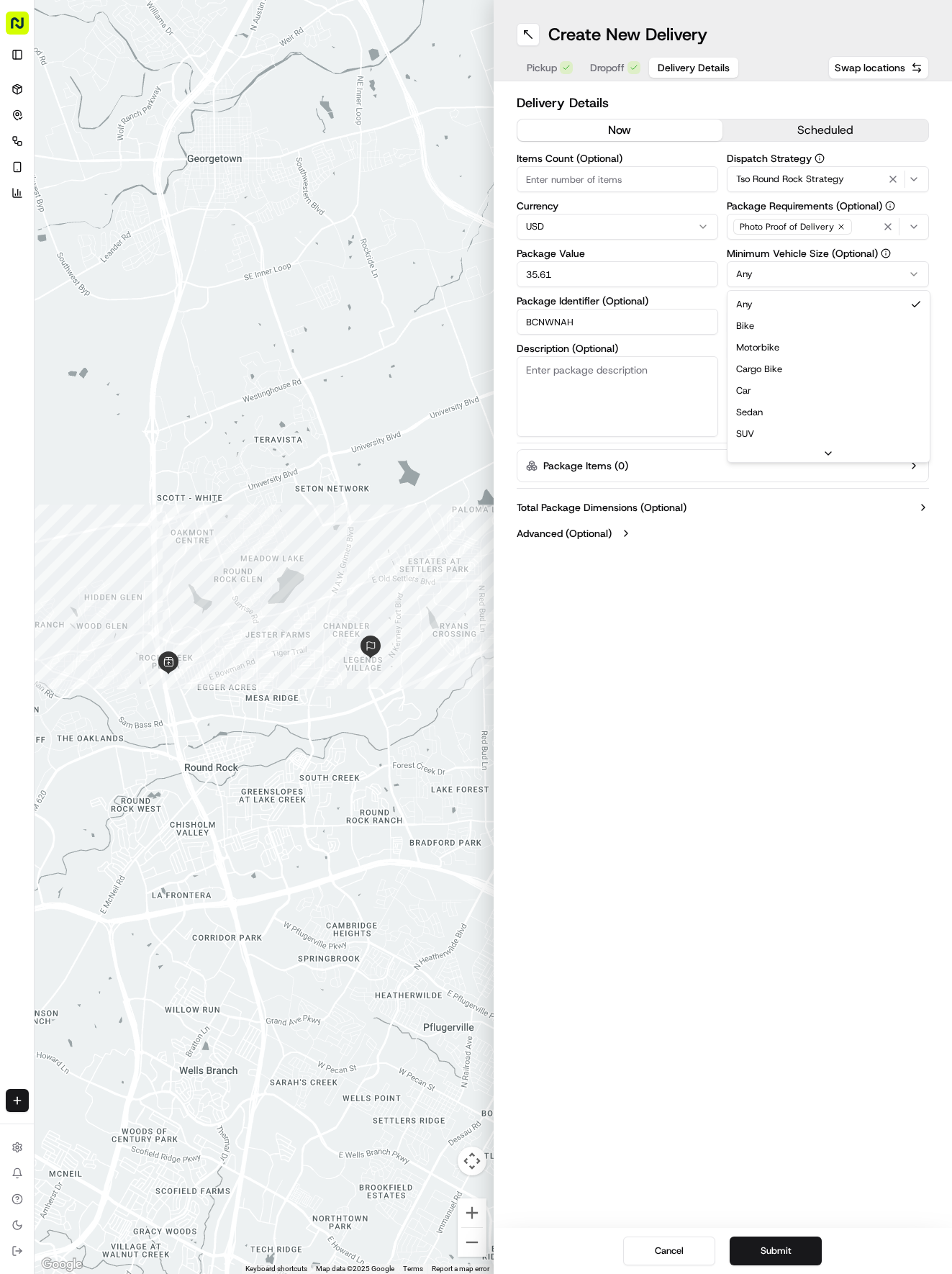
drag, startPoint x: 750, startPoint y: 388, endPoint x: 754, endPoint y: 365, distance: 23.3
click at [767, 332] on input "Driver Tip (Optional)" at bounding box center [827, 322] width 202 height 26
type input "2"
click at [791, 1257] on button "Submit" at bounding box center [776, 1250] width 92 height 29
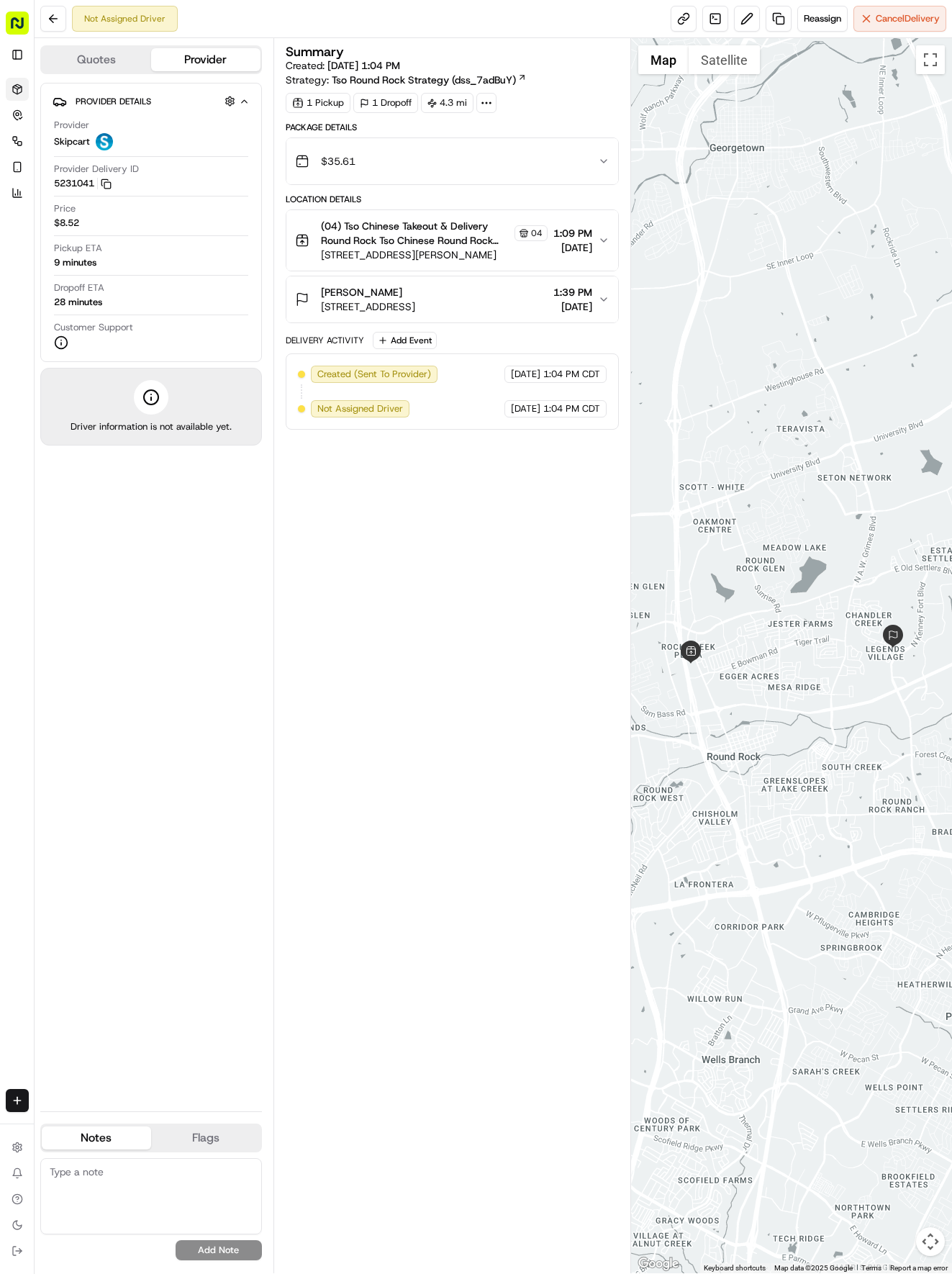
click at [16, 86] on icon at bounding box center [16, 86] width 4 height 2
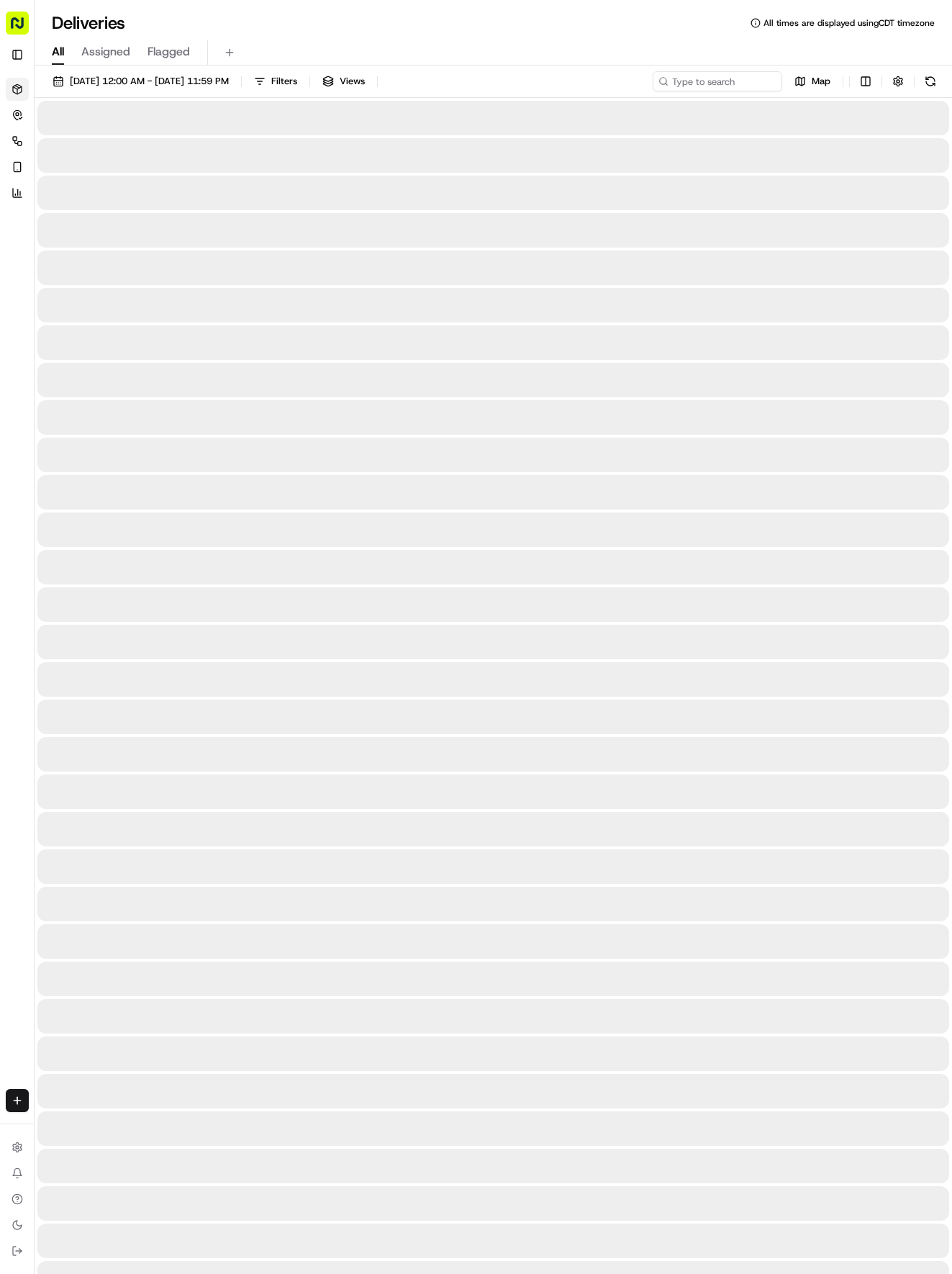
click at [16, 86] on icon at bounding box center [16, 86] width 4 height 2
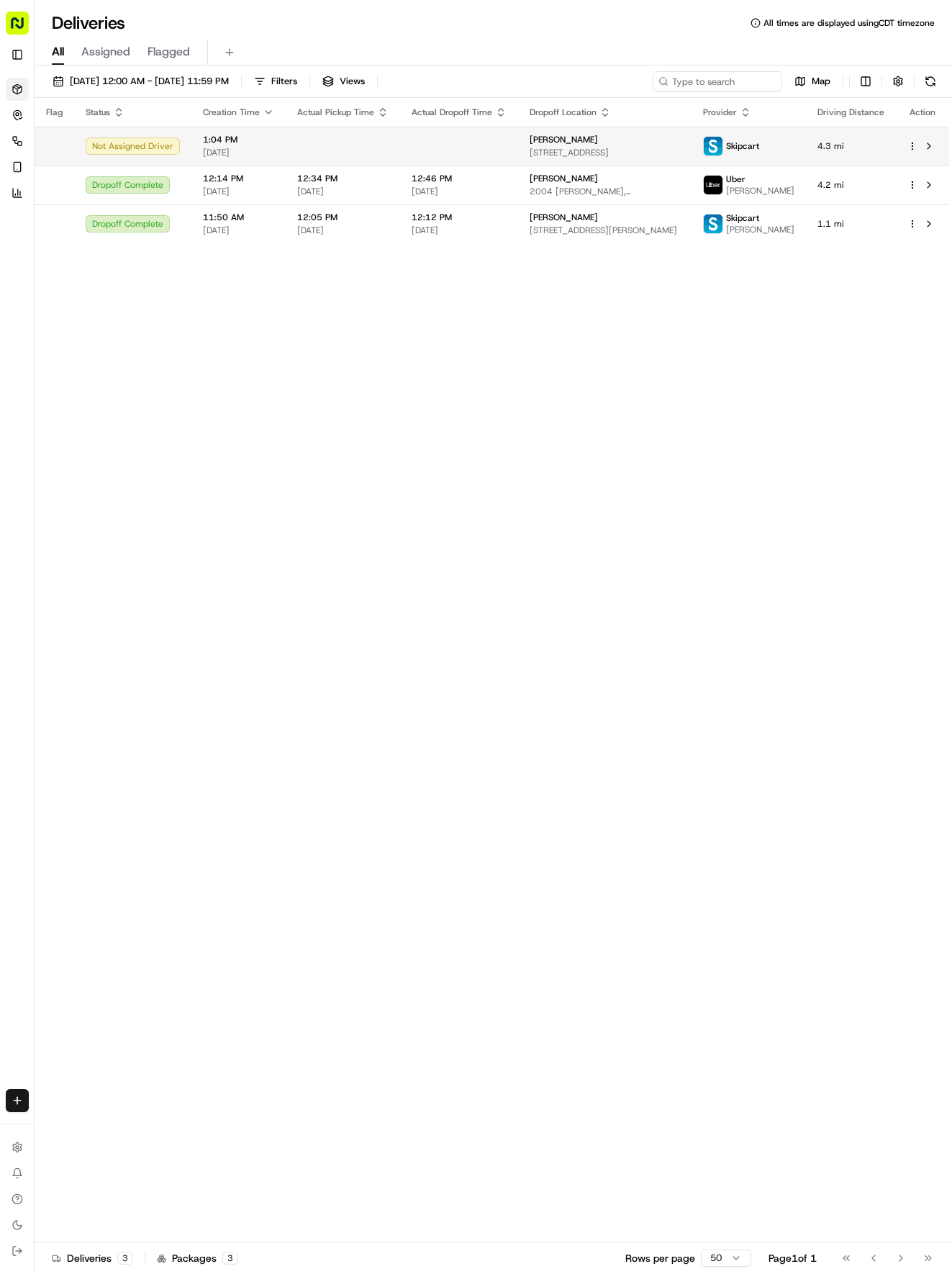
click at [386, 141] on td at bounding box center [342, 145] width 114 height 39
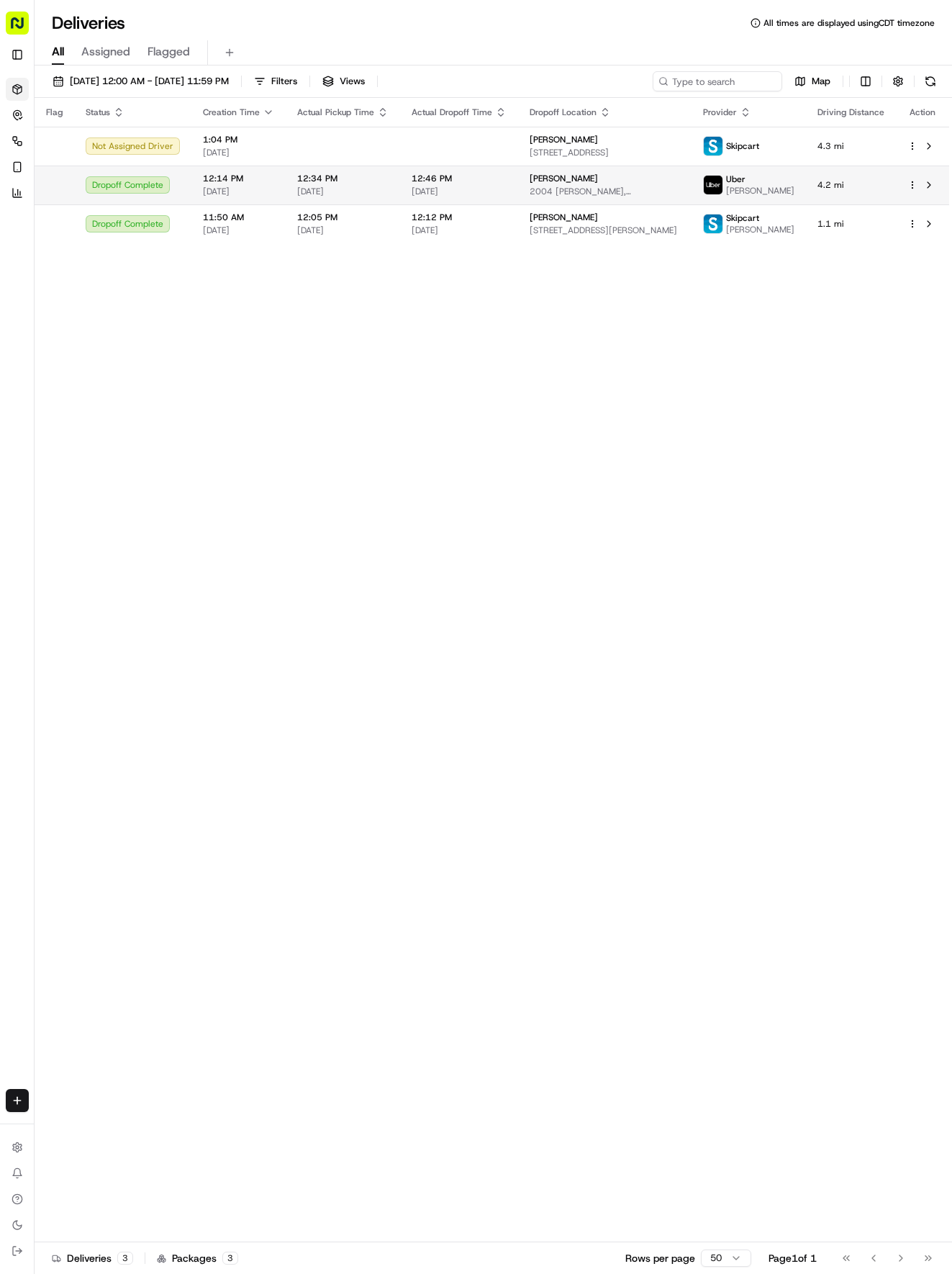
click at [429, 172] on td "12:46 PM [DATE]" at bounding box center [459, 185] width 118 height 39
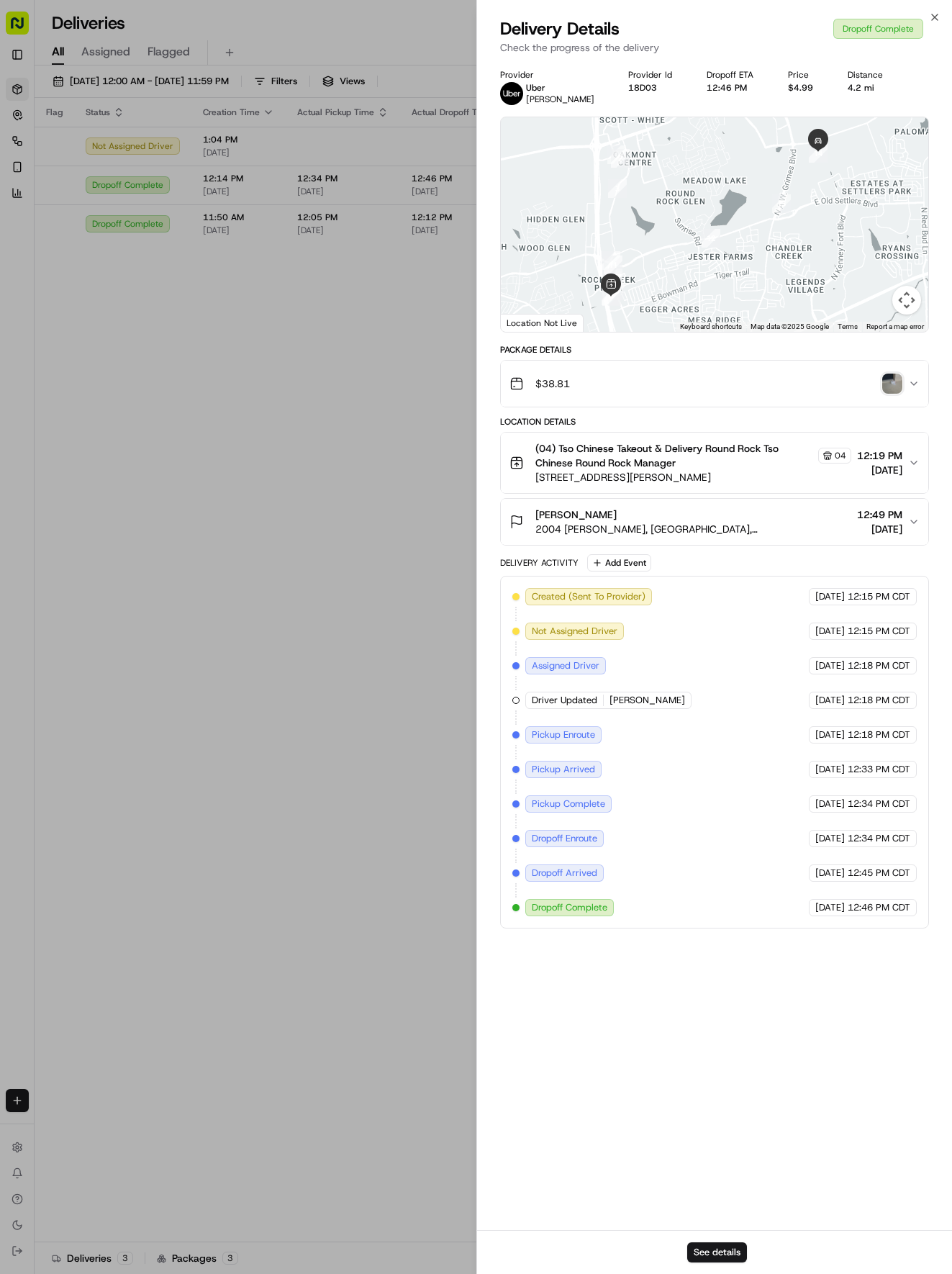
click at [894, 384] on img "button" at bounding box center [892, 383] width 21 height 21
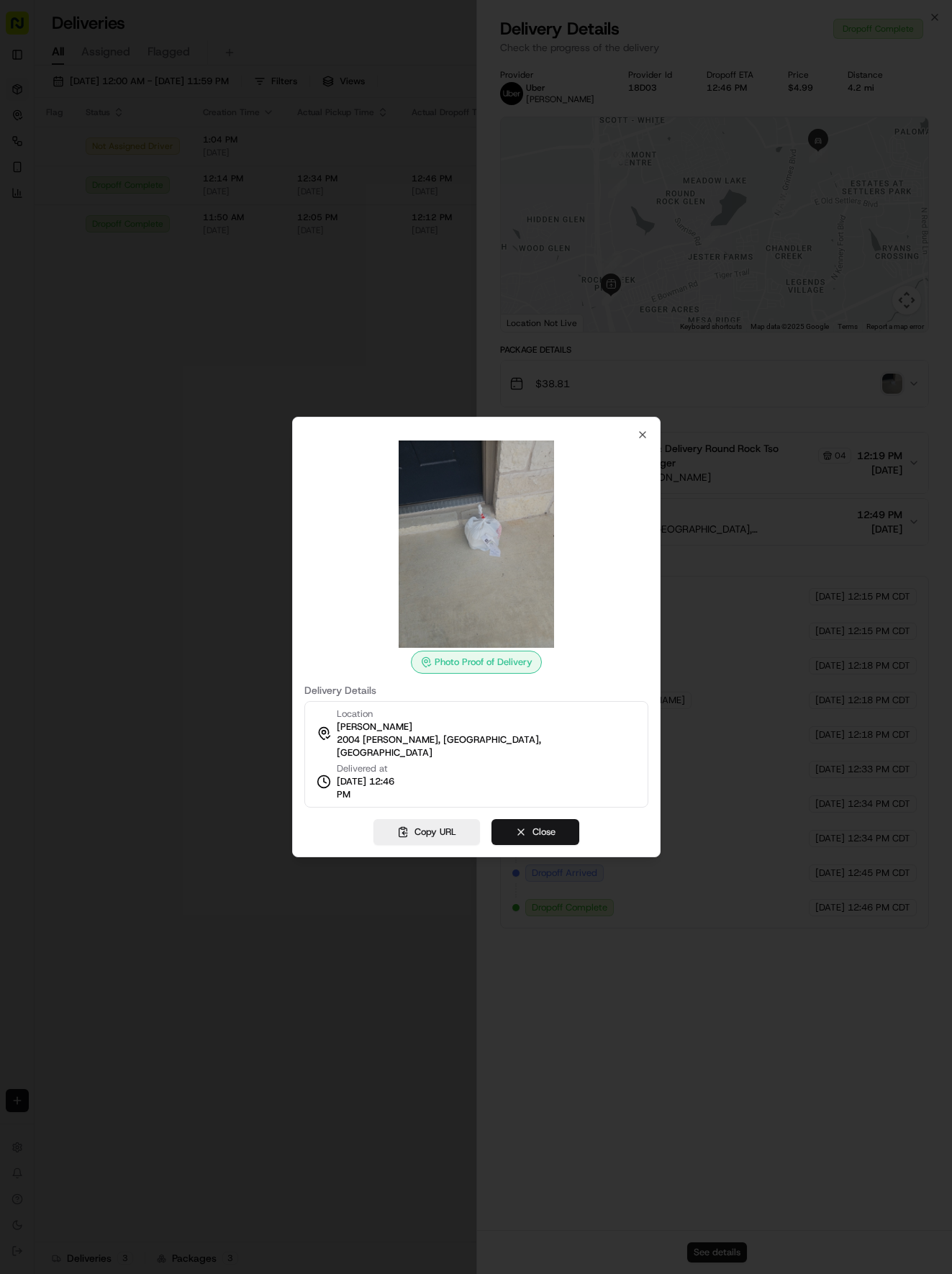
drag, startPoint x: 537, startPoint y: 826, endPoint x: 529, endPoint y: 827, distance: 8.1
click at [533, 827] on button "Close" at bounding box center [535, 832] width 88 height 26
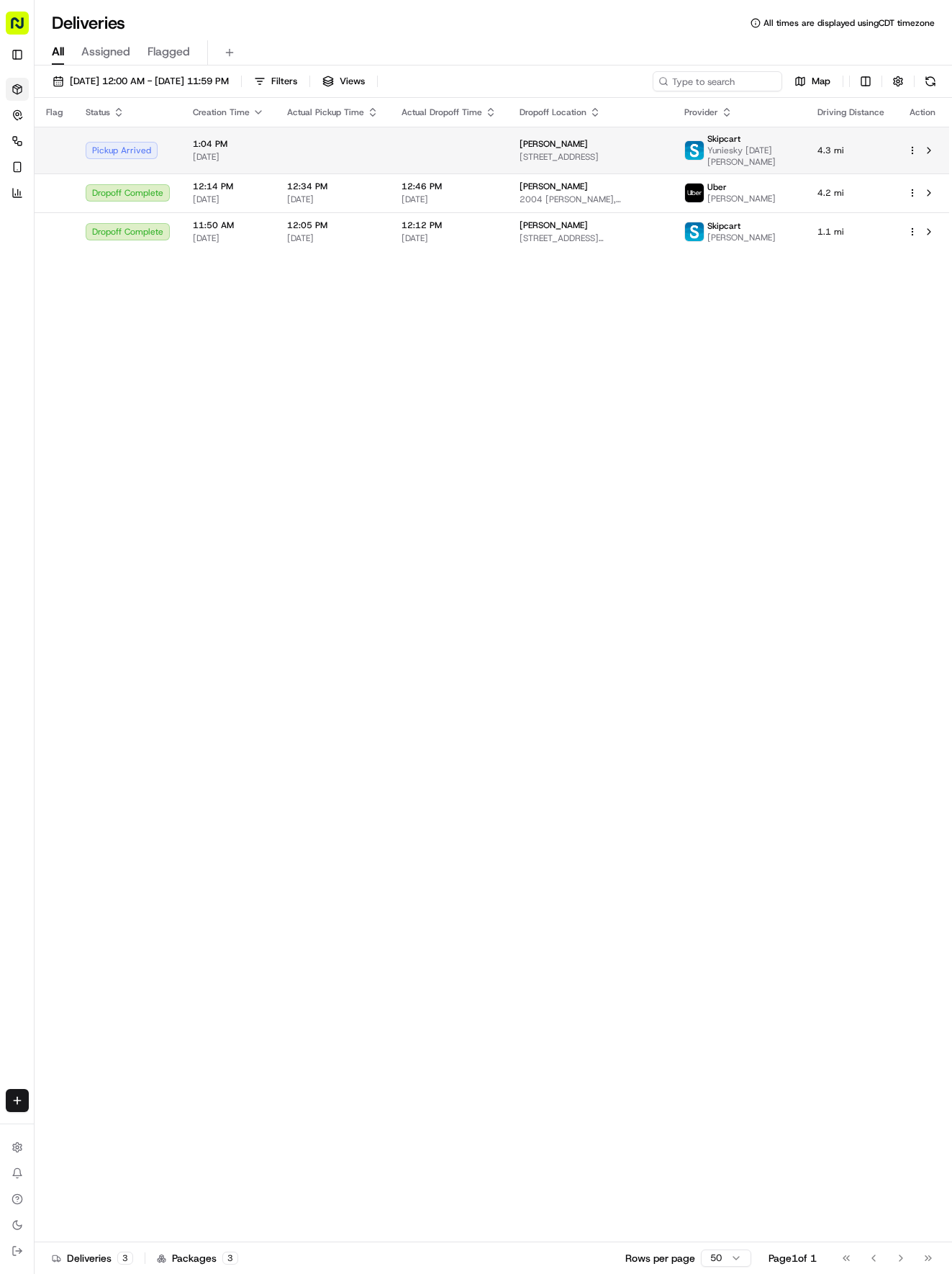
click at [512, 149] on td "[PERSON_NAME] [STREET_ADDRESS][PERSON_NAME]" at bounding box center [590, 149] width 165 height 47
click at [632, 161] on span "[STREET_ADDRESS]" at bounding box center [590, 157] width 142 height 11
click at [413, 172] on td at bounding box center [449, 149] width 118 height 47
